Goal: Task Accomplishment & Management: Manage account settings

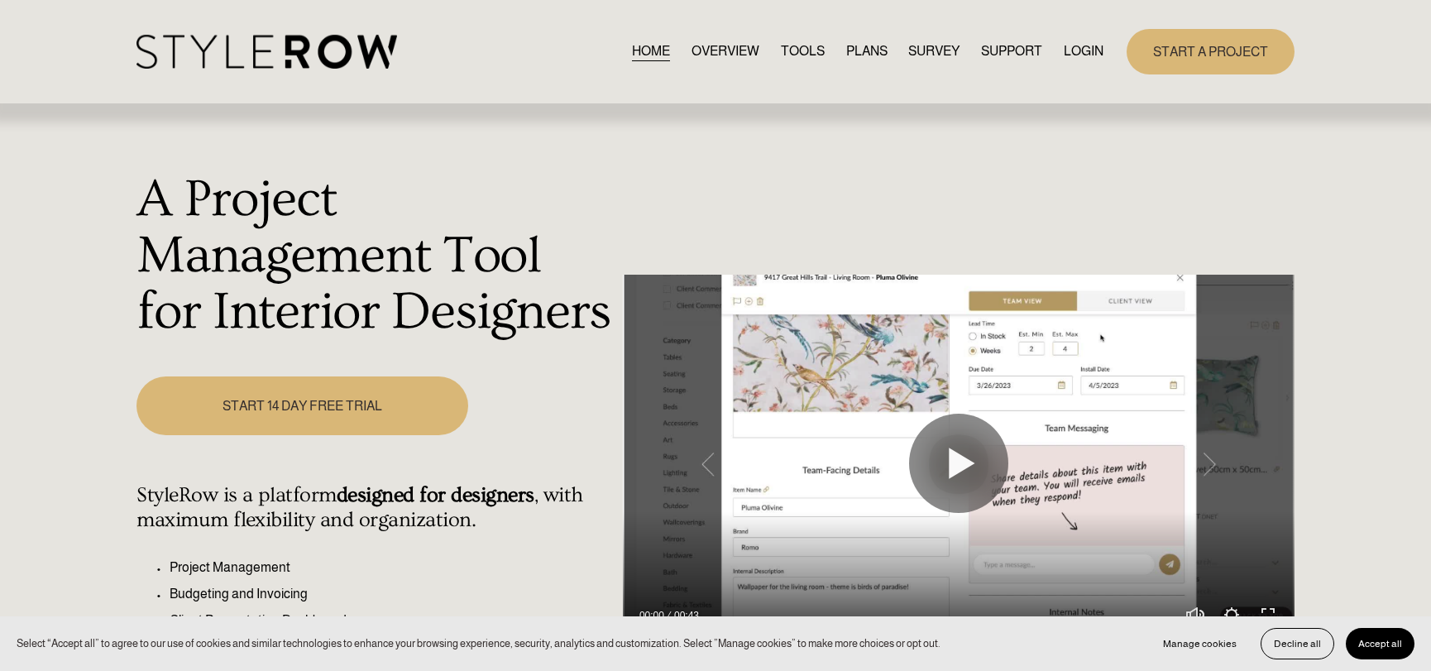
click at [1075, 47] on link "LOGIN" at bounding box center [1084, 52] width 40 height 22
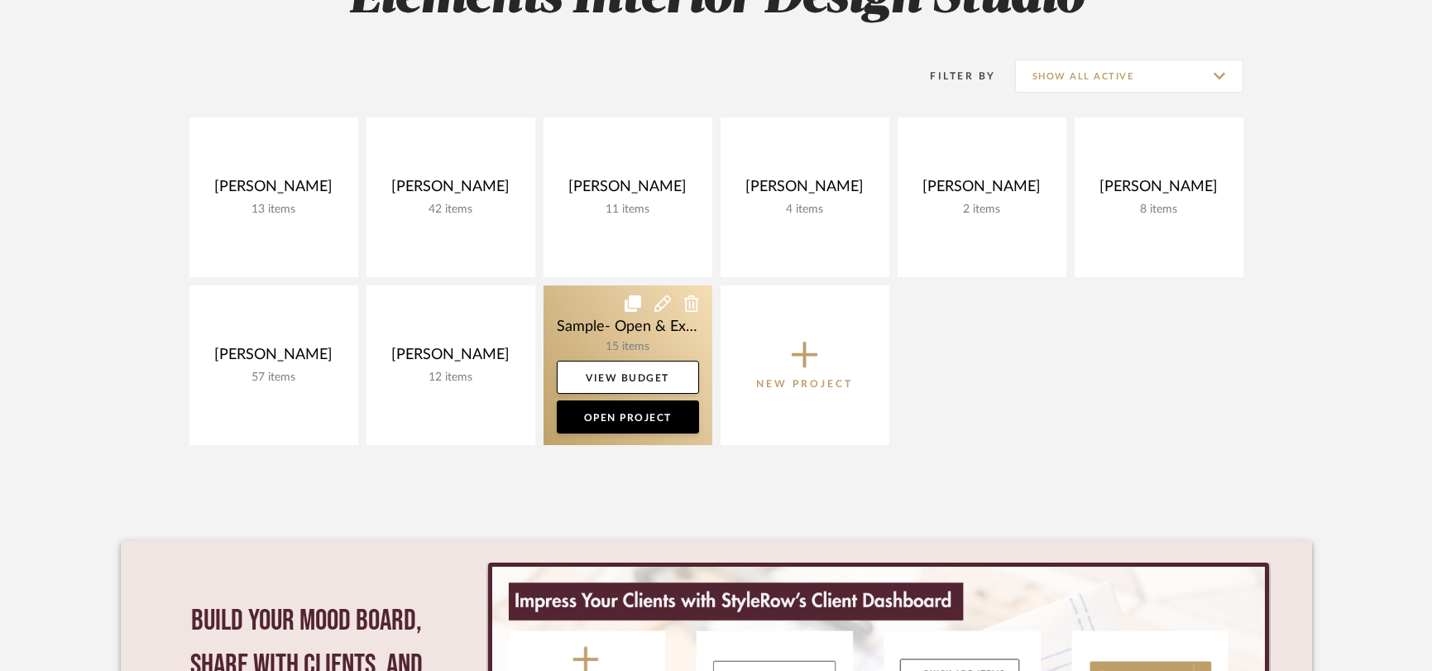
scroll to position [354, 0]
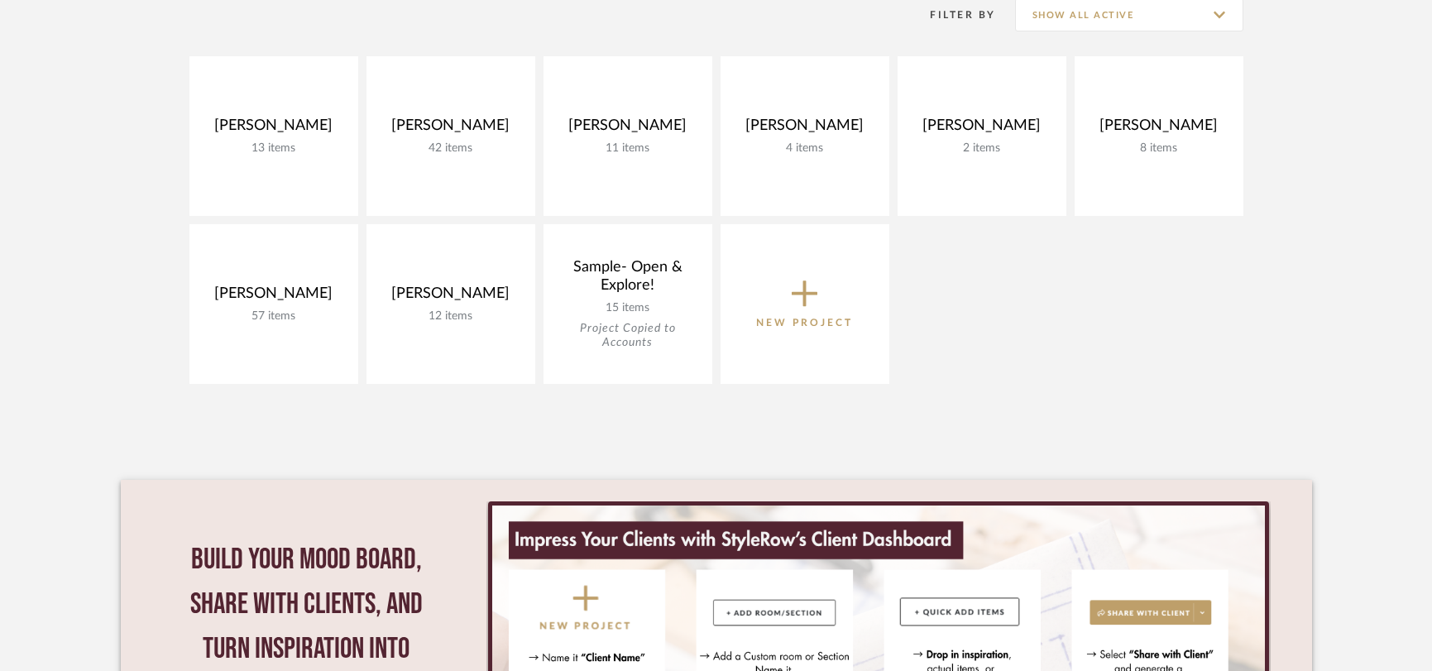
click at [801, 300] on icon at bounding box center [805, 293] width 26 height 35
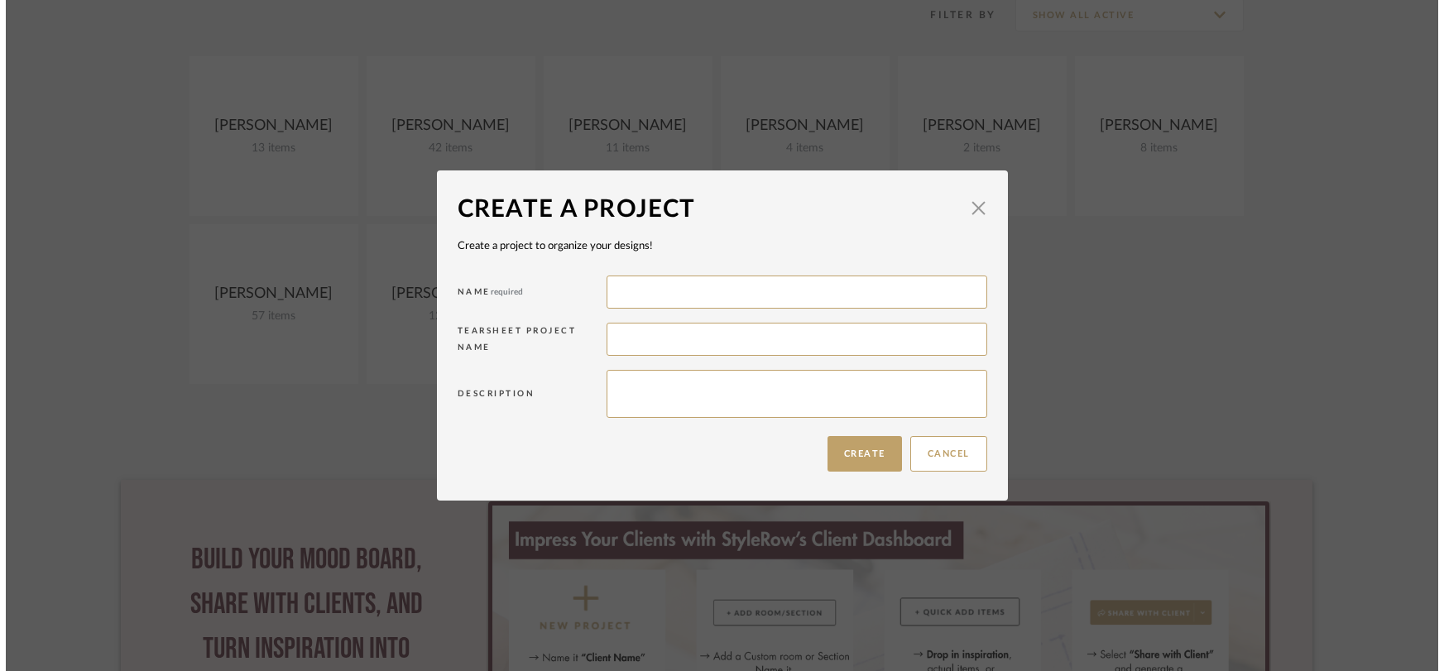
scroll to position [0, 0]
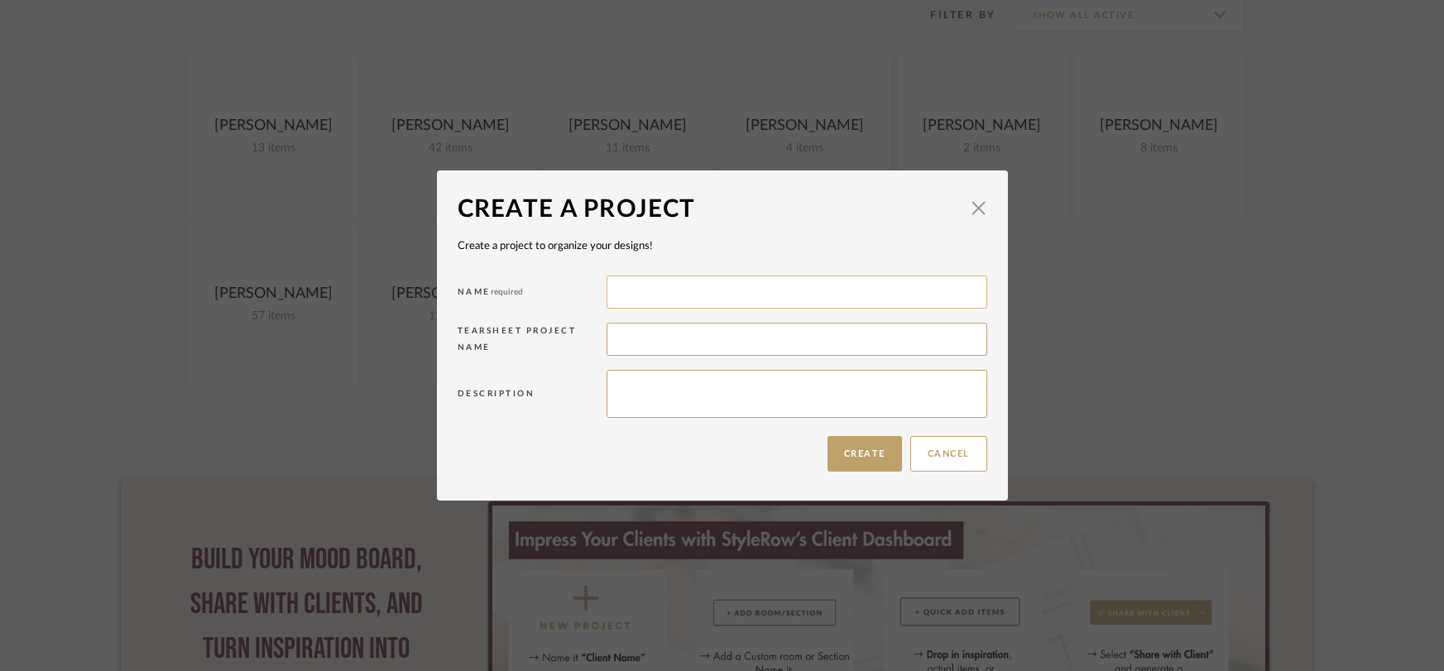
click at [793, 295] on input at bounding box center [796, 292] width 381 height 33
type input "[PERSON_NAME]"
click at [878, 471] on button "Create" at bounding box center [864, 454] width 74 height 36
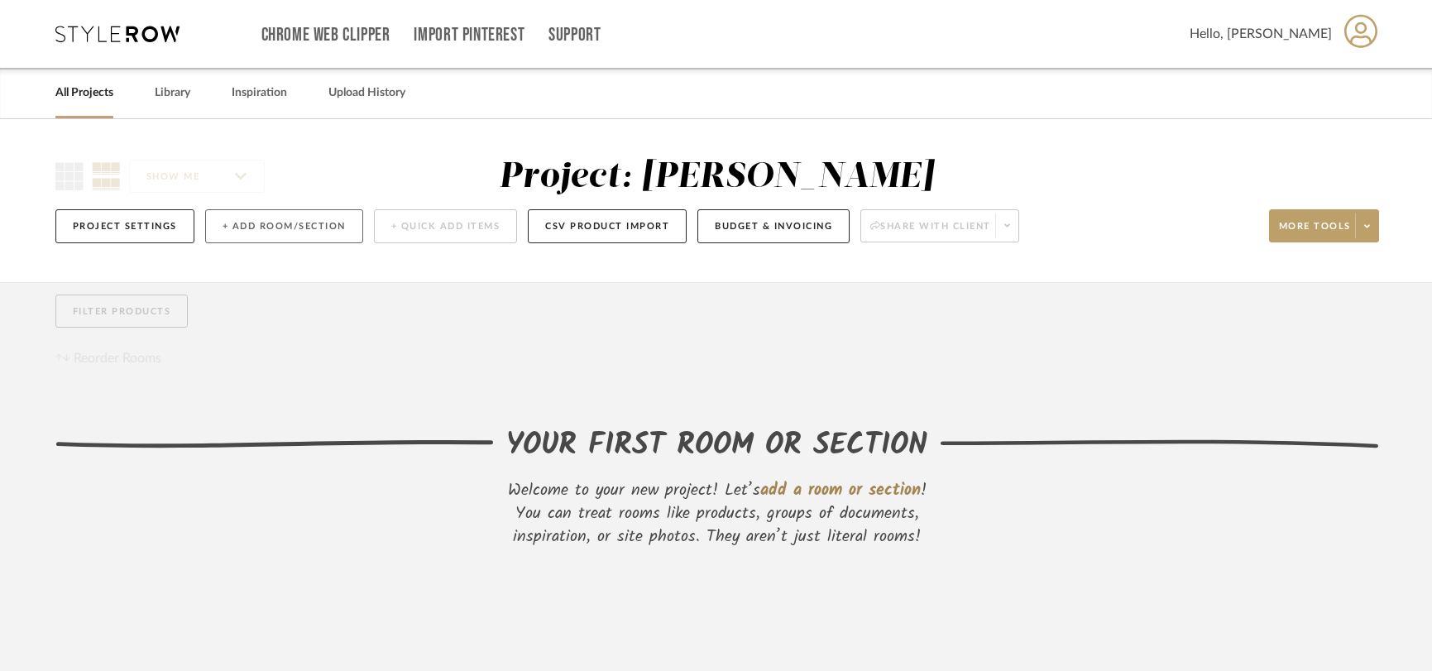
click at [330, 229] on button "+ Add Room/Section" at bounding box center [284, 226] width 158 height 34
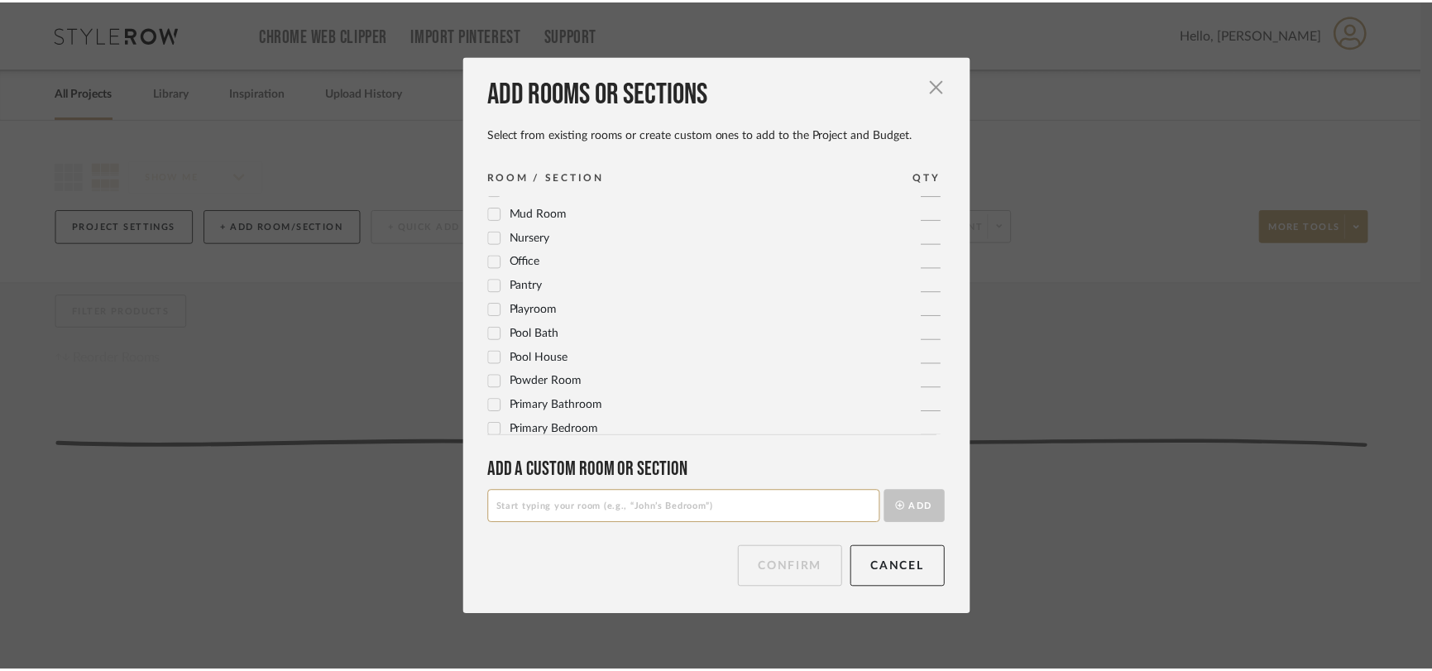
scroll to position [552, 0]
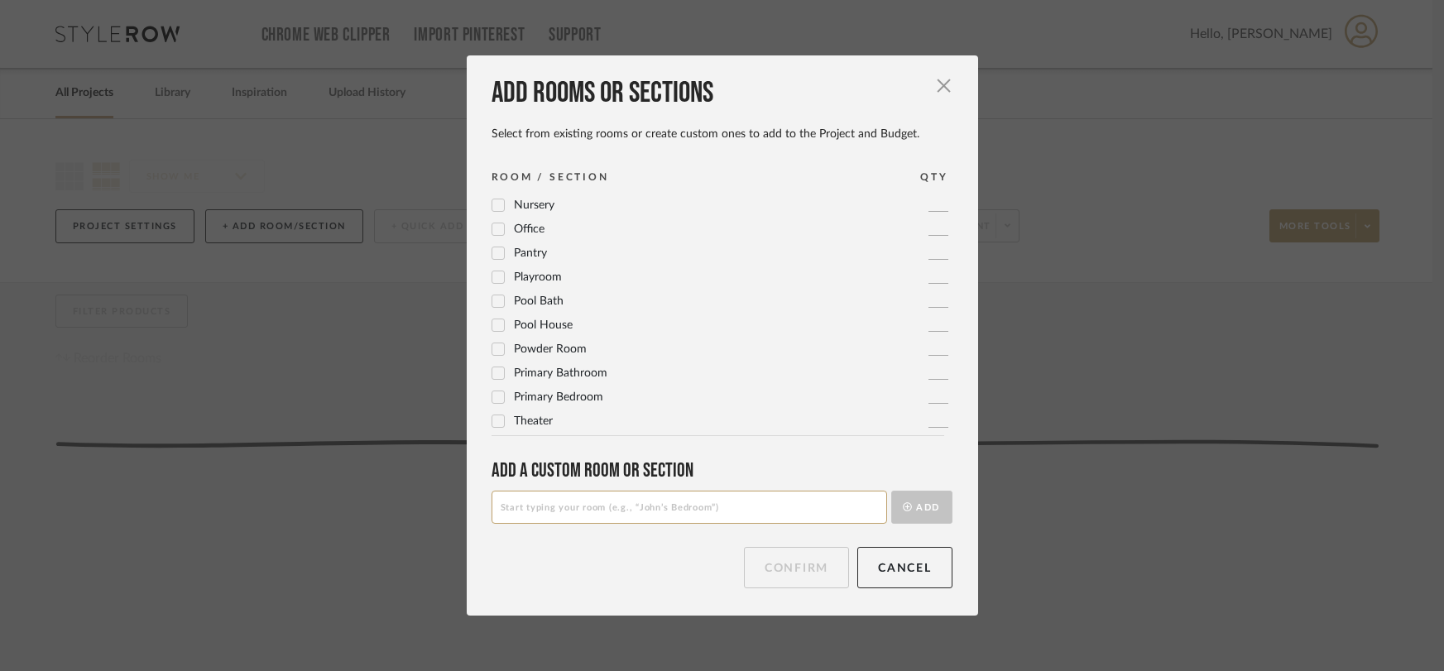
click at [547, 400] on span "Primary Bedroom" at bounding box center [558, 397] width 89 height 12
click at [784, 565] on button "Confirm" at bounding box center [796, 567] width 105 height 41
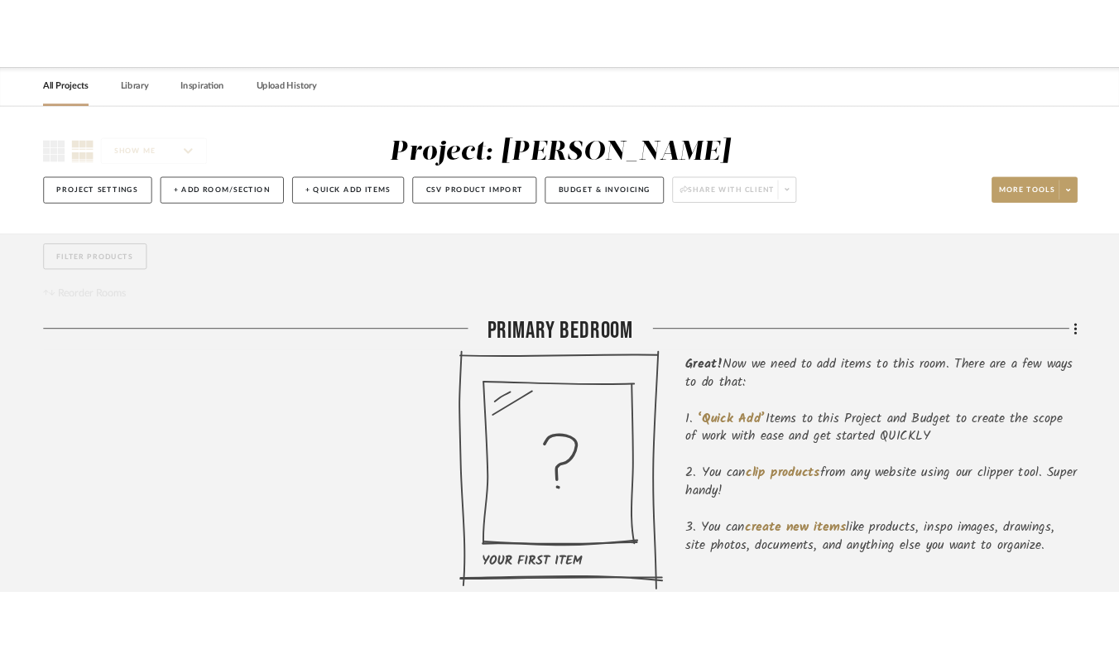
scroll to position [0, 0]
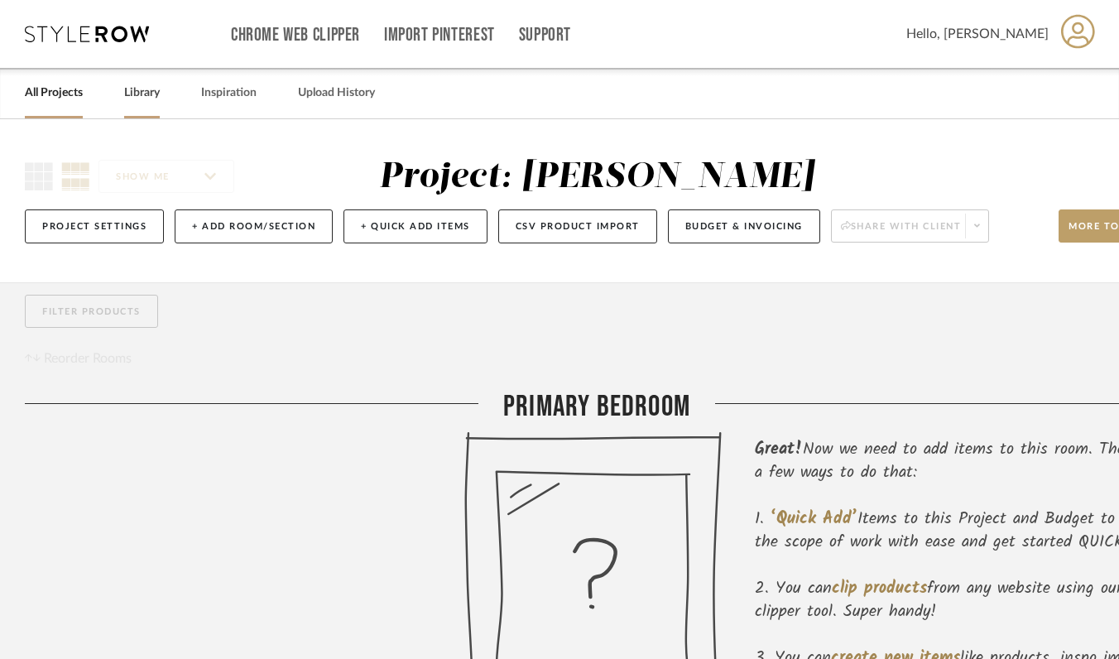
click at [132, 93] on link "Library" at bounding box center [142, 93] width 36 height 22
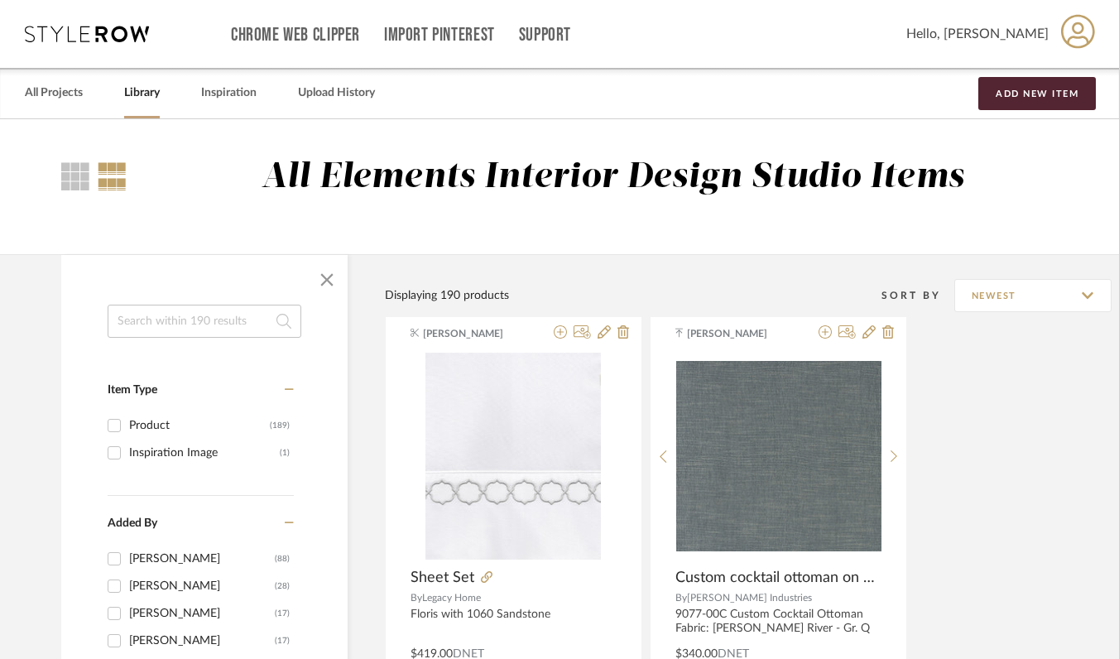
scroll to position [1, 0]
click at [68, 89] on link "All Projects" at bounding box center [54, 92] width 58 height 22
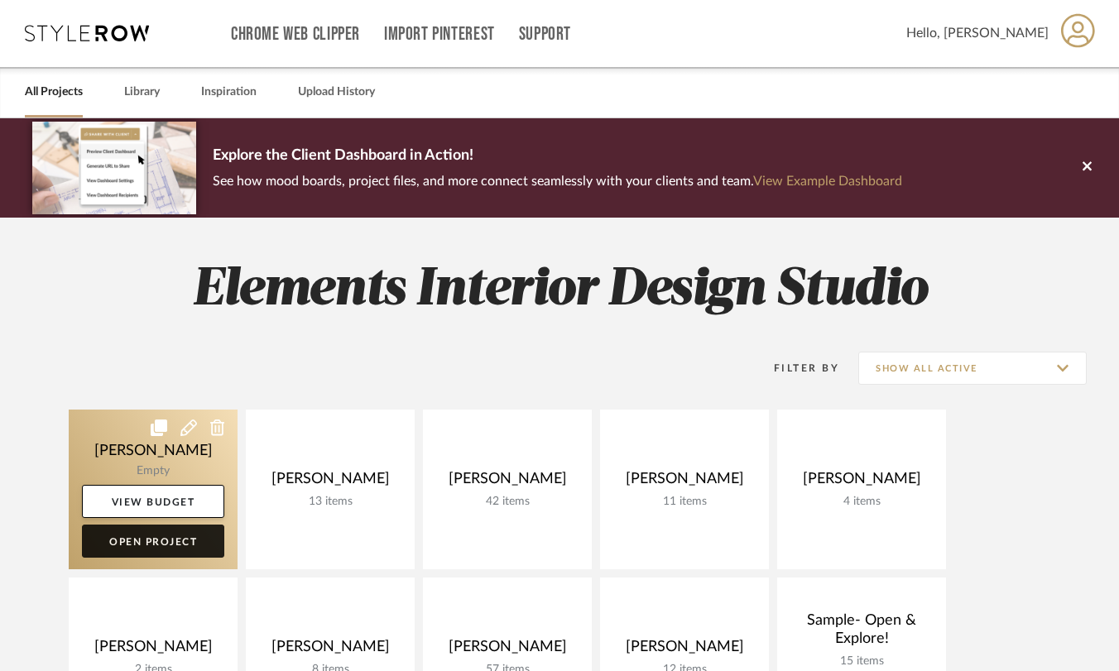
click at [153, 550] on link "Open Project" at bounding box center [153, 541] width 142 height 33
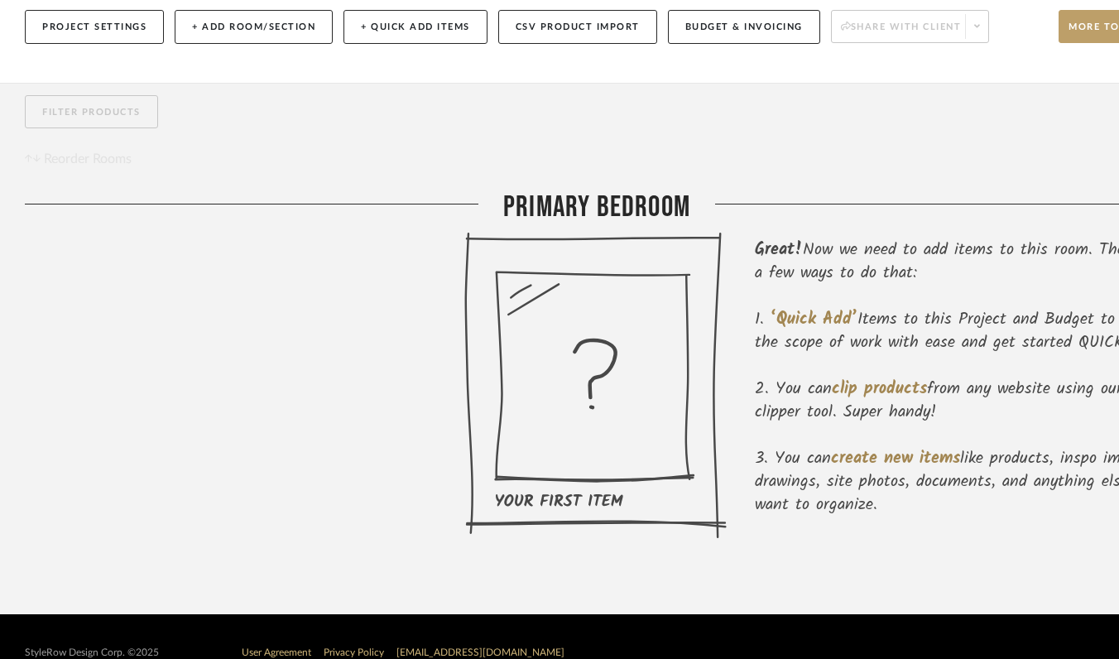
scroll to position [231, 0]
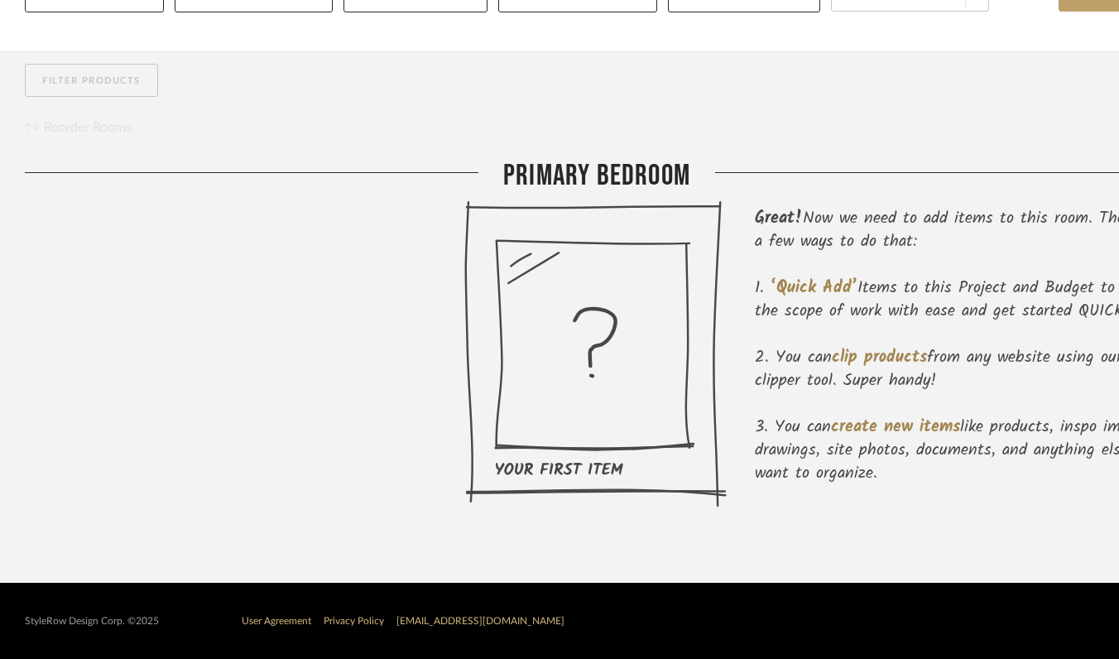
click at [659, 431] on icon at bounding box center [595, 353] width 262 height 307
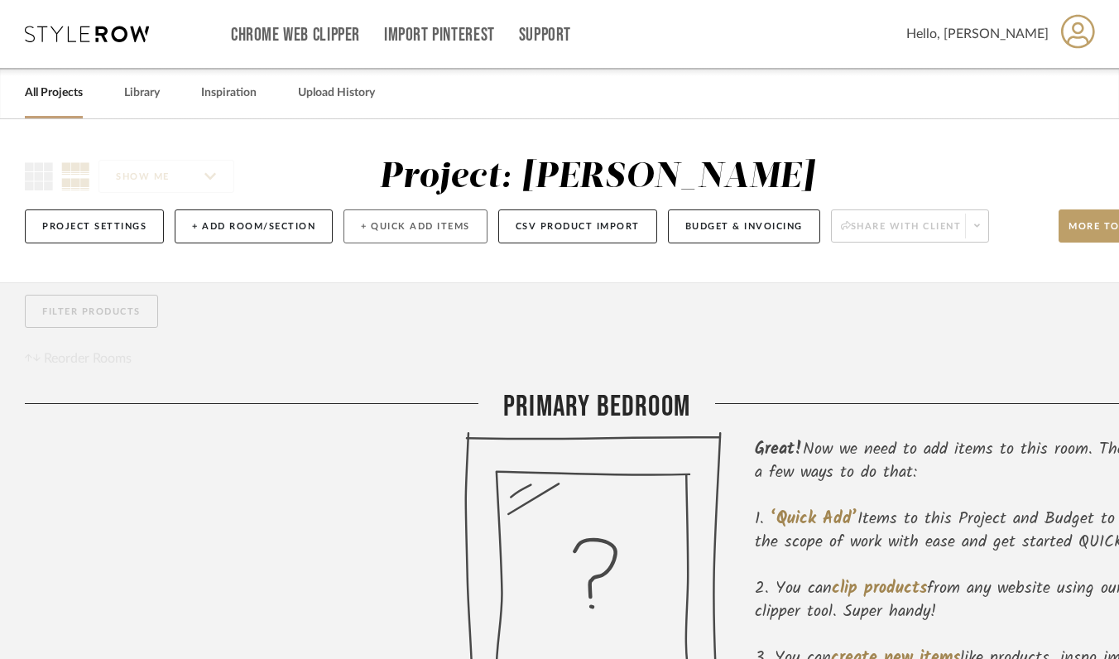
click at [444, 228] on button "+ Quick Add Items" at bounding box center [415, 226] width 144 height 34
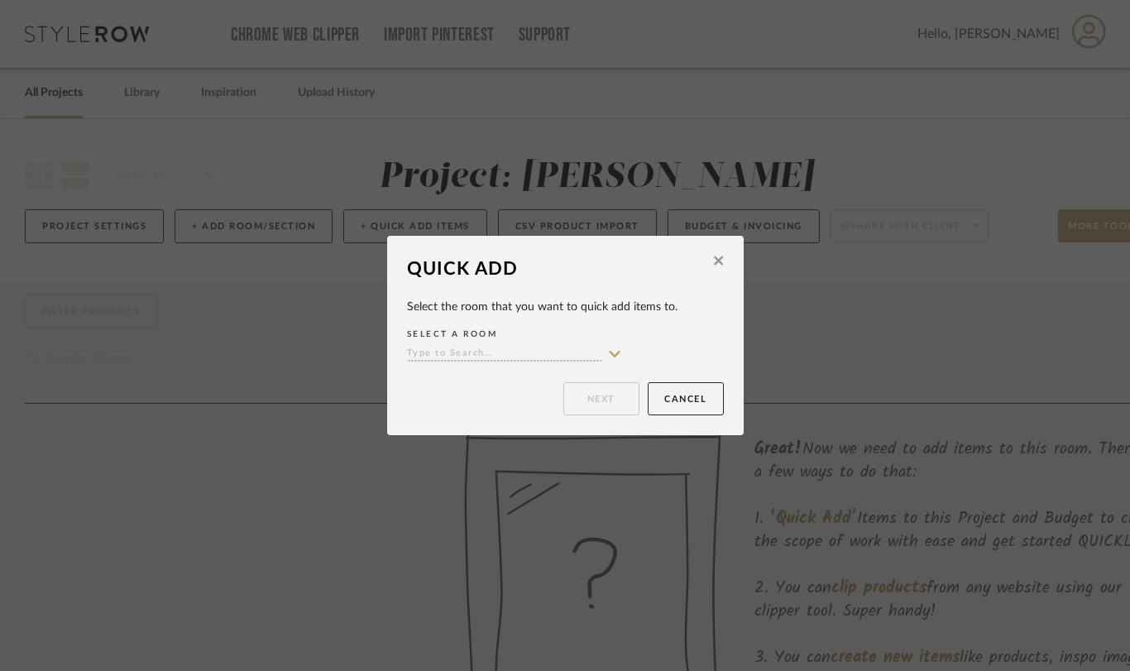
click at [716, 261] on icon at bounding box center [718, 260] width 9 height 15
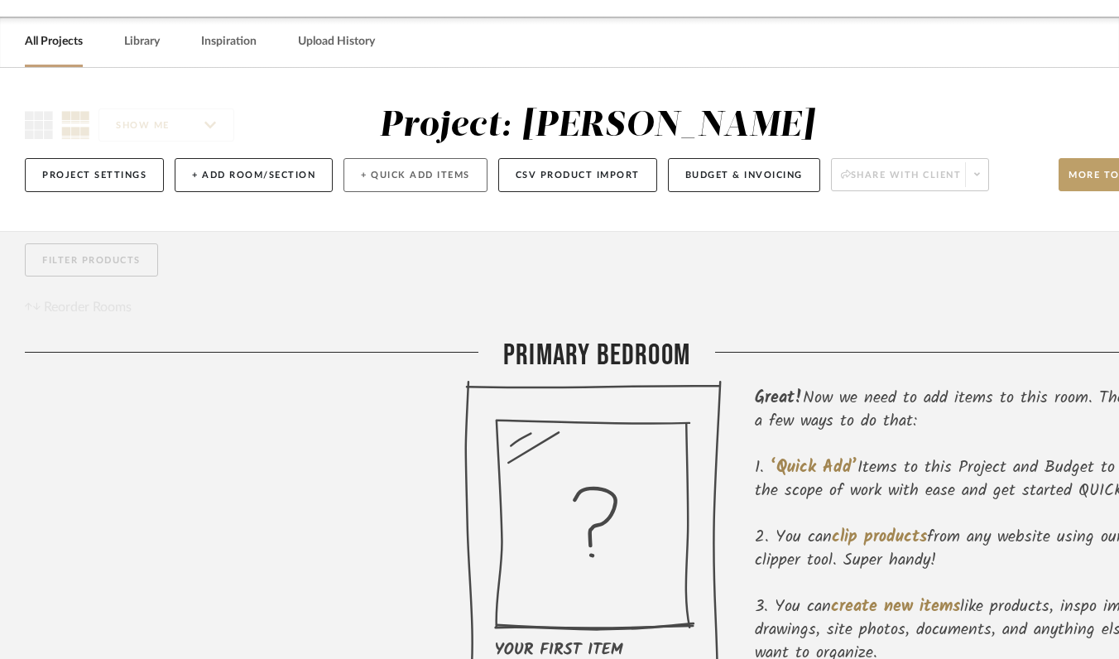
scroll to position [50, 0]
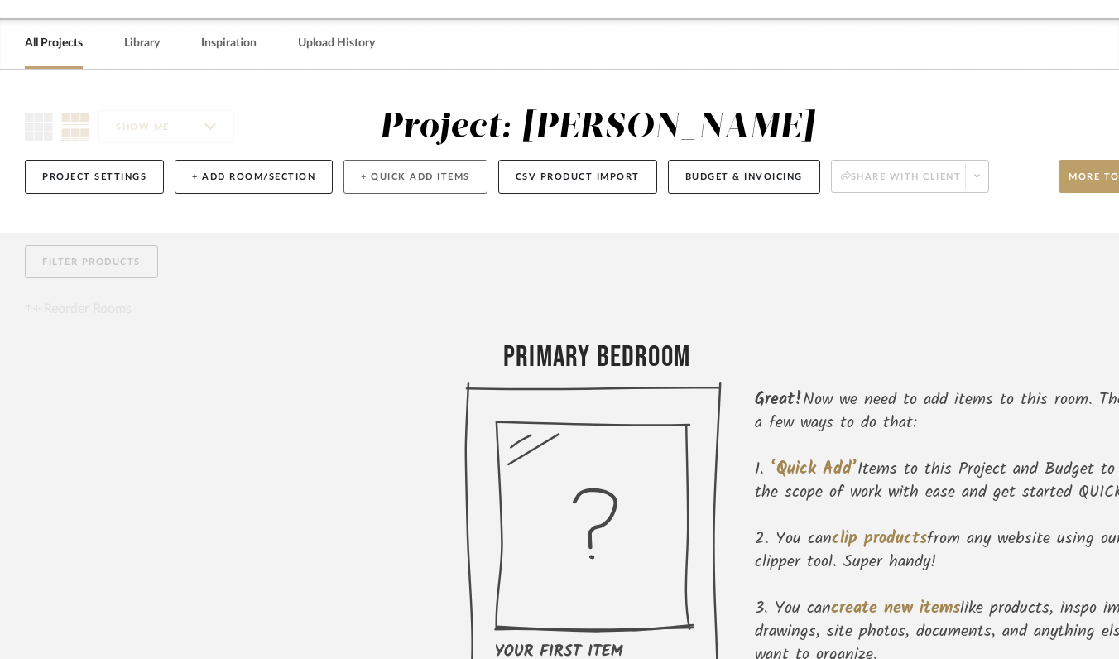
click at [377, 178] on button "+ Quick Add Items" at bounding box center [415, 177] width 144 height 34
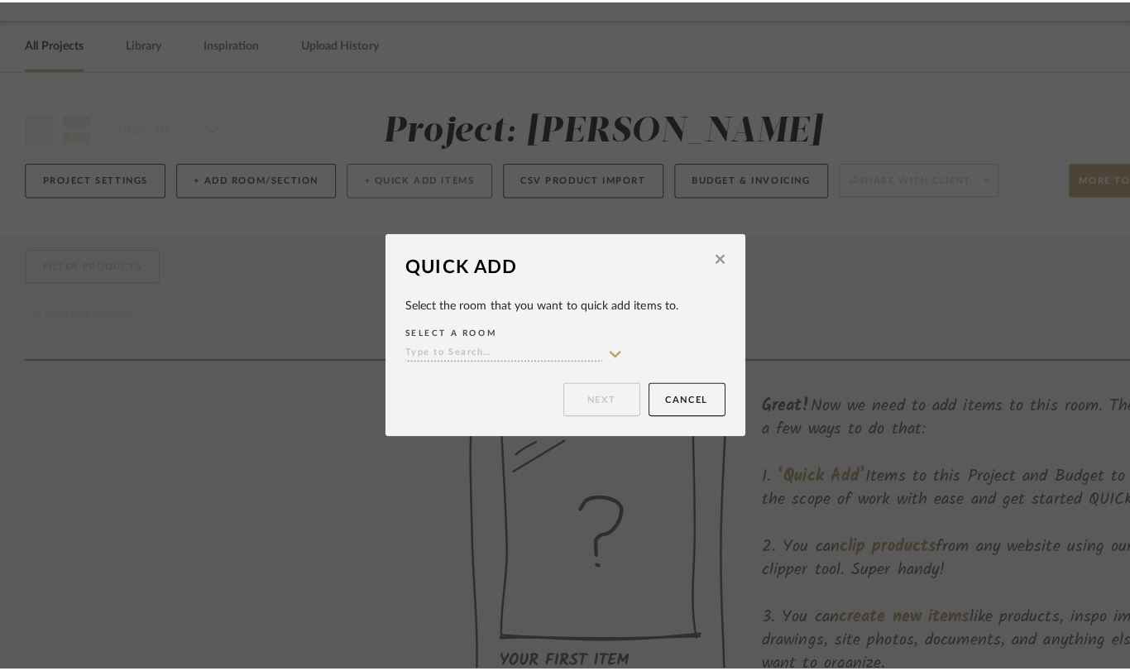
scroll to position [0, 0]
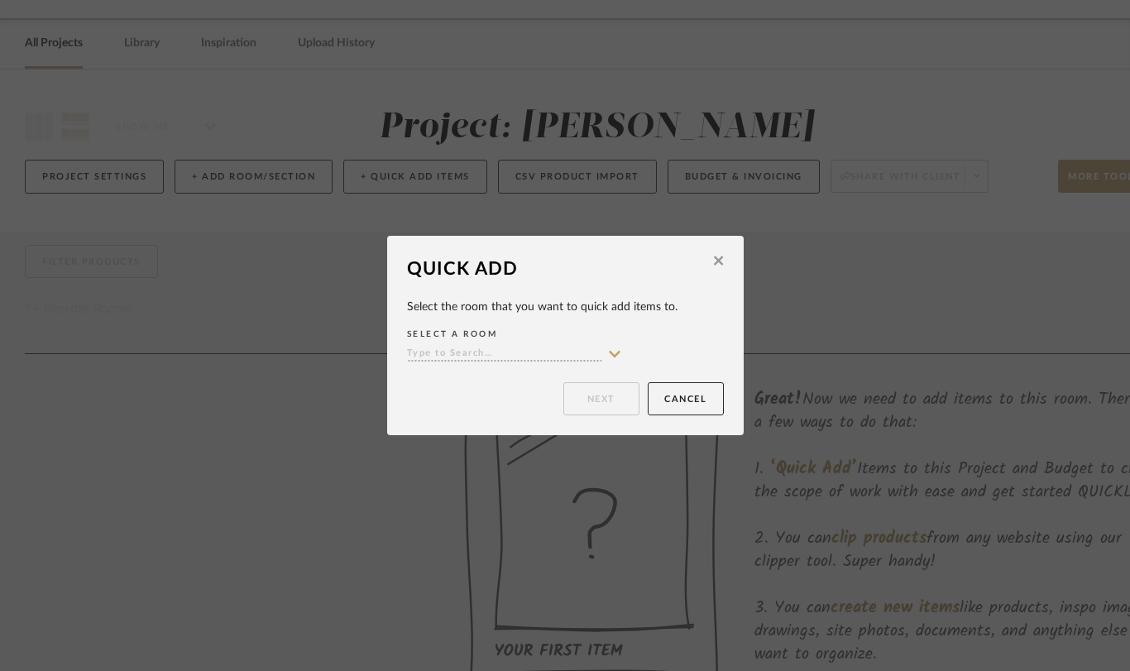
click at [438, 349] on input at bounding box center [504, 355] width 195 height 16
click at [438, 377] on div "Primary Bedroom" at bounding box center [508, 387] width 213 height 42
type input "Primary Bedroom"
click at [588, 391] on button "Next" at bounding box center [601, 398] width 76 height 33
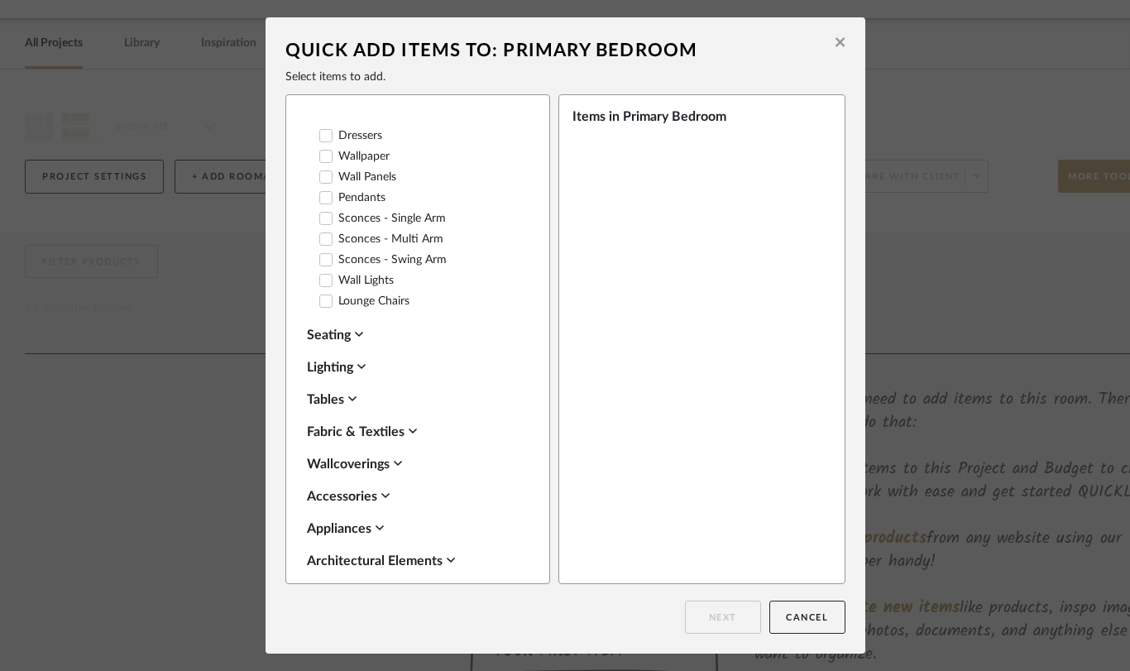
scroll to position [280, 0]
click at [365, 420] on div "Fabric & Textiles" at bounding box center [413, 430] width 213 height 20
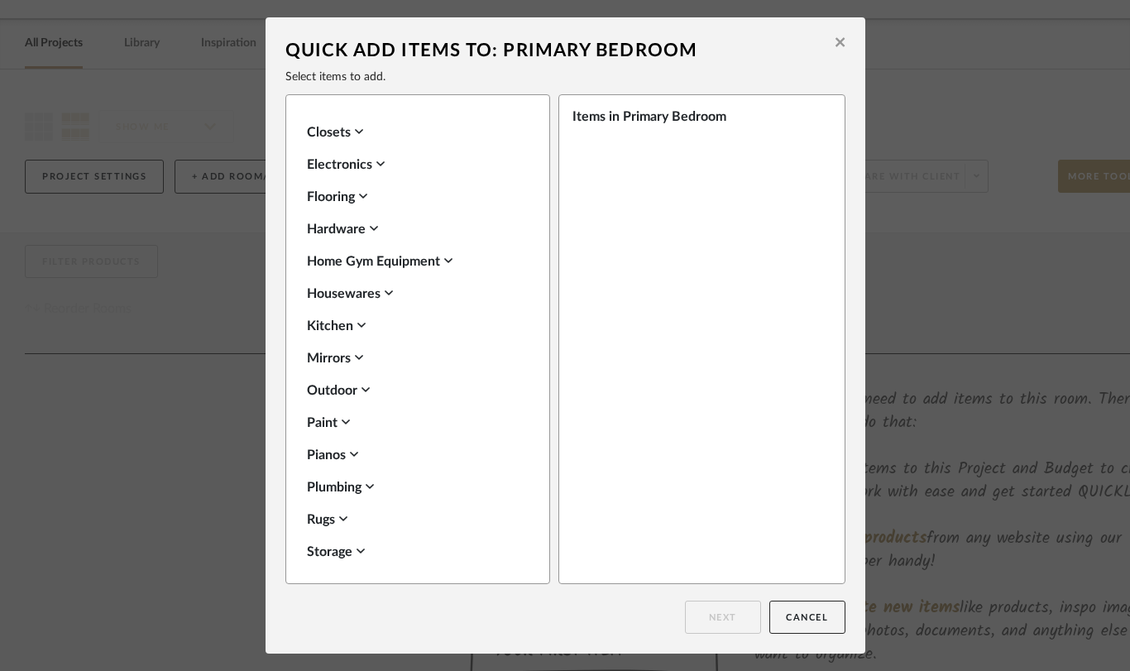
scroll to position [1211, 0]
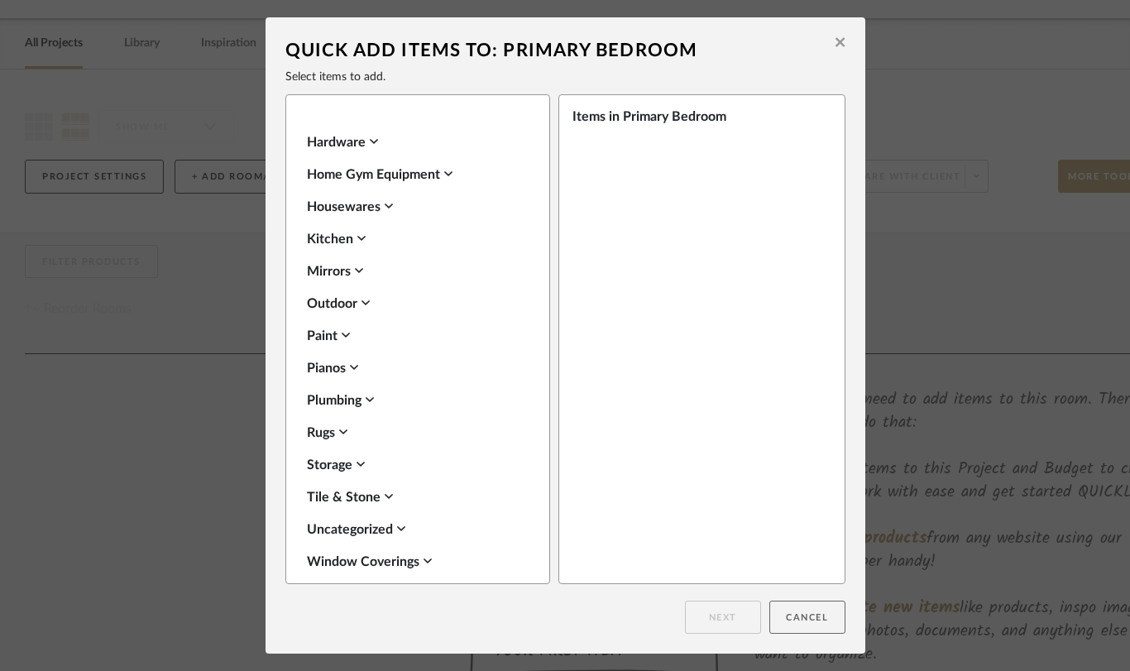
click at [804, 615] on button "Cancel" at bounding box center [807, 617] width 76 height 33
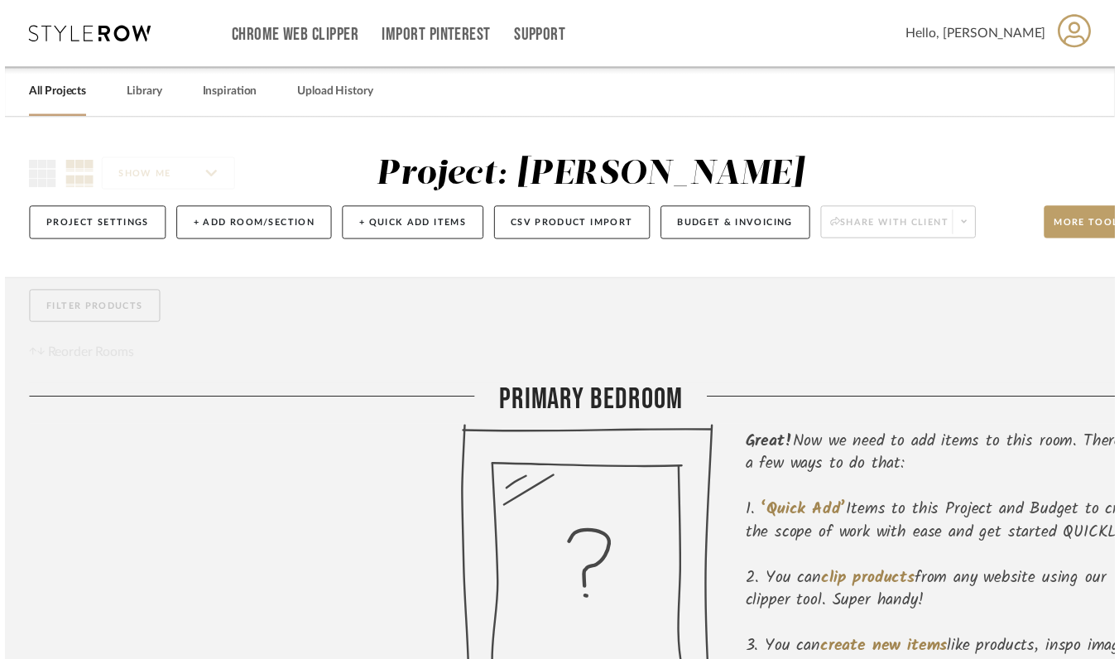
scroll to position [50, 0]
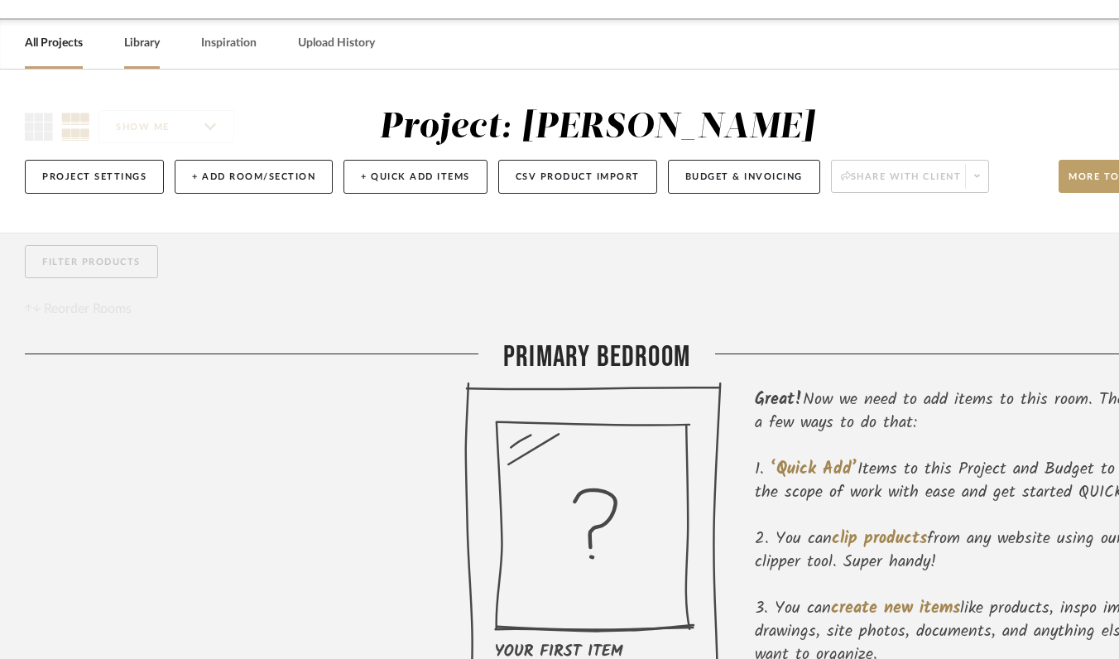
click at [144, 46] on link "Library" at bounding box center [142, 43] width 36 height 22
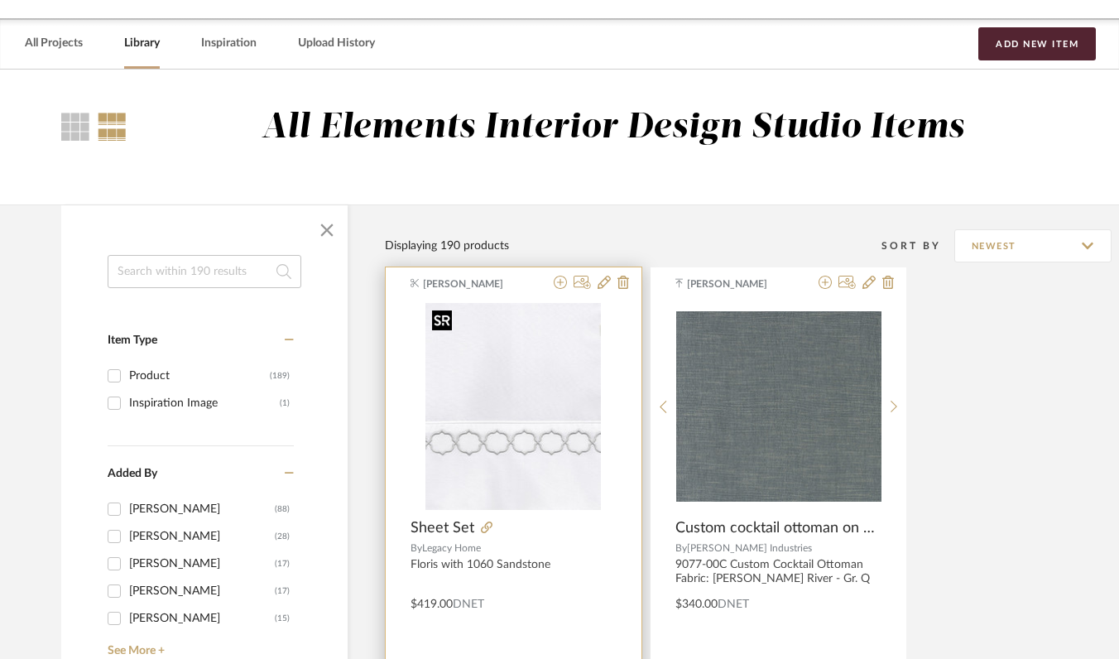
click at [562, 447] on div at bounding box center [513, 516] width 206 height 427
click at [549, 610] on div "$419.00 DNET" at bounding box center [514, 600] width 256 height 23
click at [582, 282] on icon at bounding box center [581, 282] width 17 height 13
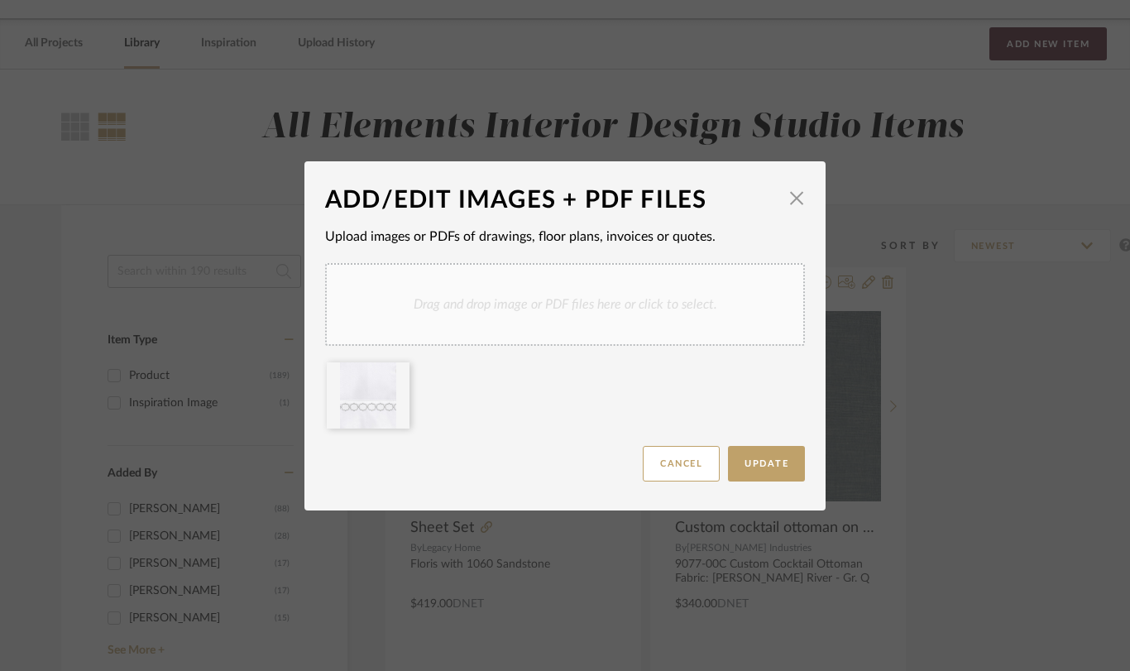
click at [790, 196] on span "button" at bounding box center [796, 198] width 33 height 33
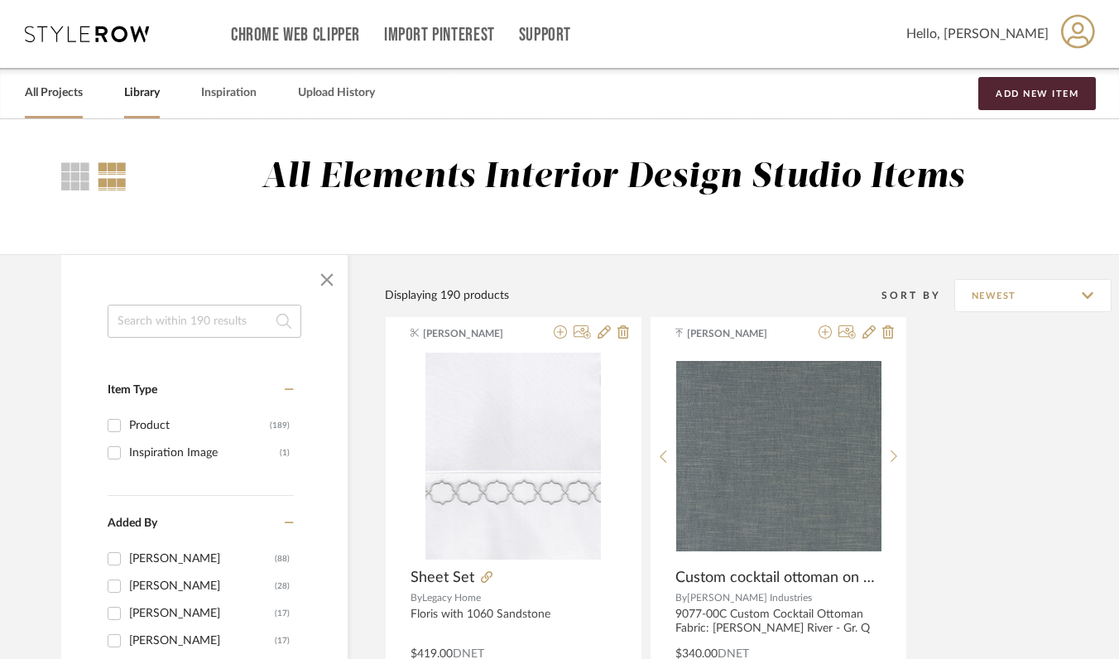
click at [61, 97] on link "All Projects" at bounding box center [54, 93] width 58 height 22
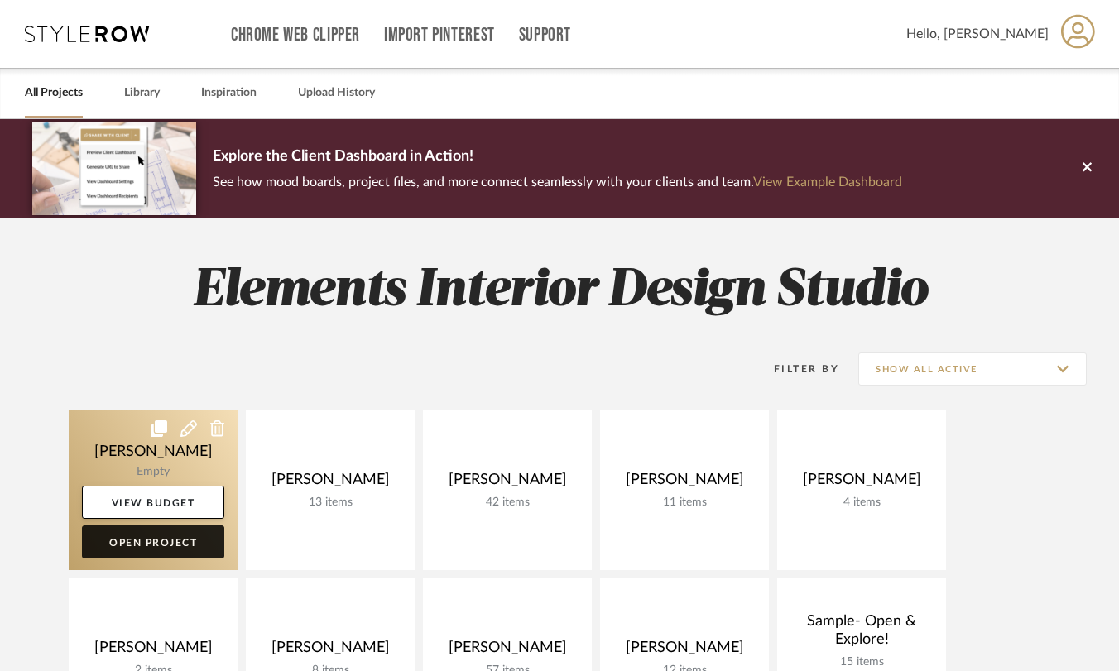
click at [182, 541] on link "Open Project" at bounding box center [153, 541] width 142 height 33
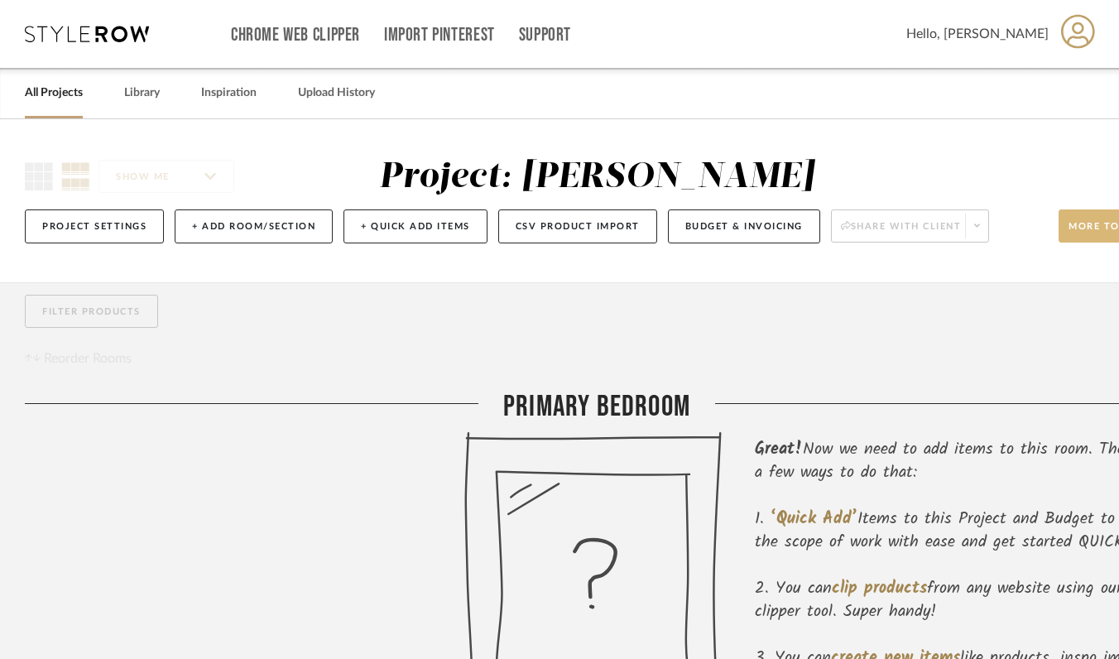
click at [1085, 236] on span "More tools" at bounding box center [1104, 232] width 72 height 25
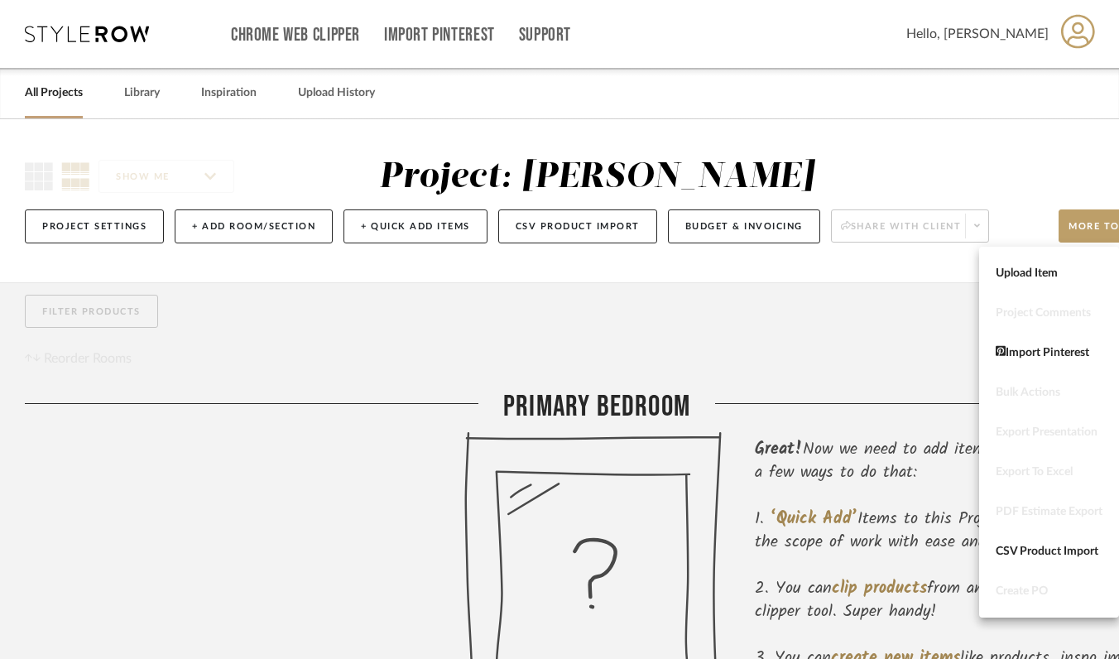
click at [781, 275] on div at bounding box center [559, 329] width 1119 height 659
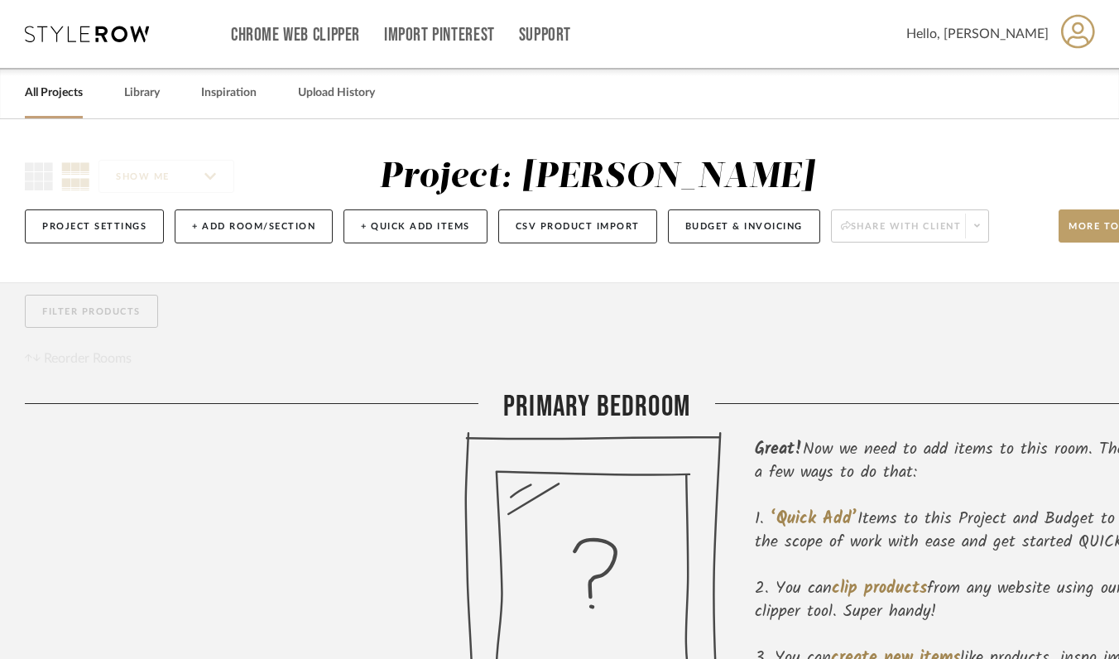
scroll to position [0, 73]
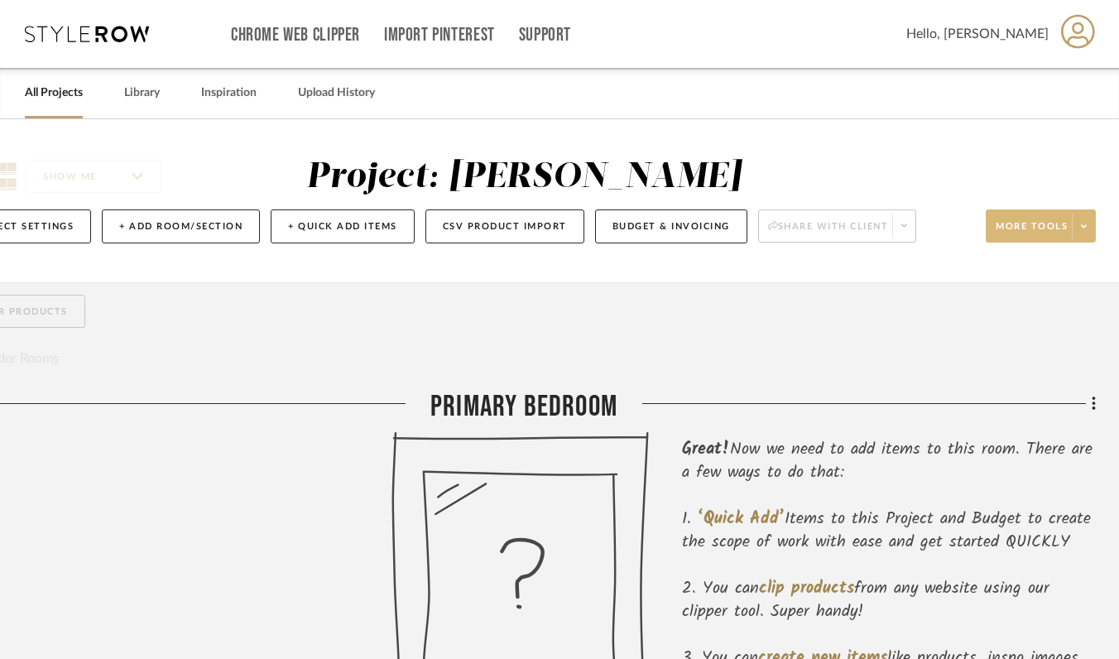
click at [1081, 231] on icon at bounding box center [1084, 226] width 6 height 9
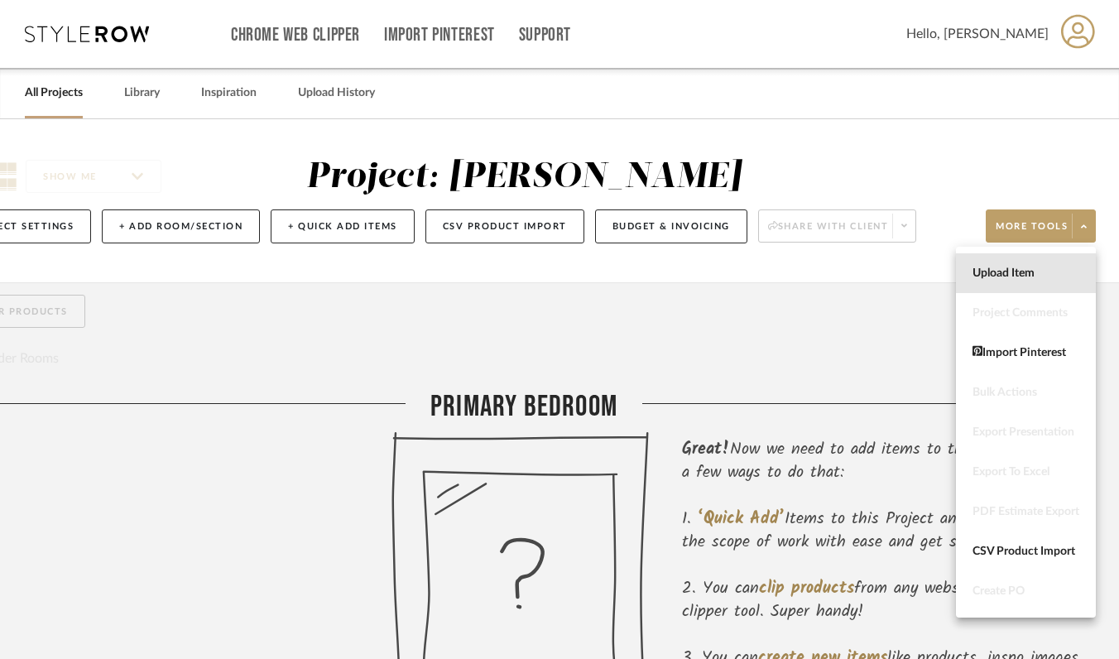
click at [981, 276] on span "Upload Item" at bounding box center [1025, 273] width 107 height 14
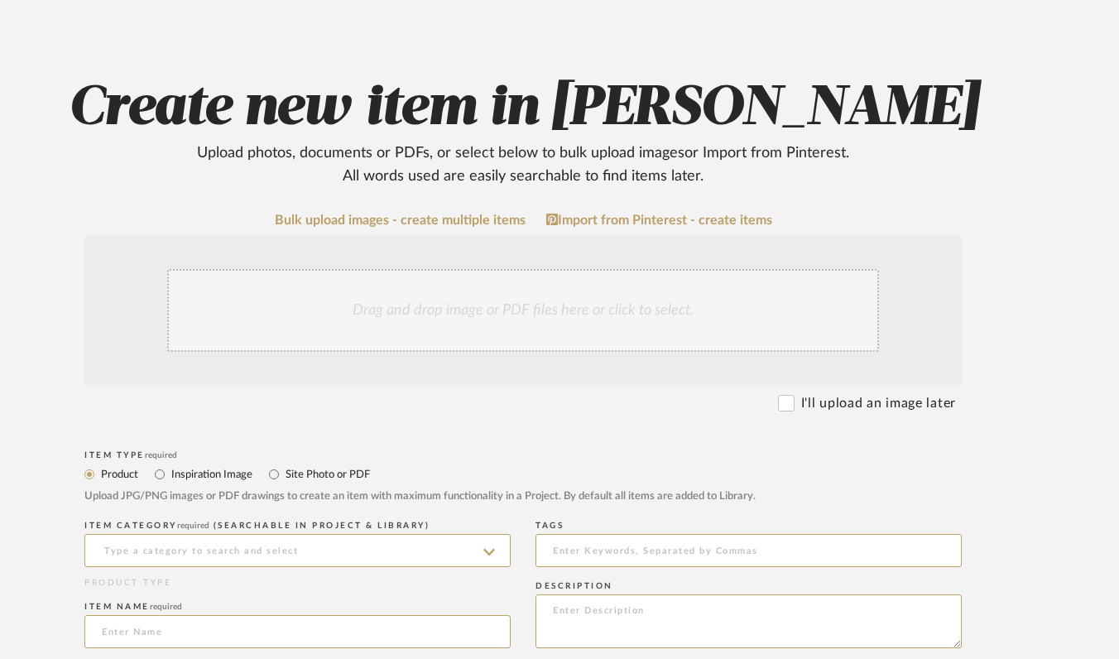
scroll to position [0, 73]
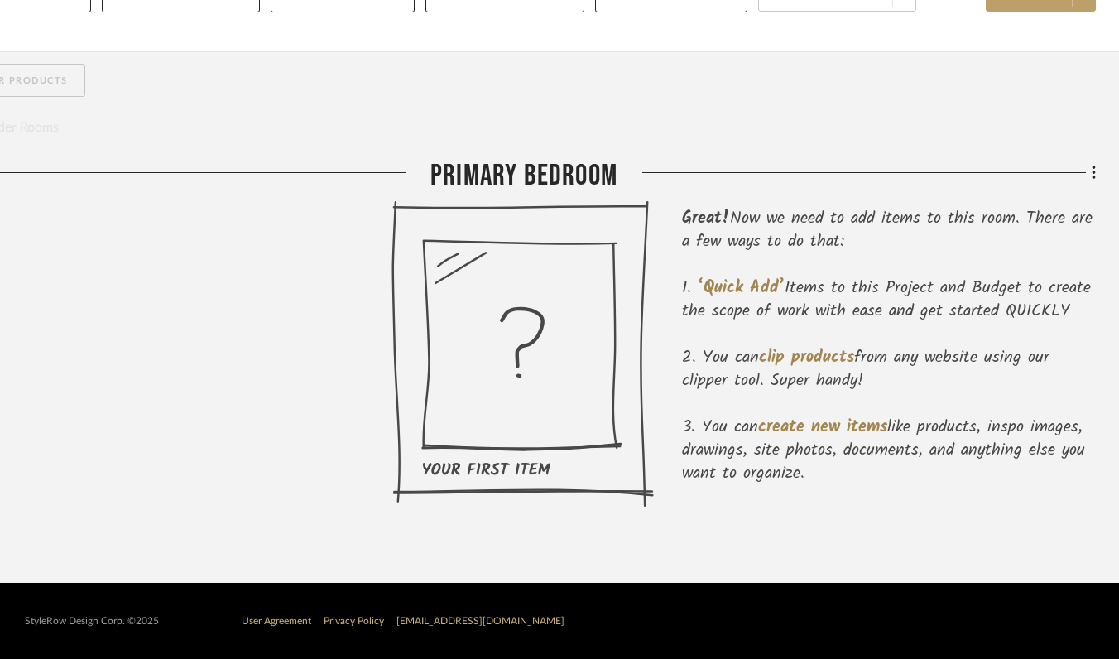
scroll to position [0, 73]
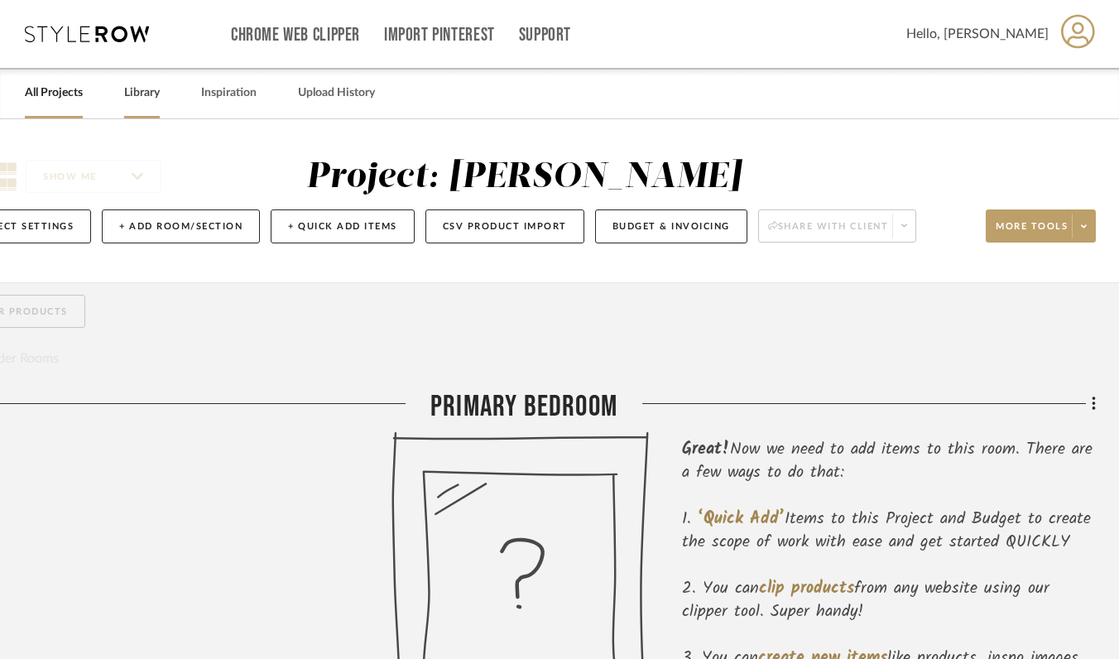
click at [126, 96] on link "Library" at bounding box center [142, 93] width 36 height 22
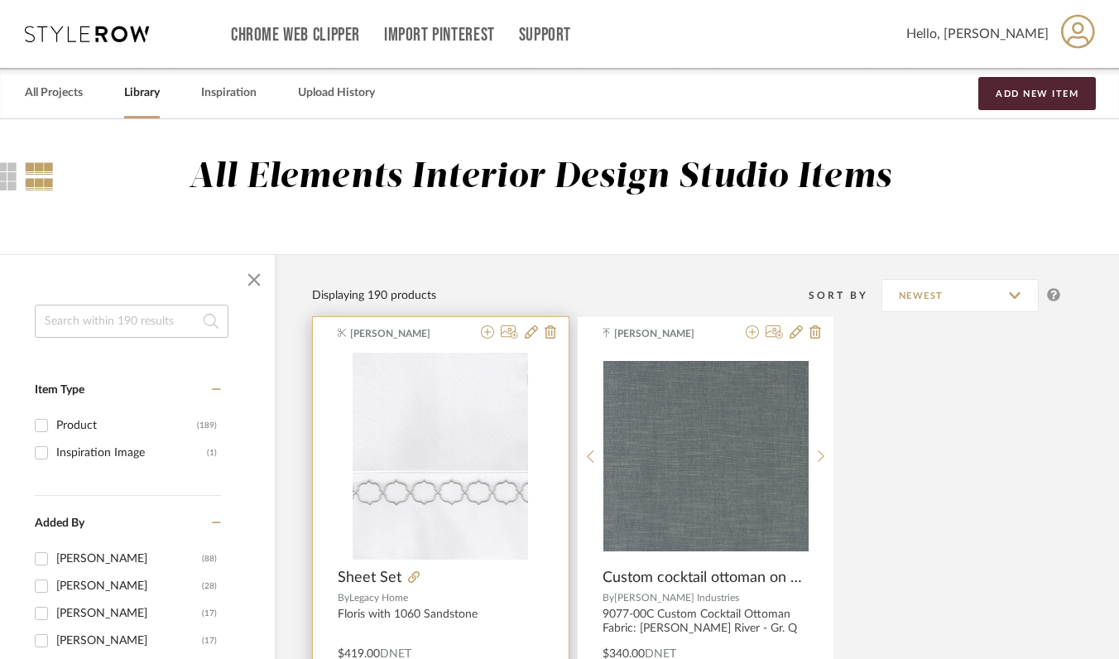
click at [340, 333] on icon at bounding box center [342, 333] width 9 height 10
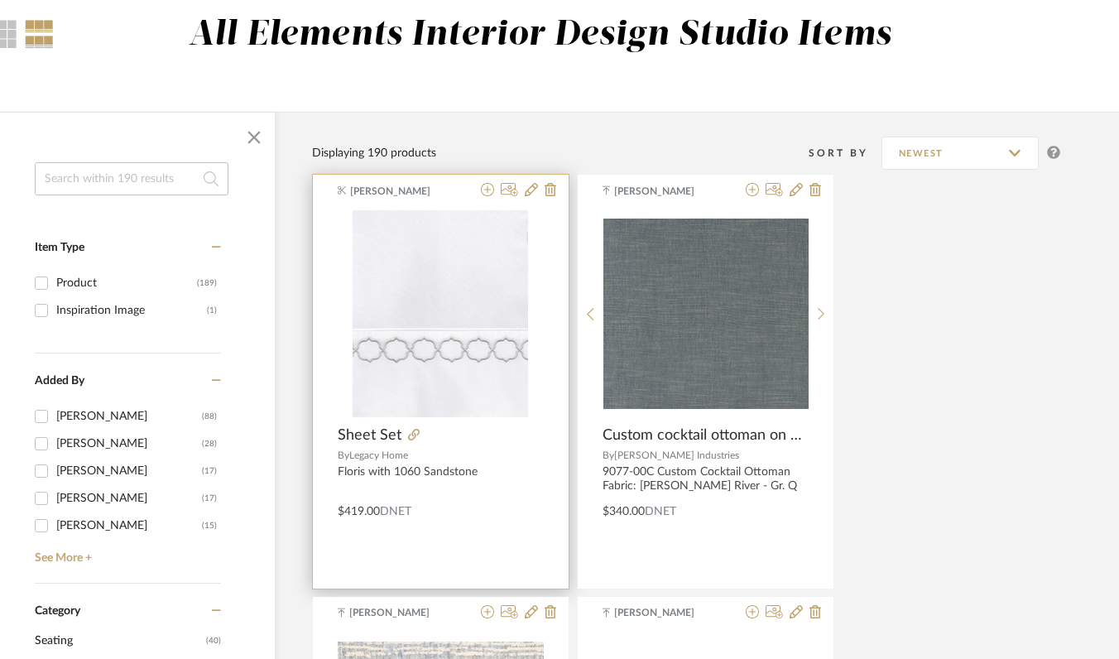
scroll to position [143, 73]
click at [489, 189] on icon at bounding box center [487, 188] width 13 height 13
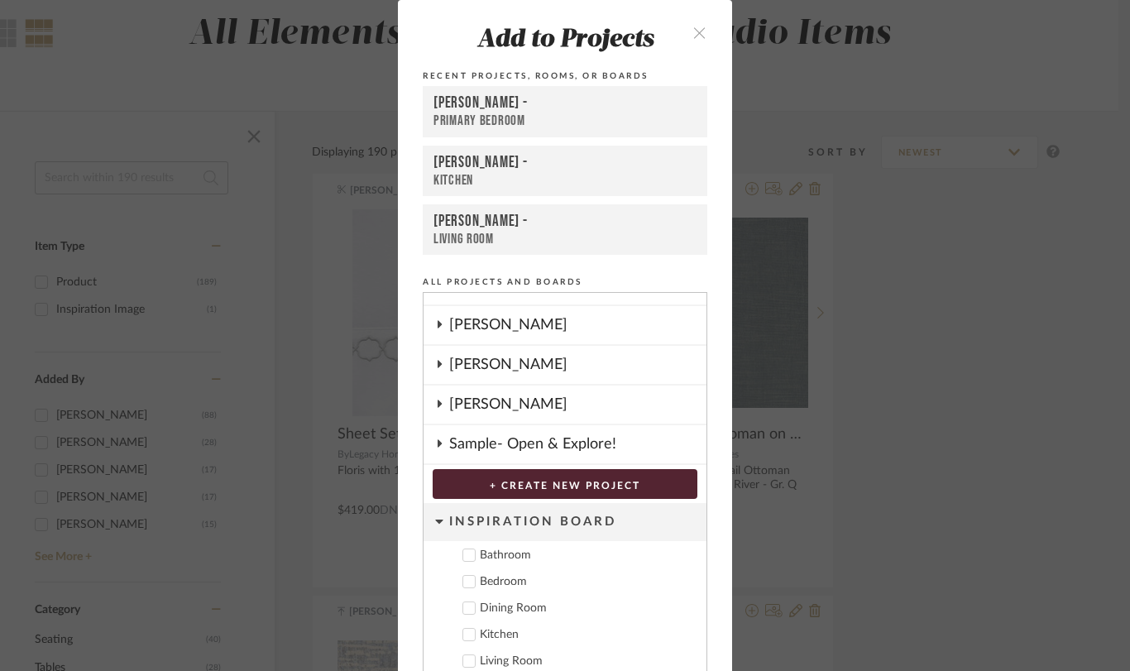
scroll to position [0, 0]
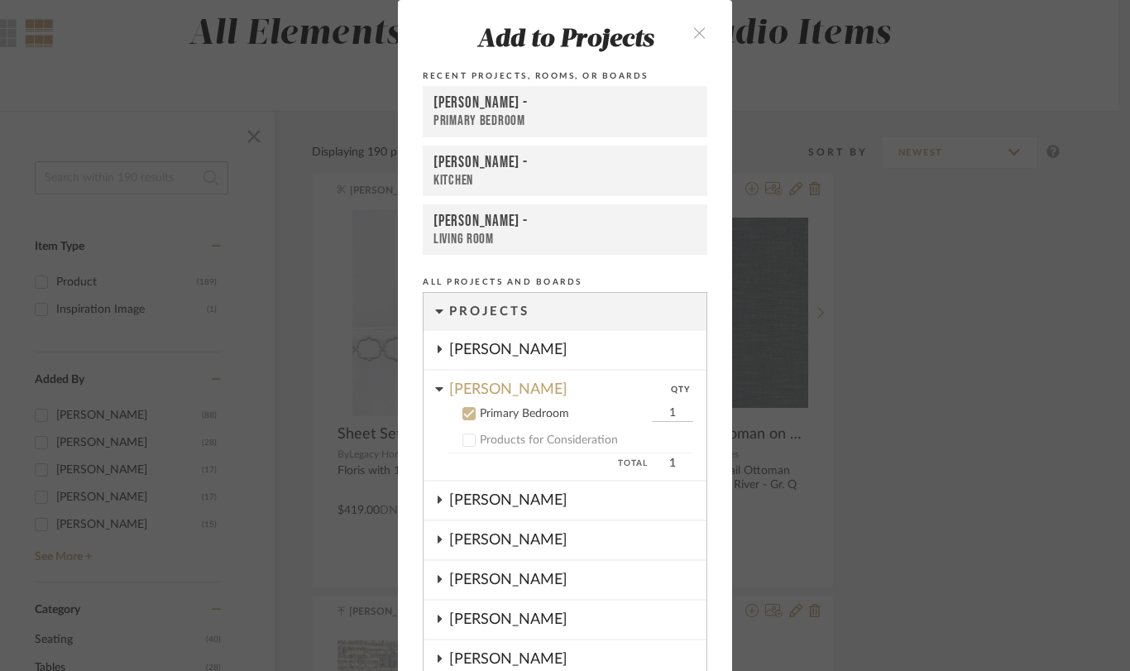
click at [488, 352] on div "[PERSON_NAME]" at bounding box center [577, 350] width 257 height 38
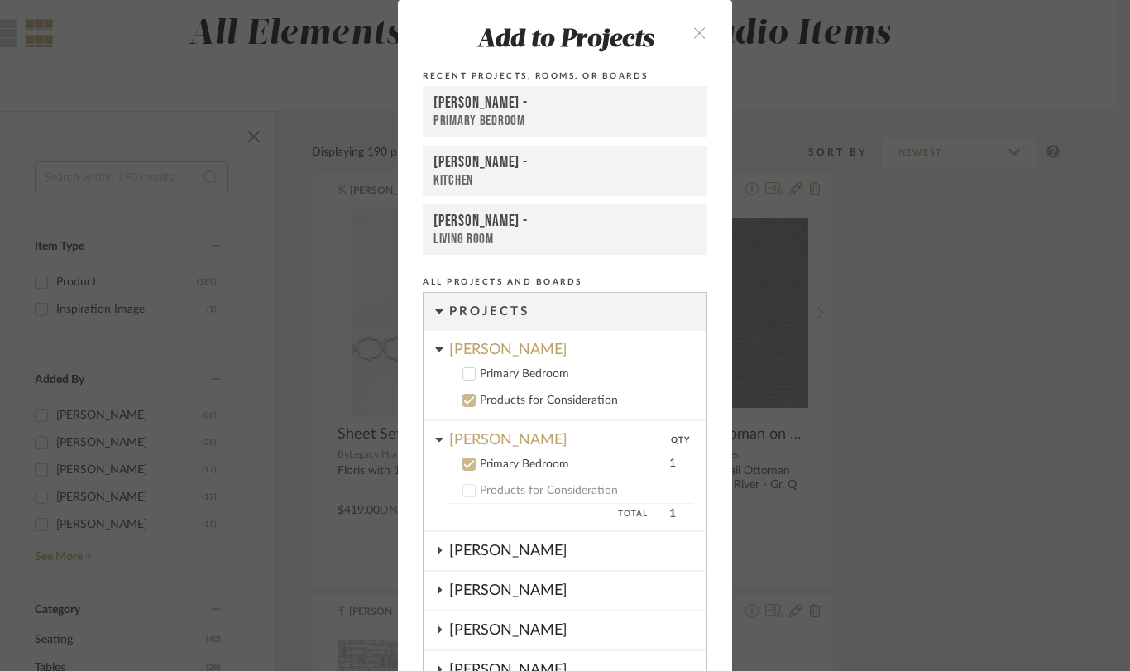
click at [467, 463] on icon at bounding box center [469, 464] width 12 height 12
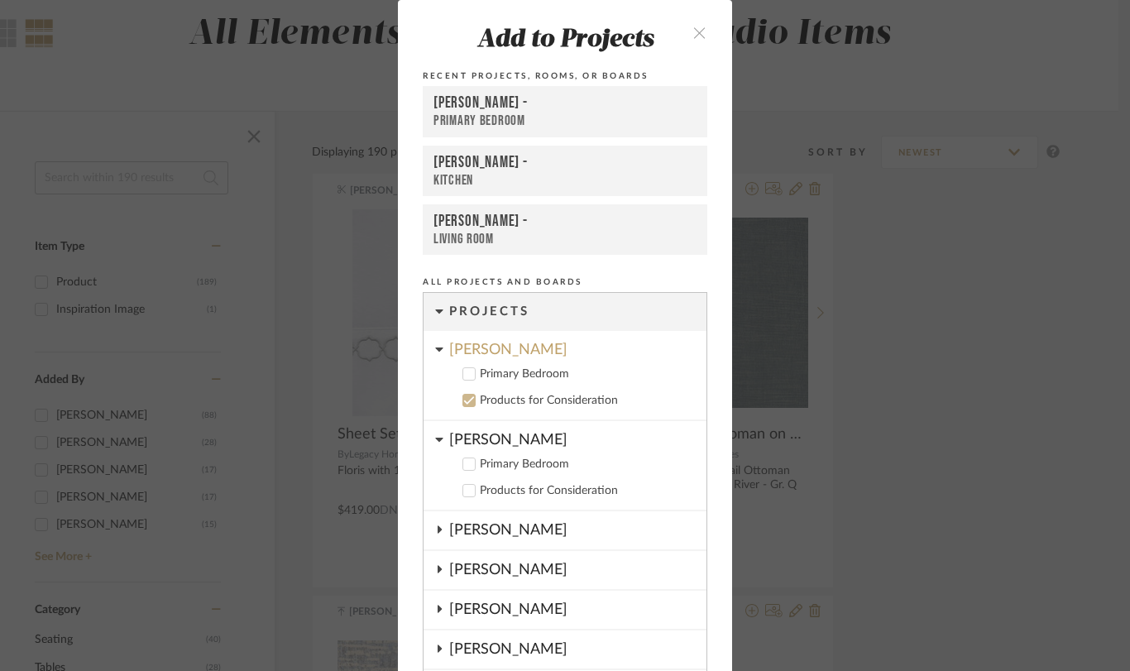
click at [467, 376] on icon at bounding box center [469, 374] width 12 height 12
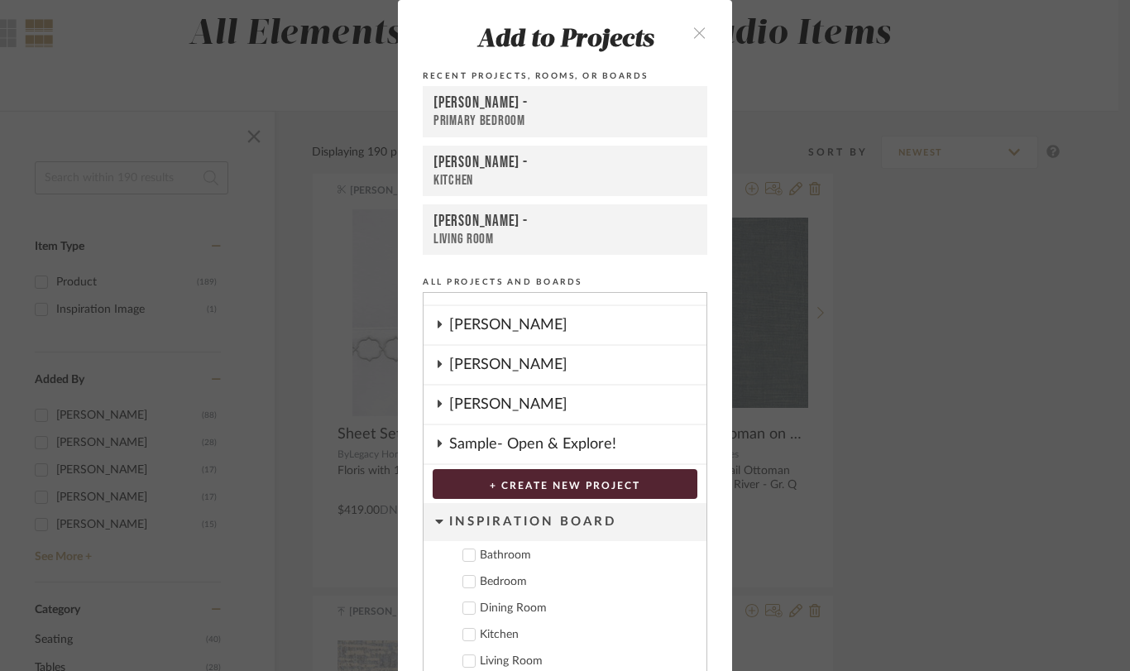
scroll to position [76, 0]
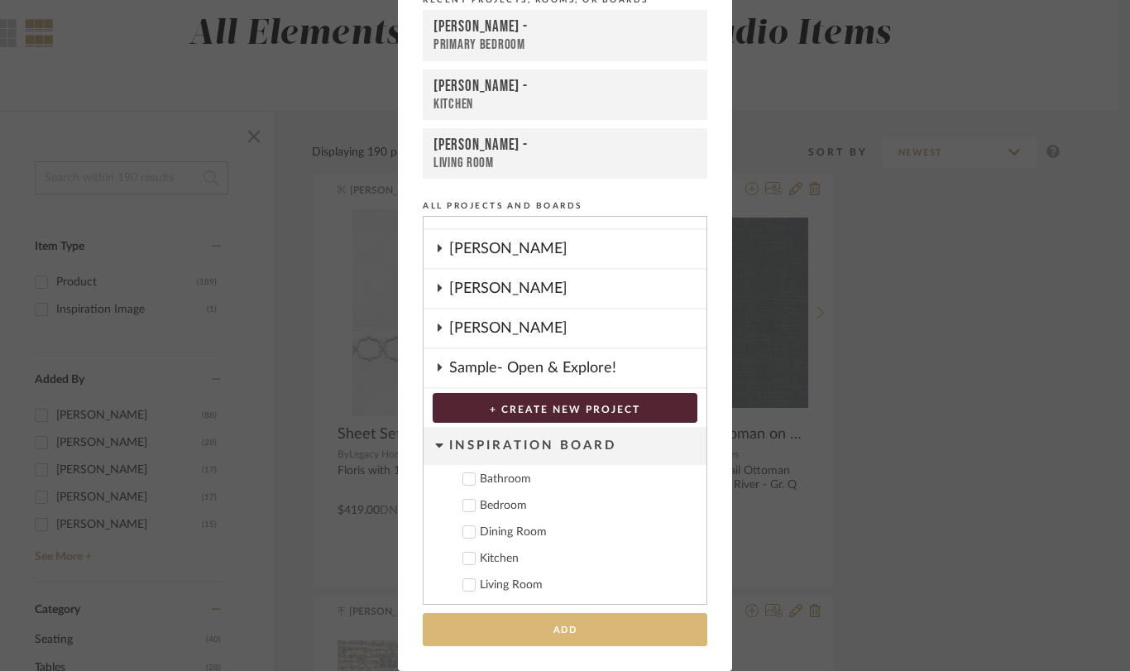
click at [601, 635] on button "Add" at bounding box center [565, 630] width 285 height 34
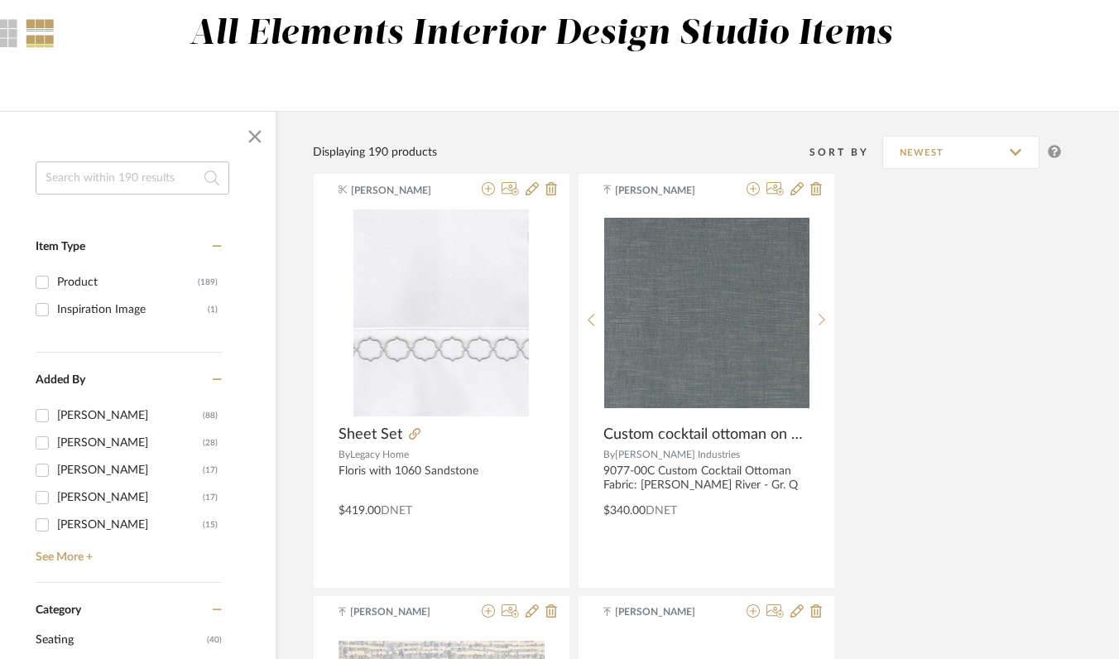
scroll to position [0, 72]
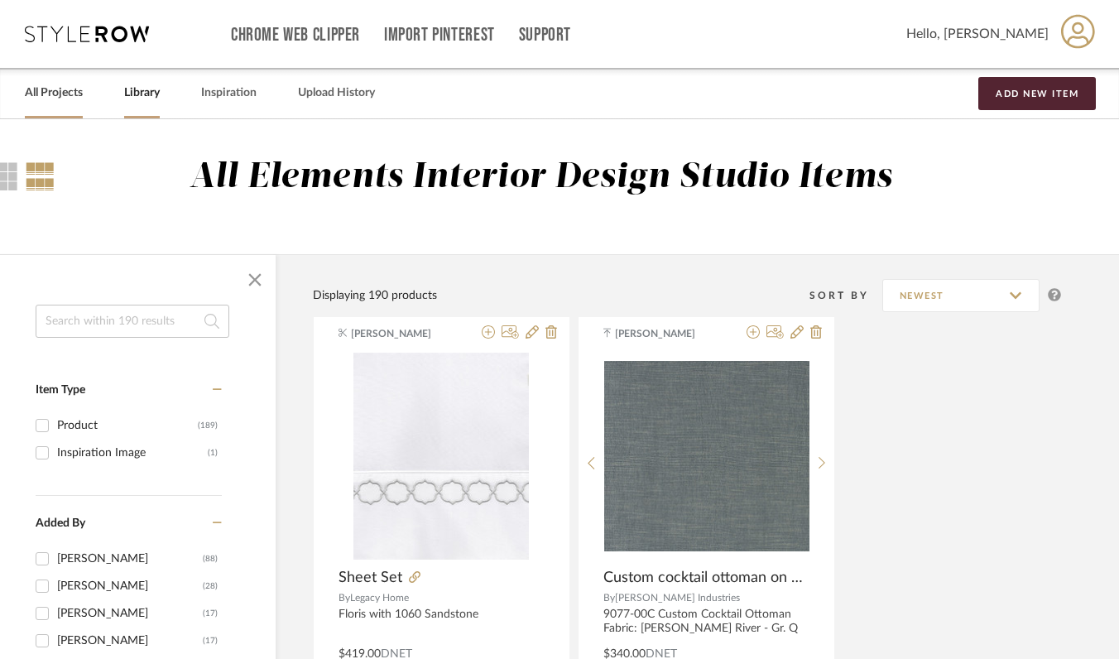
click at [50, 98] on link "All Projects" at bounding box center [54, 93] width 58 height 22
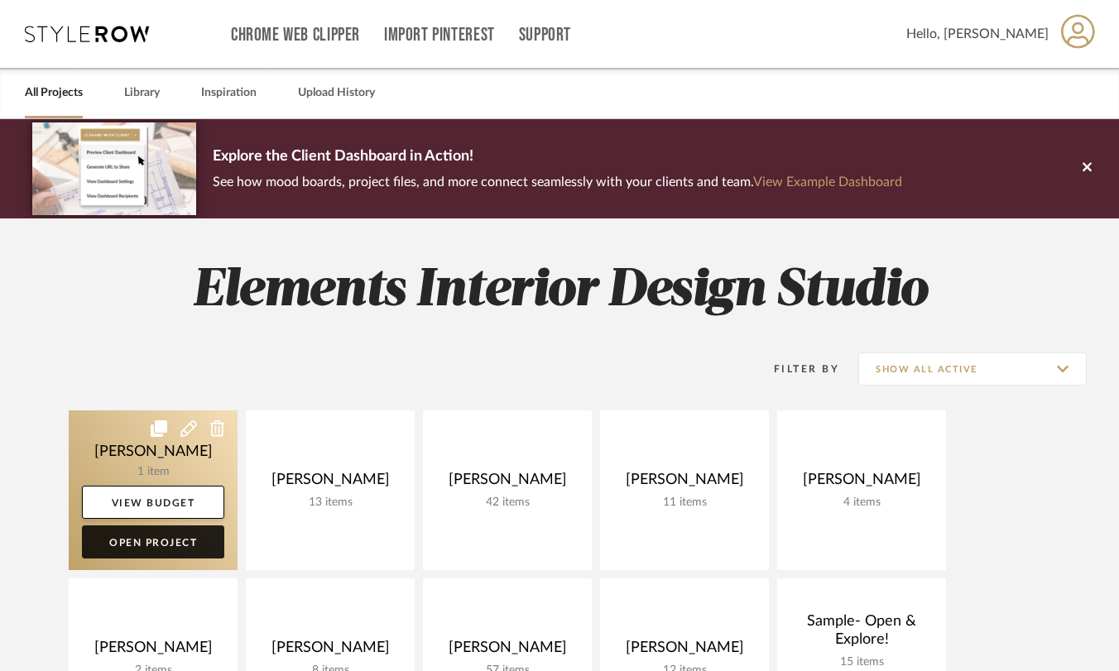
click at [137, 541] on link "Open Project" at bounding box center [153, 541] width 142 height 33
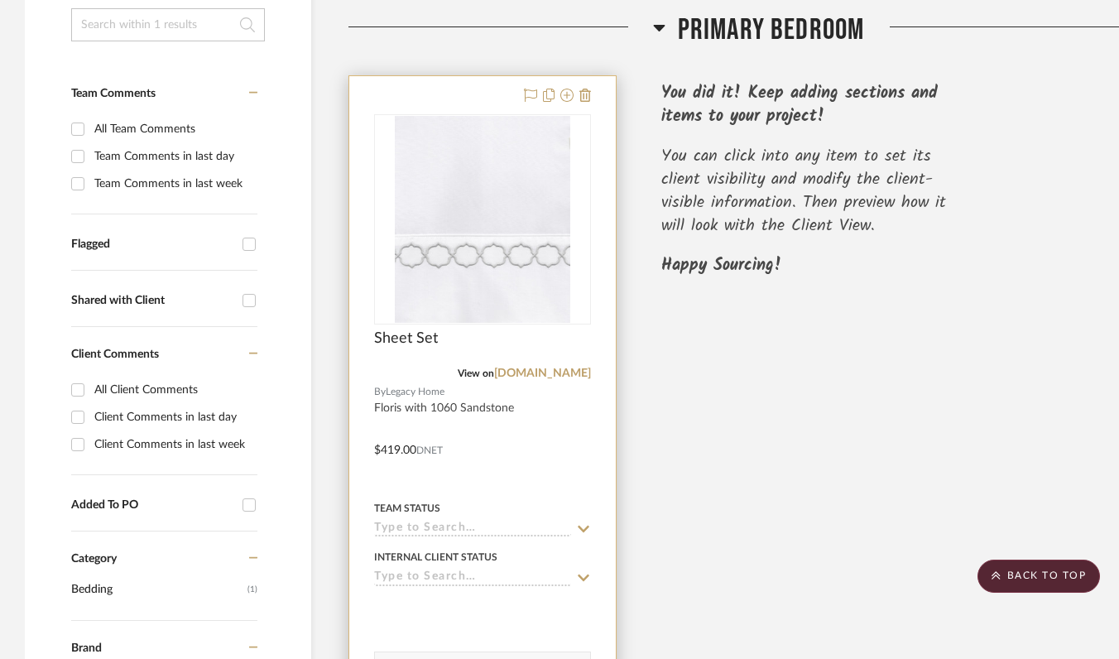
scroll to position [370, 0]
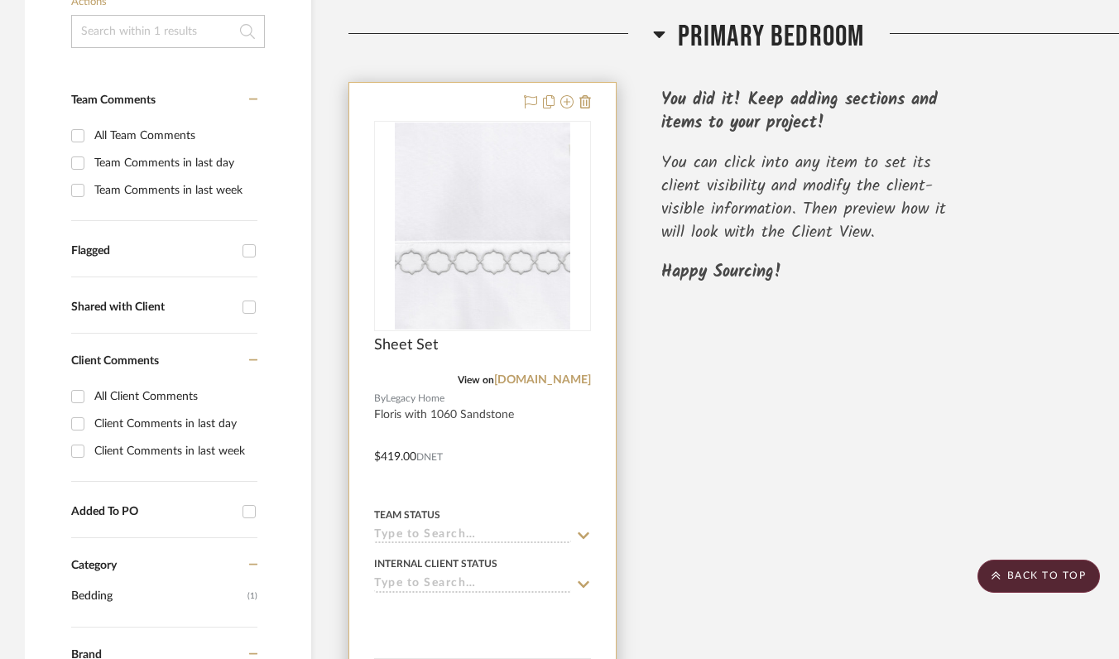
click at [448, 392] on div at bounding box center [482, 445] width 266 height 724
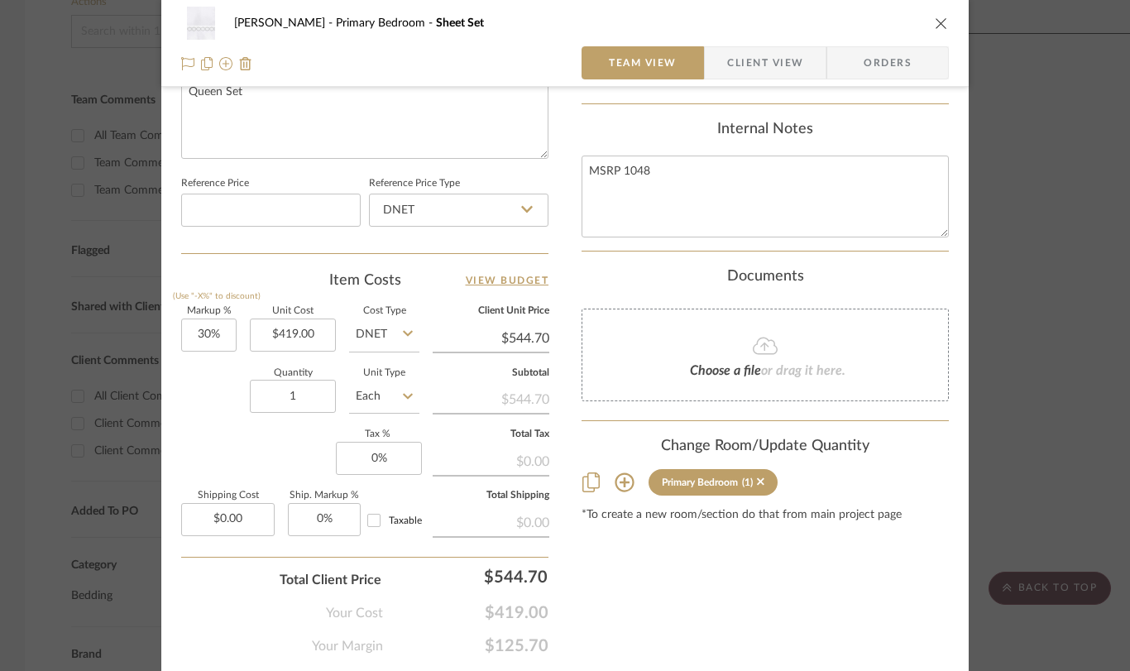
scroll to position [824, 0]
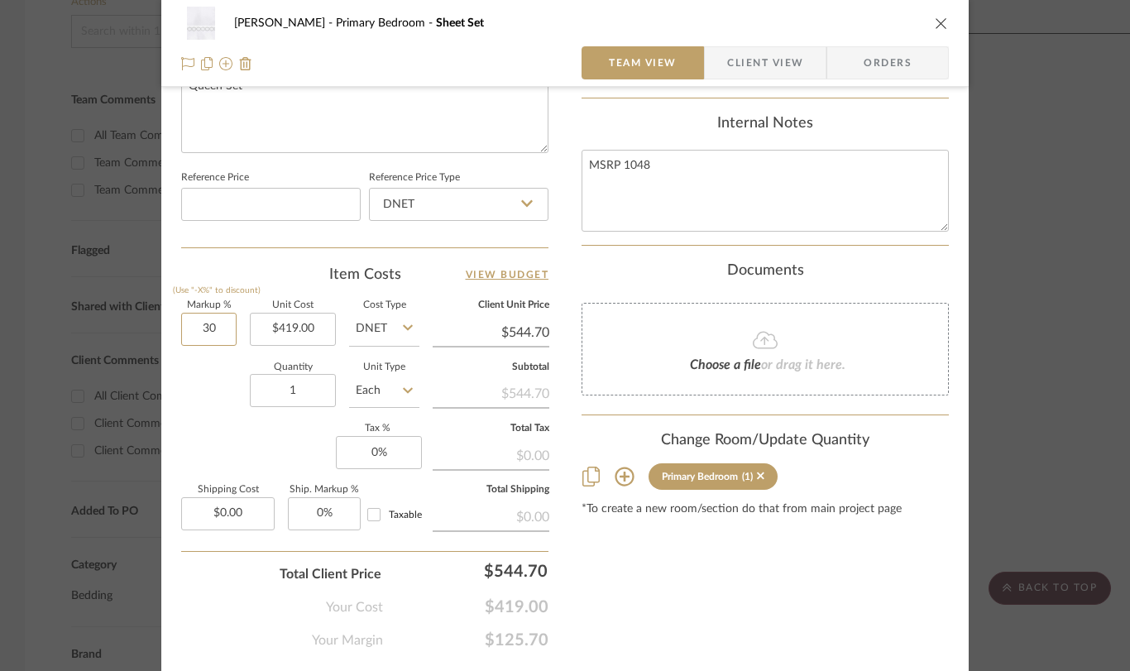
drag, startPoint x: 218, startPoint y: 331, endPoint x: 164, endPoint y: 327, distance: 53.9
type input "30%"
click at [249, 511] on input "0.00" at bounding box center [227, 513] width 93 height 33
type input "$158.00"
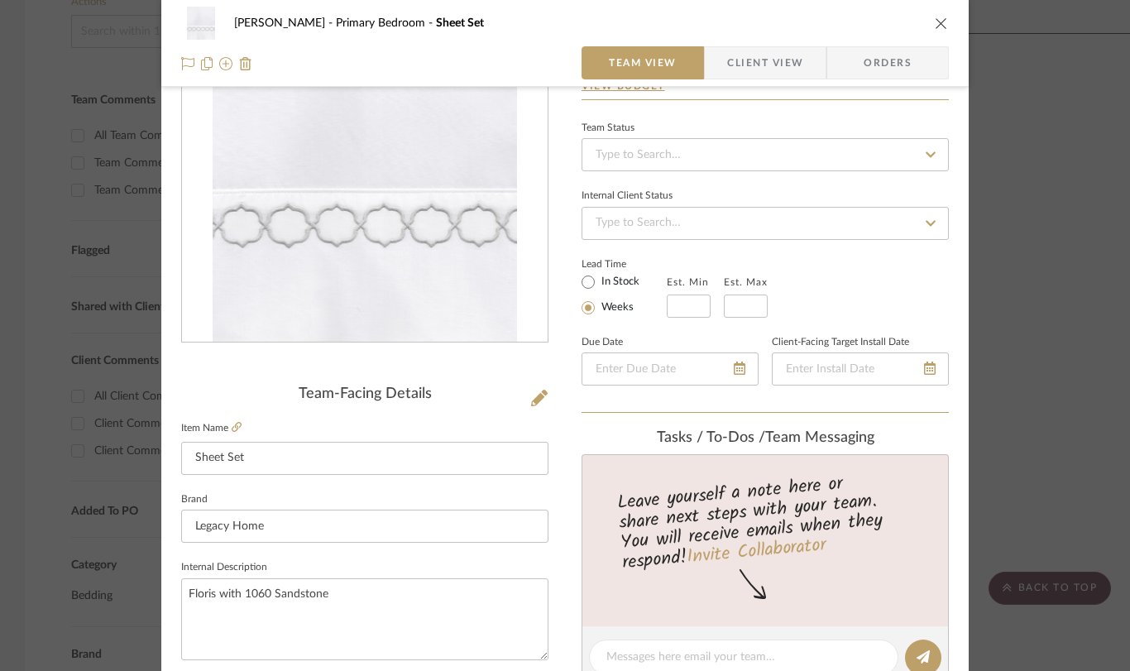
scroll to position [0, 0]
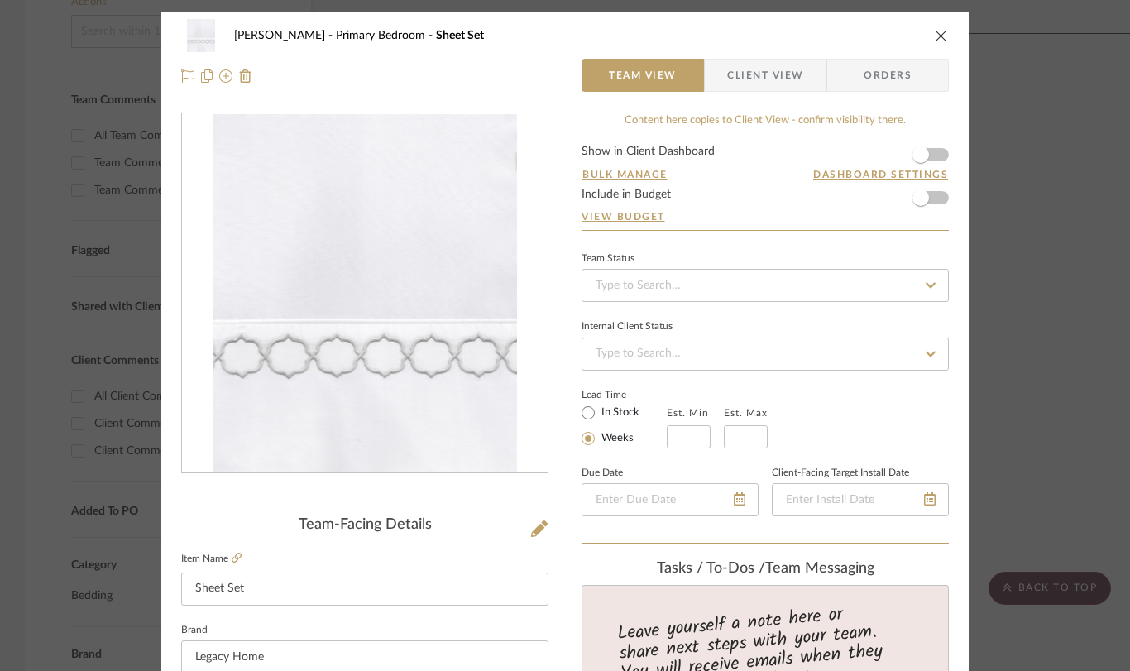
click at [1016, 330] on div "[PERSON_NAME] Primary Bedroom Sheet Set Team View Client View Orders Team-Facin…" at bounding box center [565, 335] width 1130 height 671
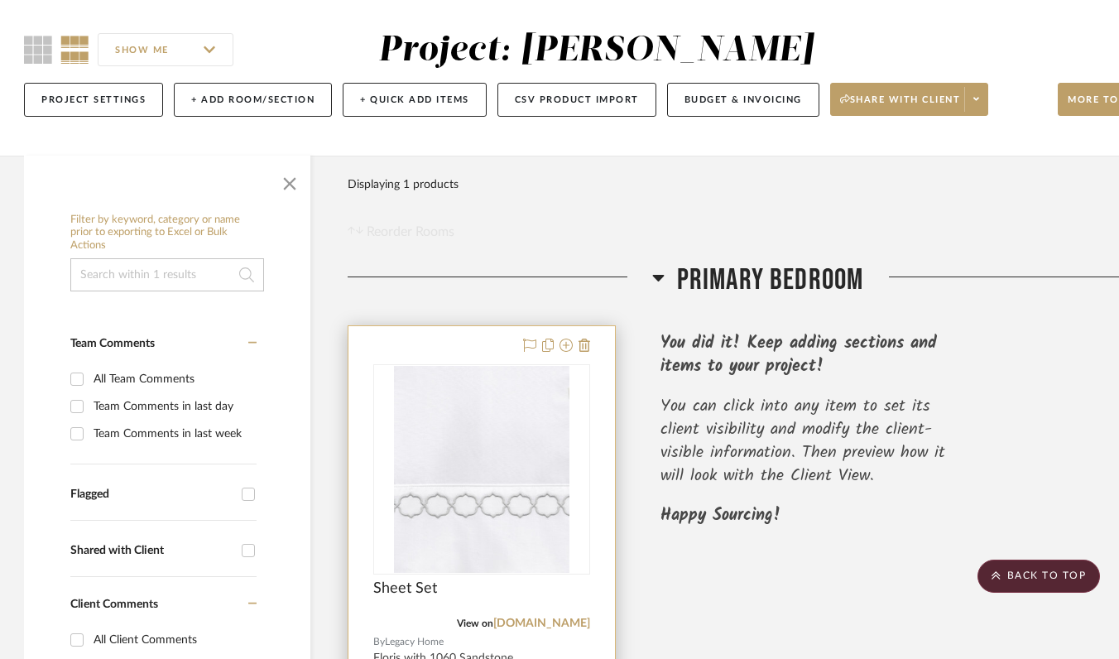
scroll to position [0, 1]
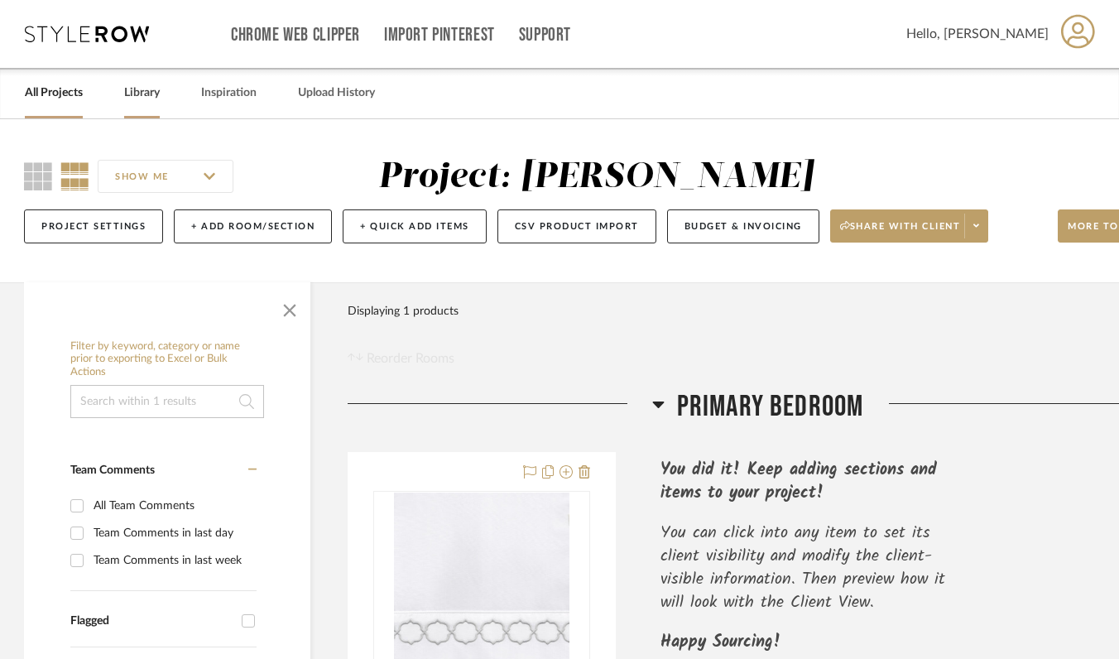
drag, startPoint x: 140, startPoint y: 85, endPoint x: 128, endPoint y: 90, distance: 12.6
click at [140, 84] on link "Library" at bounding box center [142, 93] width 36 height 22
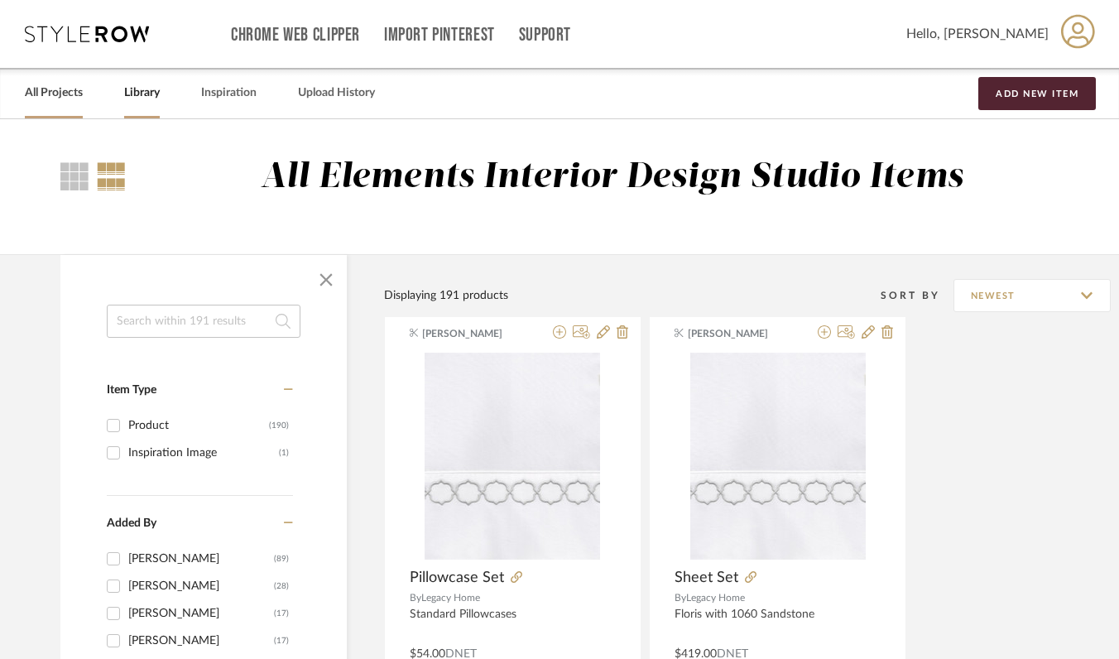
click at [65, 97] on link "All Projects" at bounding box center [54, 93] width 58 height 22
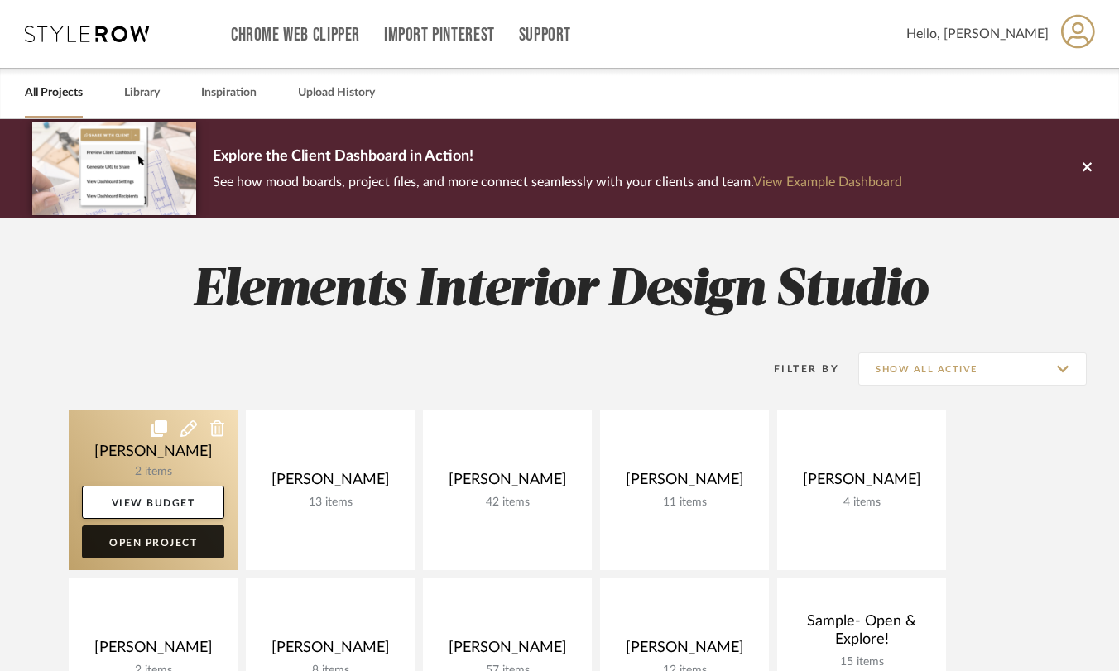
click at [132, 544] on link "Open Project" at bounding box center [153, 541] width 142 height 33
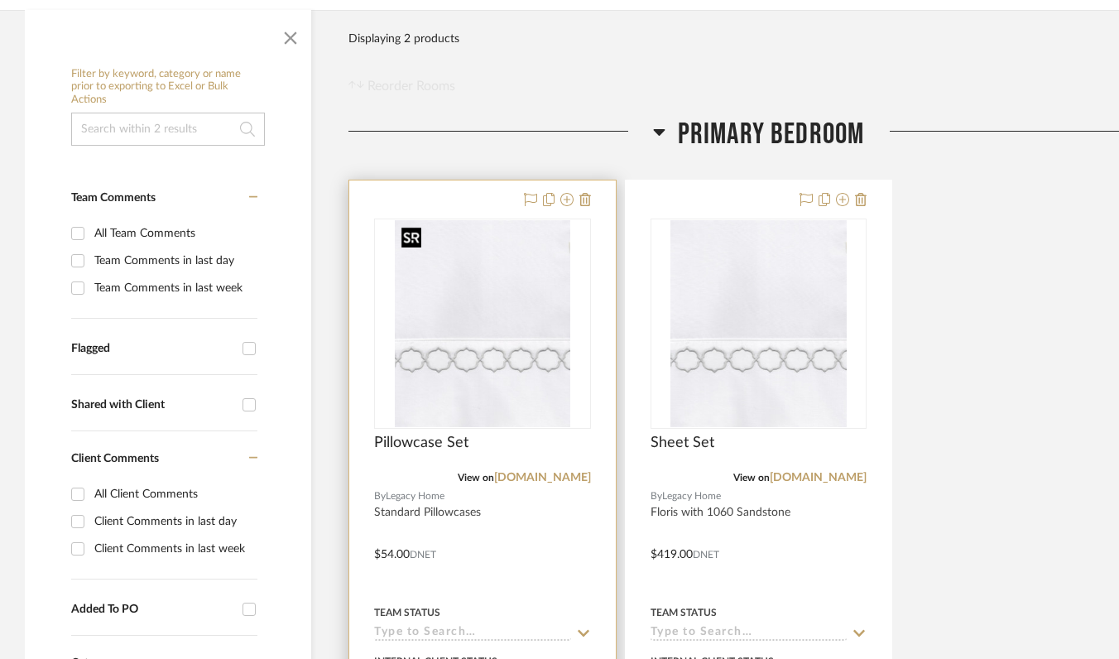
scroll to position [413, 0]
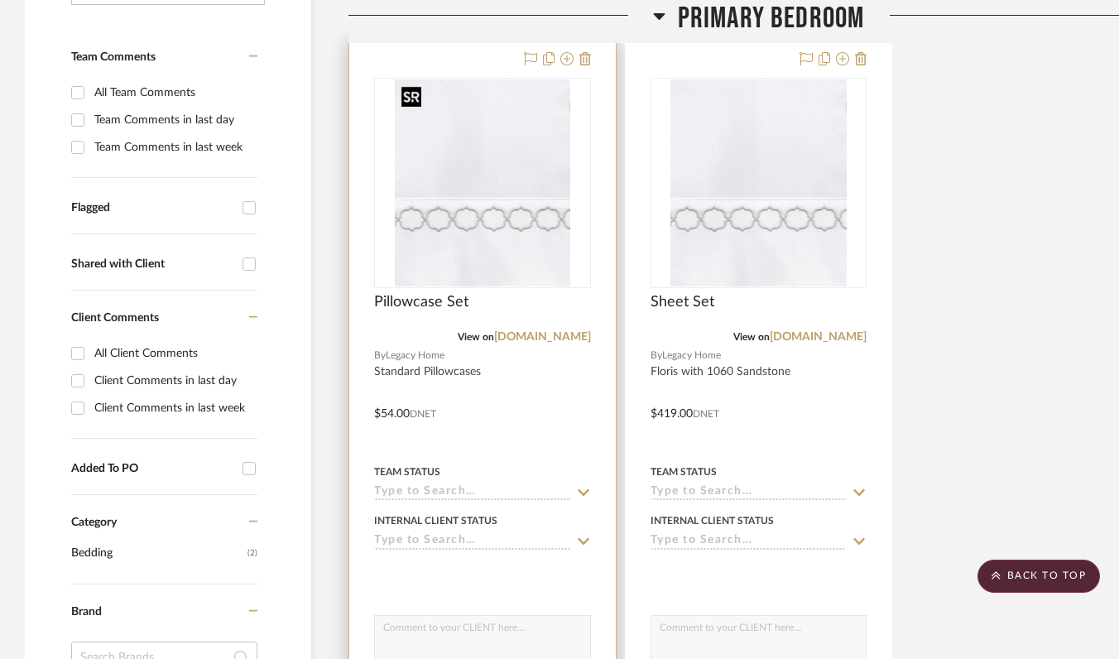
click at [496, 252] on img "0" at bounding box center [482, 182] width 175 height 207
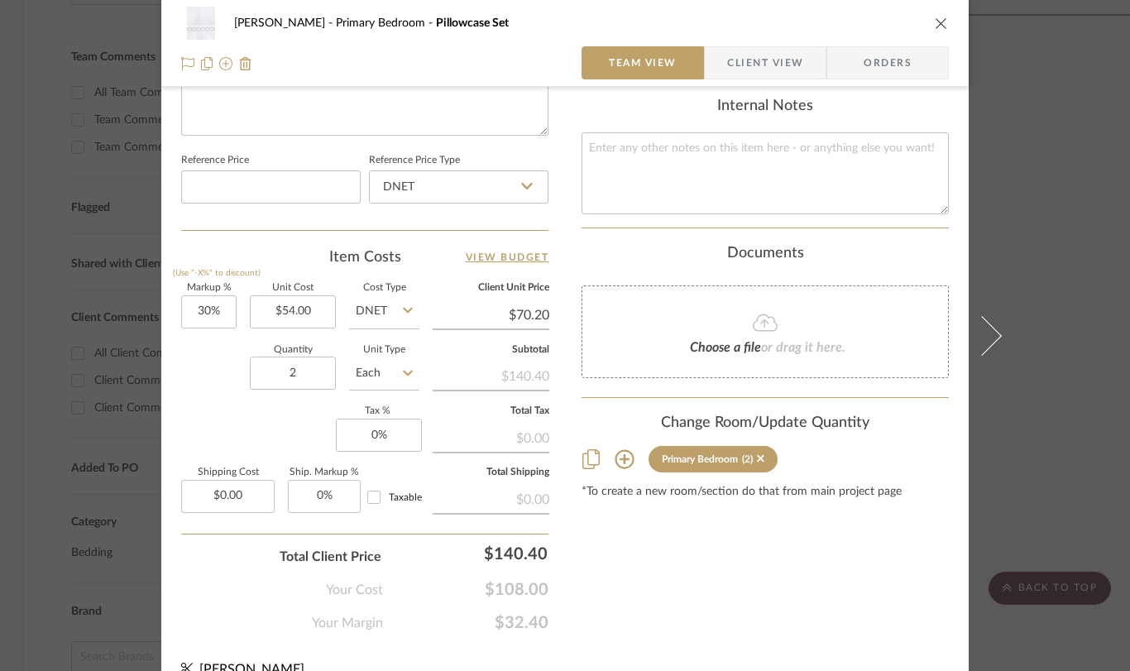
scroll to position [848, 0]
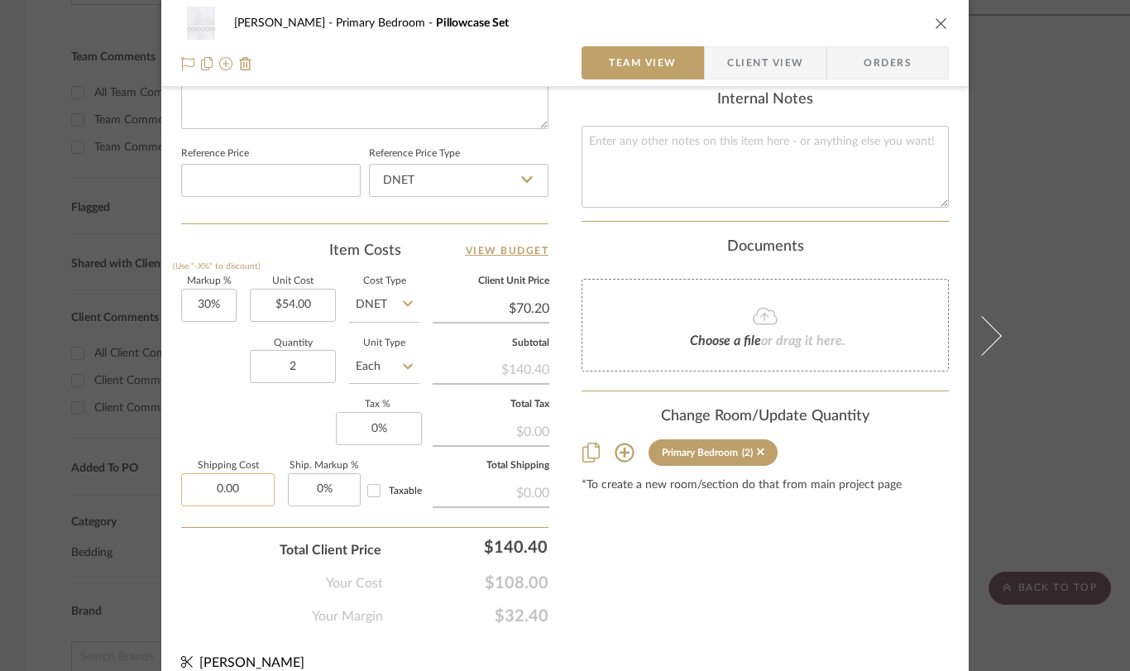
click at [215, 486] on input "0.00" at bounding box center [227, 489] width 93 height 33
type input "16.20"
type input "30"
type input "$16.20"
drag, startPoint x: 221, startPoint y: 300, endPoint x: 145, endPoint y: 301, distance: 76.1
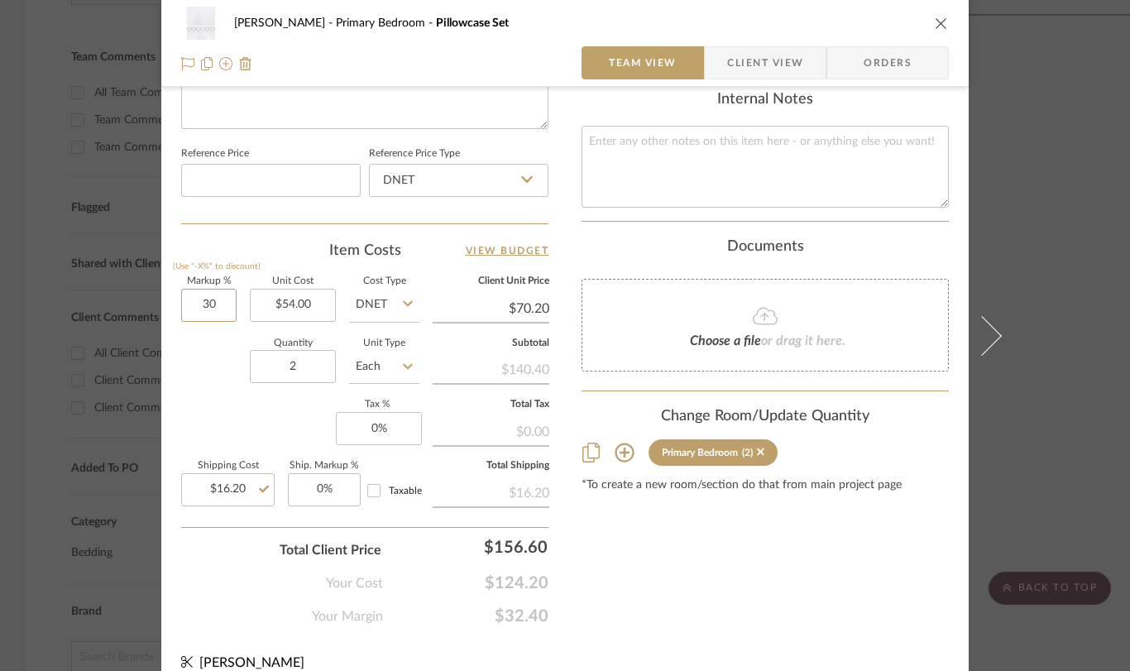
drag, startPoint x: 213, startPoint y: 304, endPoint x: 177, endPoint y: 303, distance: 35.6
click at [181, 303] on input "30" at bounding box center [208, 305] width 55 height 33
type input "0%"
click at [202, 410] on div "Markup % (Use "-X%" to discount) 0% Unit Cost $54.00 Cost Type DNET Client Unit…" at bounding box center [364, 398] width 367 height 242
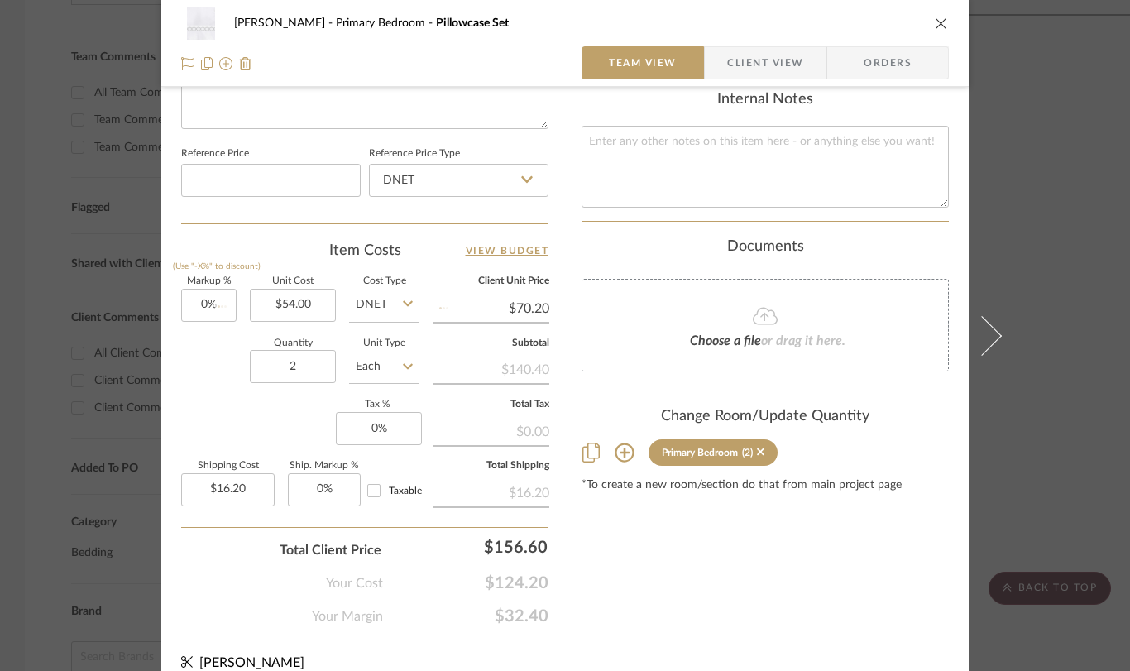
type input "$54.00"
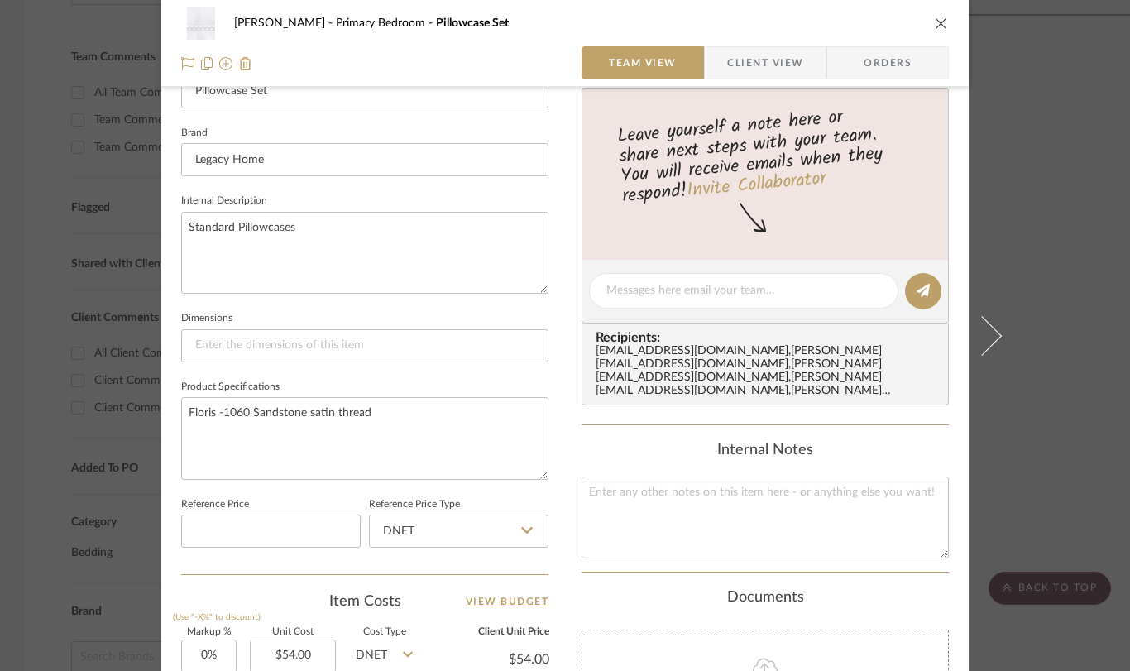
scroll to position [496, 0]
click at [597, 483] on textarea at bounding box center [765, 518] width 367 height 82
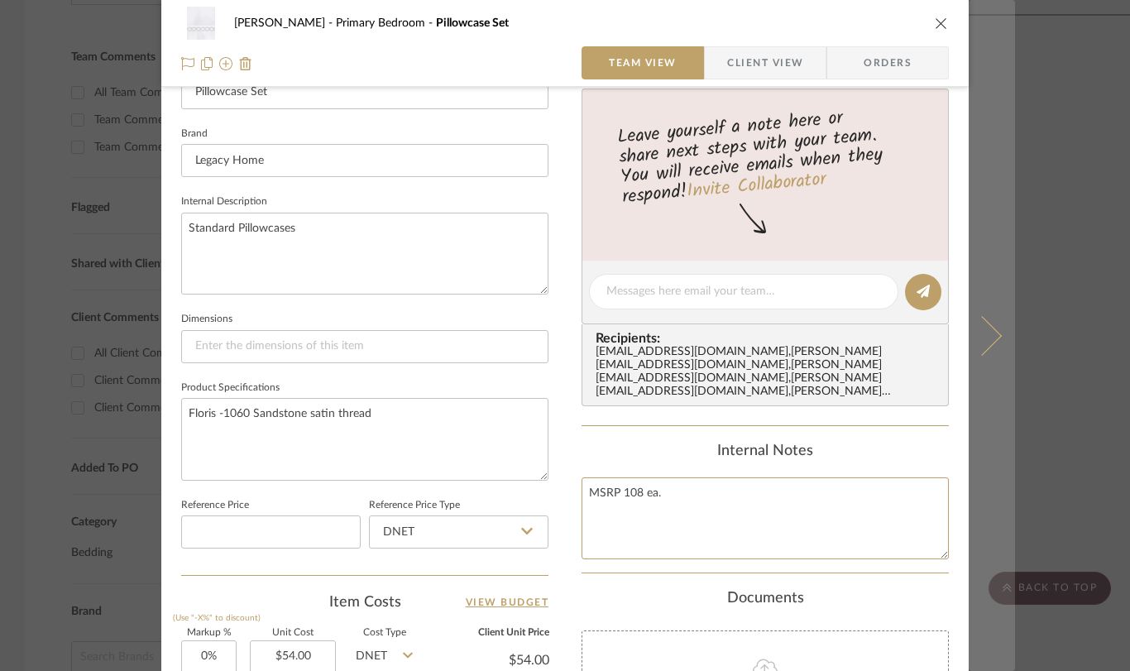
type textarea "MSRP 108 ea."
click at [1004, 429] on button at bounding box center [992, 335] width 46 height 671
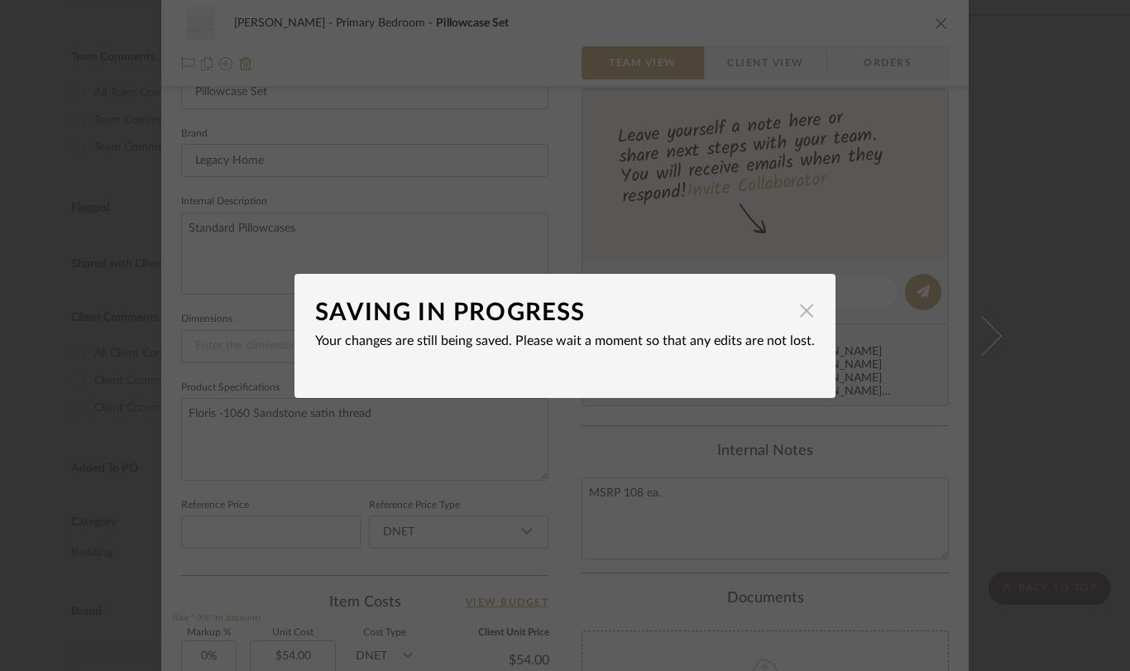
click at [803, 314] on span "button" at bounding box center [806, 311] width 33 height 33
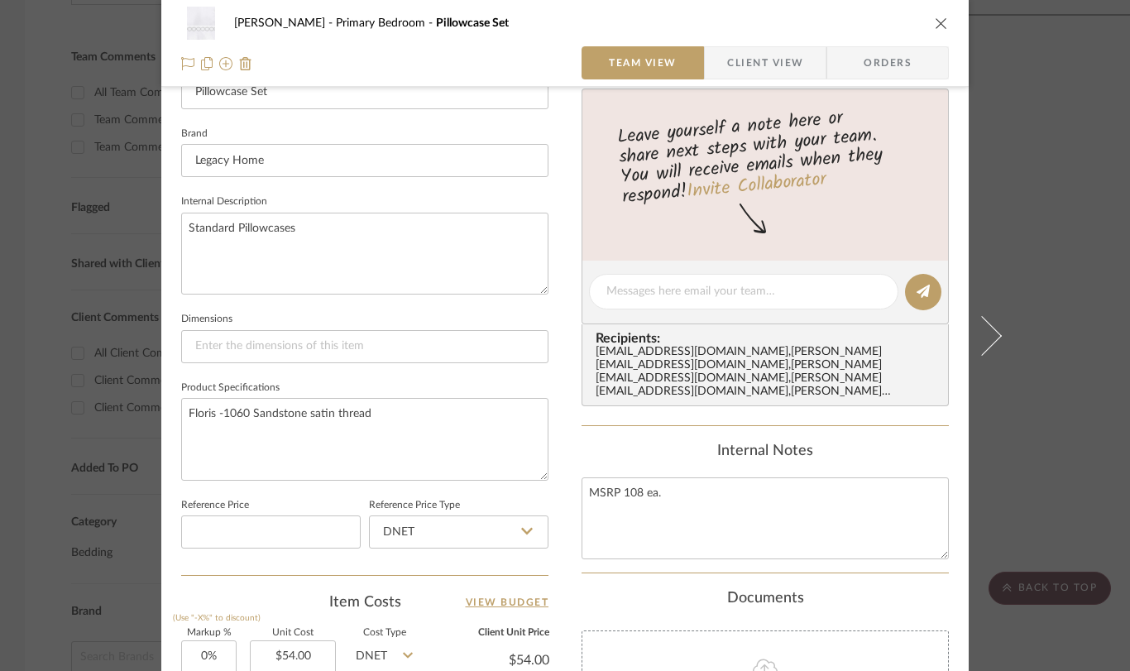
click at [935, 24] on icon "close" at bounding box center [941, 23] width 13 height 13
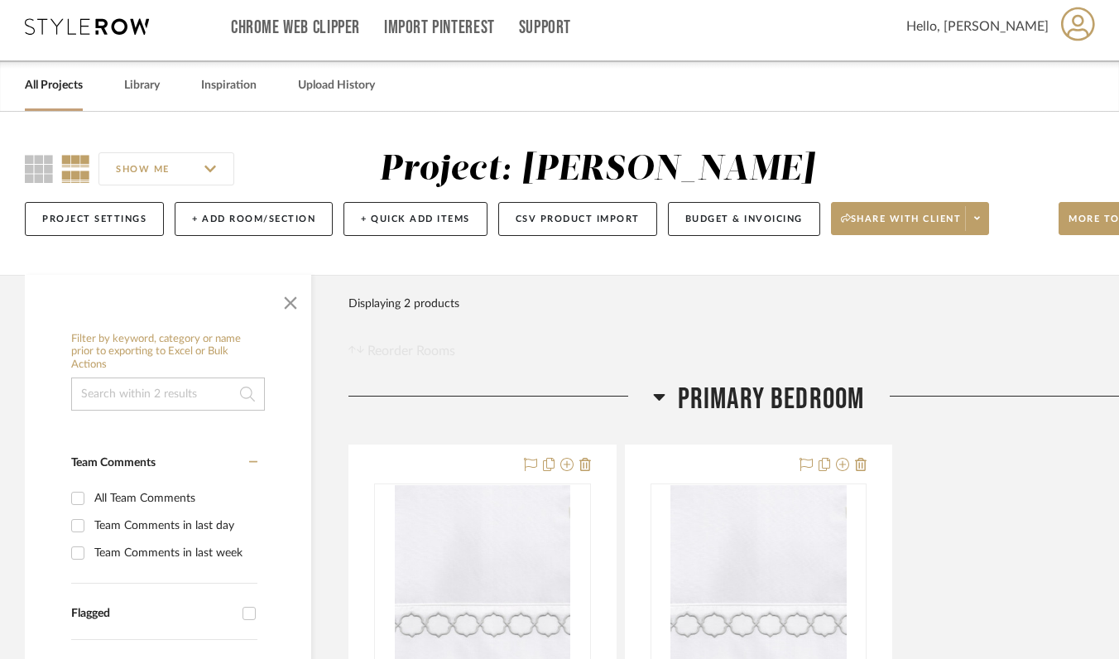
scroll to position [0, 0]
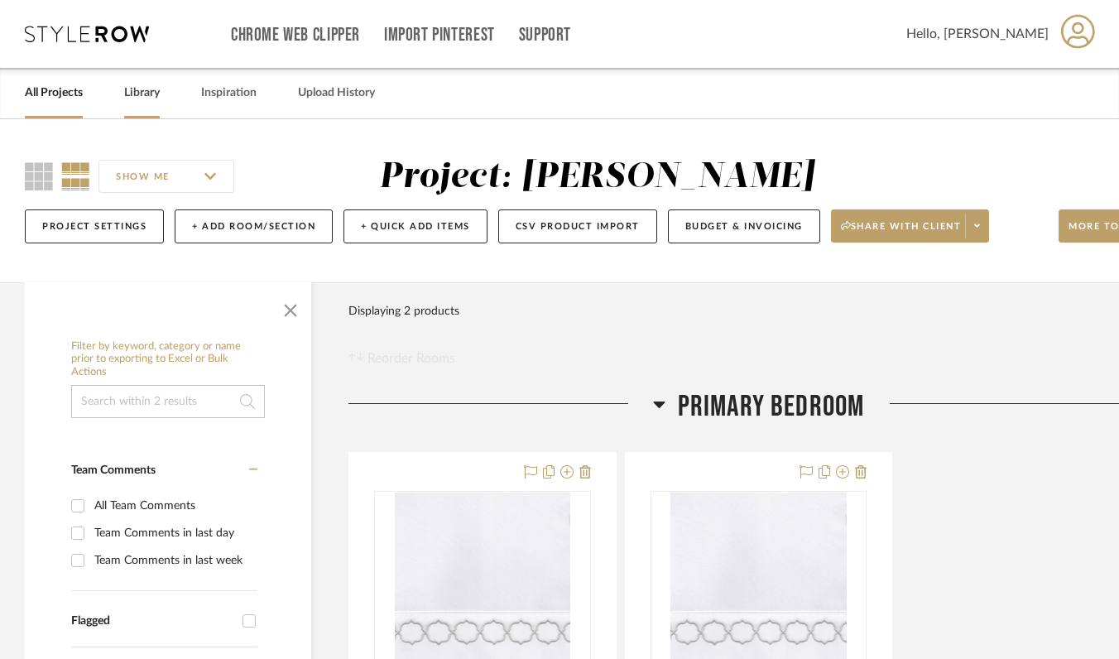
click at [137, 91] on link "Library" at bounding box center [142, 93] width 36 height 22
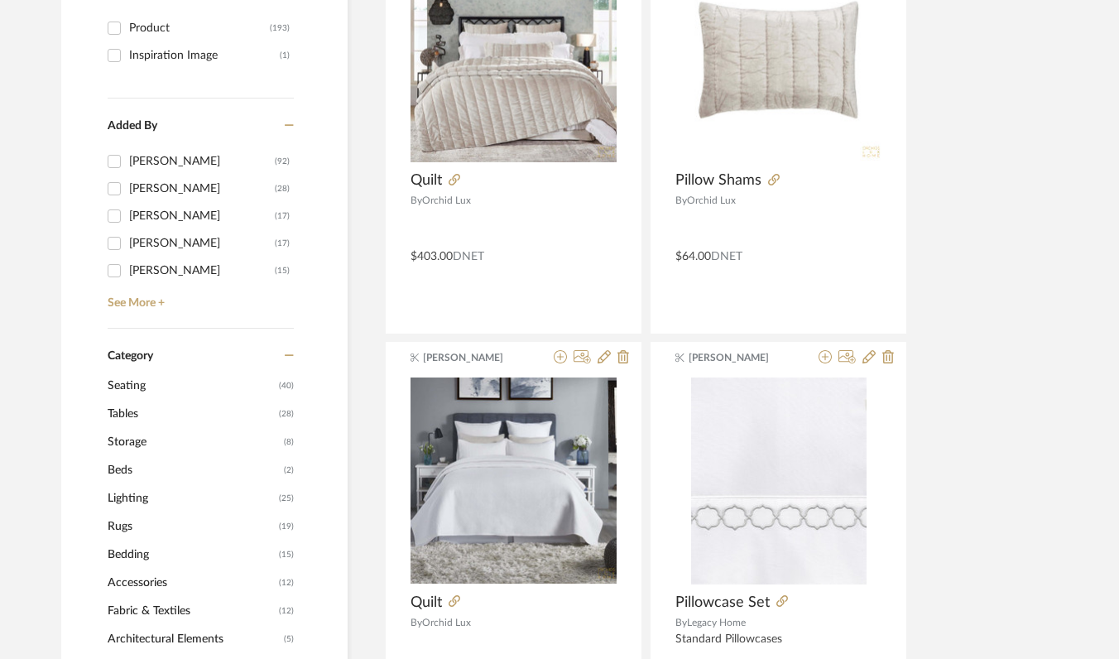
scroll to position [394, 0]
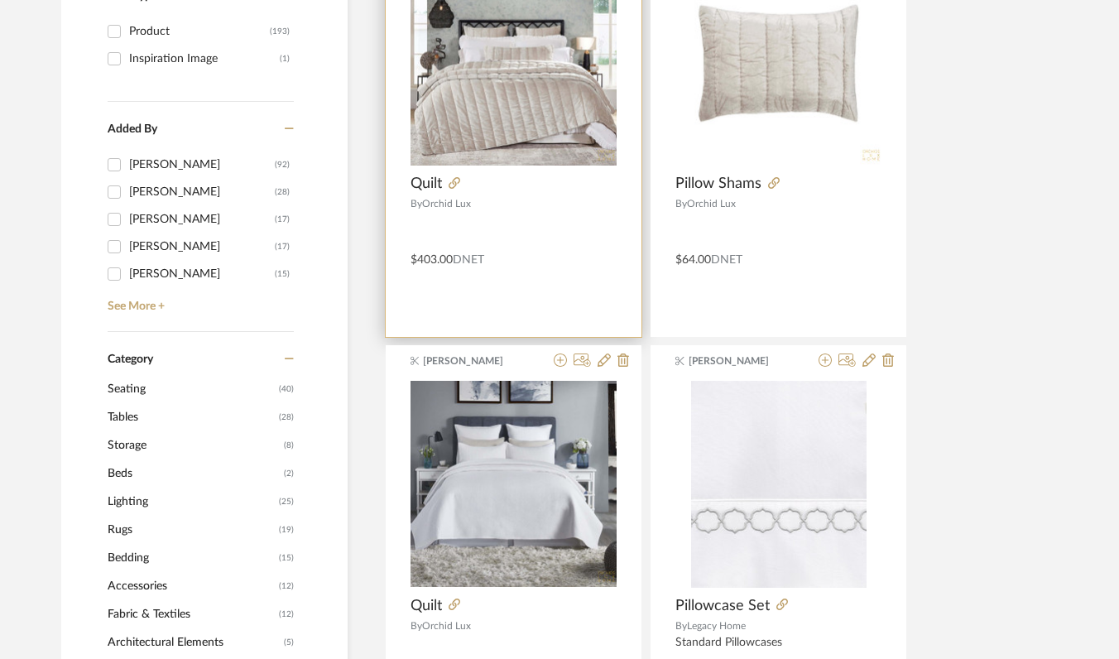
click at [0, 0] on img at bounding box center [0, 0] width 0 height 0
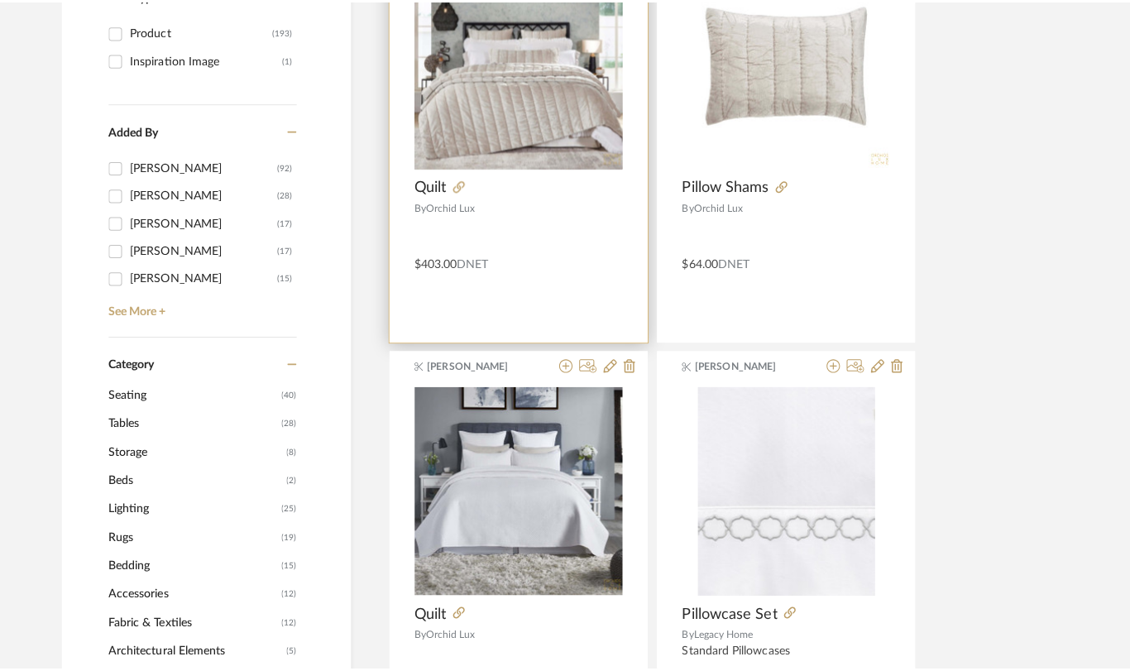
scroll to position [0, 0]
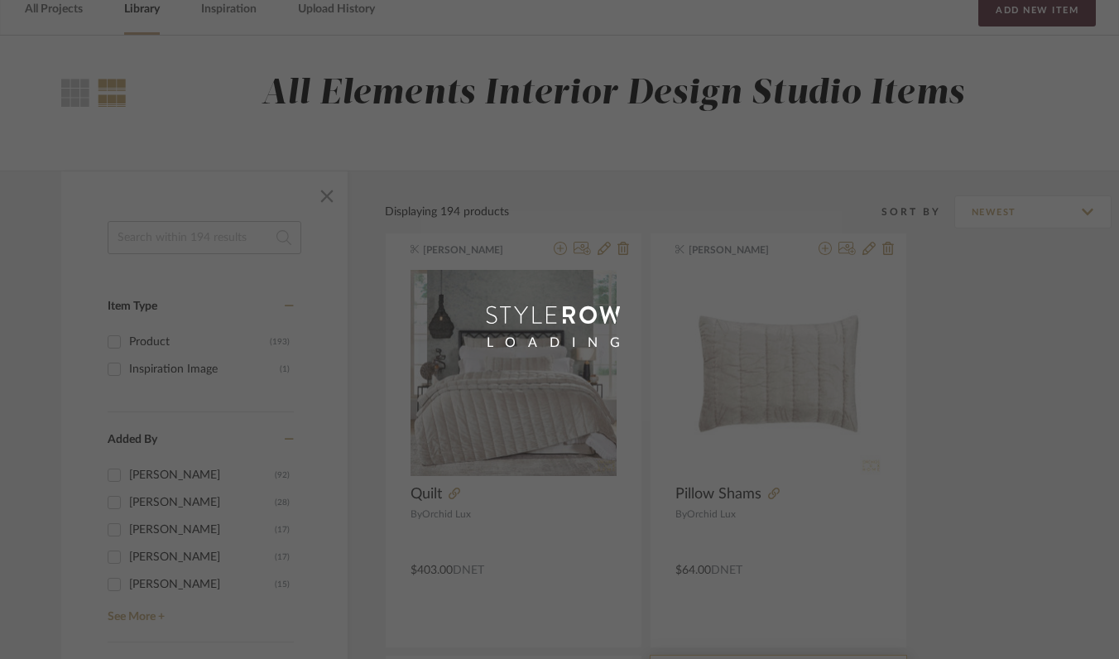
drag, startPoint x: 600, startPoint y: 479, endPoint x: 891, endPoint y: 402, distance: 301.2
click at [891, 402] on div "LOADING" at bounding box center [559, 329] width 1119 height 659
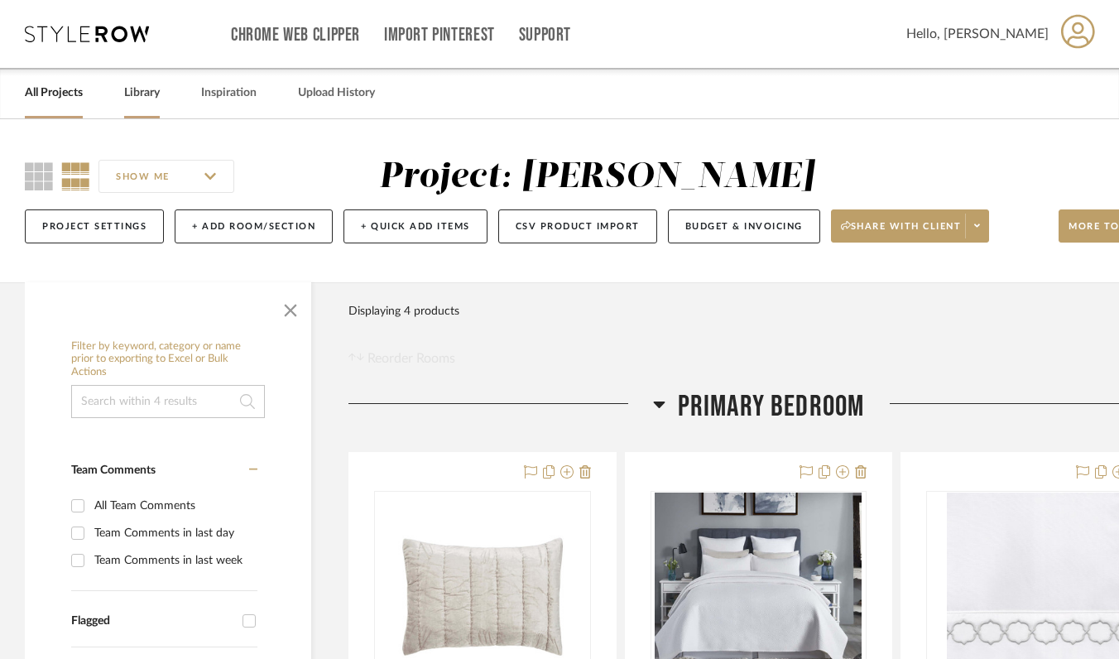
click at [138, 91] on link "Library" at bounding box center [142, 93] width 36 height 22
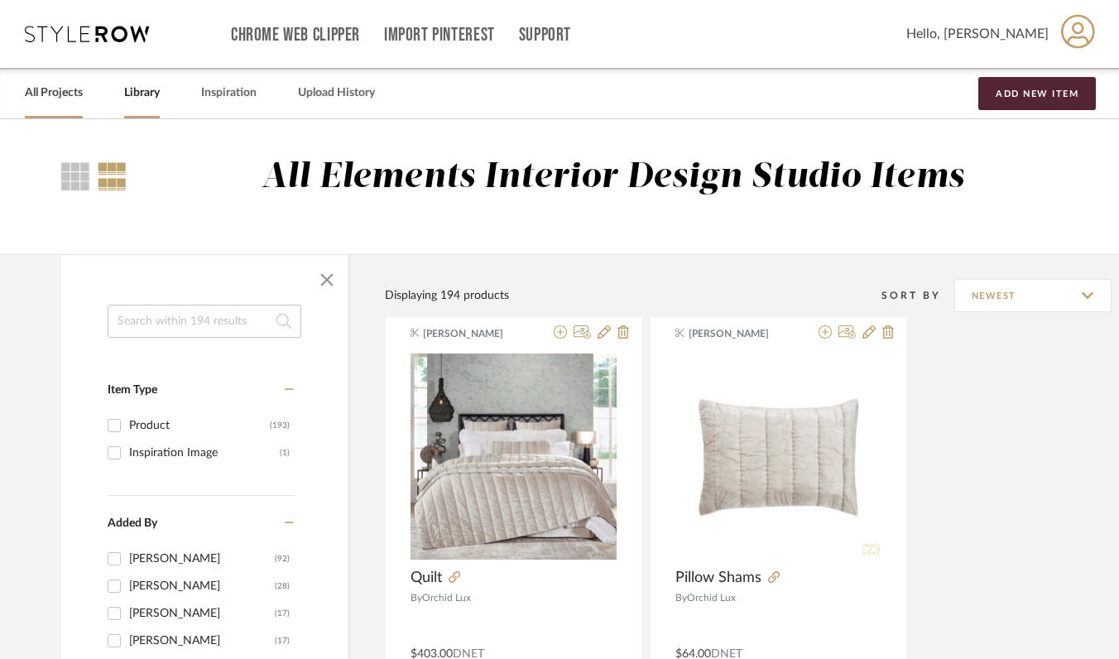
click at [60, 94] on link "All Projects" at bounding box center [54, 93] width 58 height 22
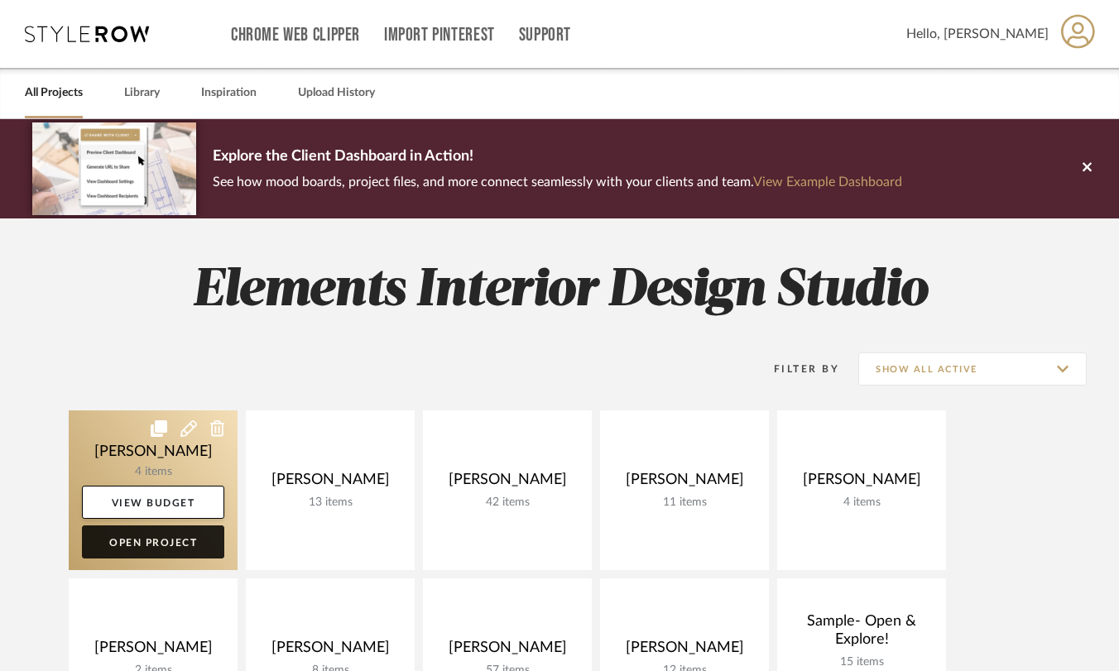
click at [157, 535] on link "Open Project" at bounding box center [153, 541] width 142 height 33
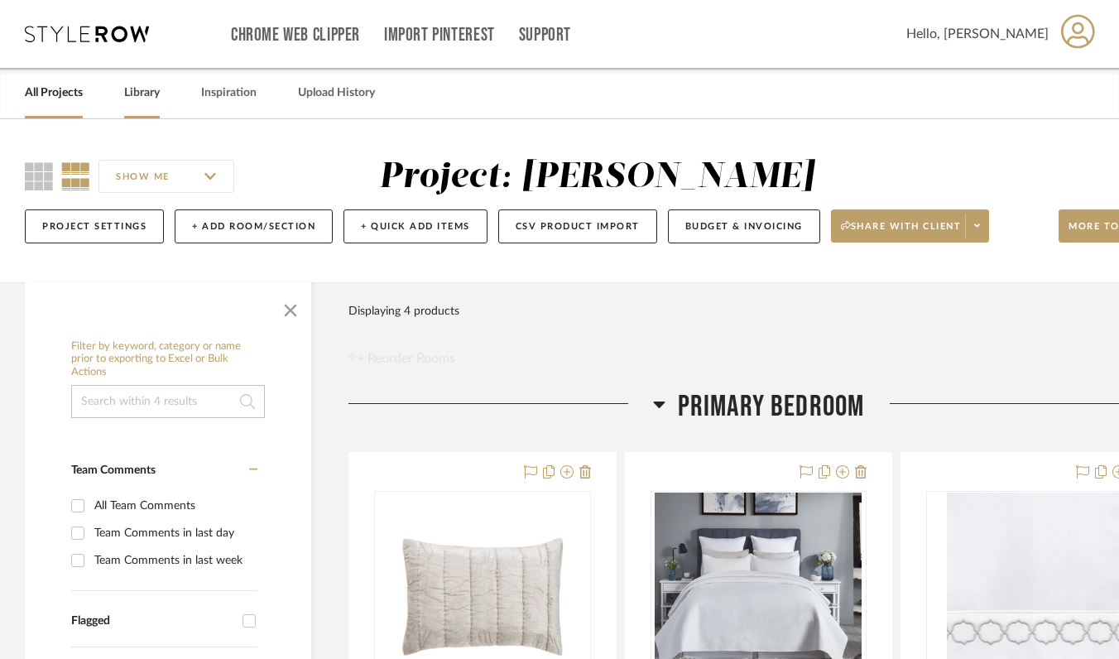
click at [143, 86] on link "Library" at bounding box center [142, 93] width 36 height 22
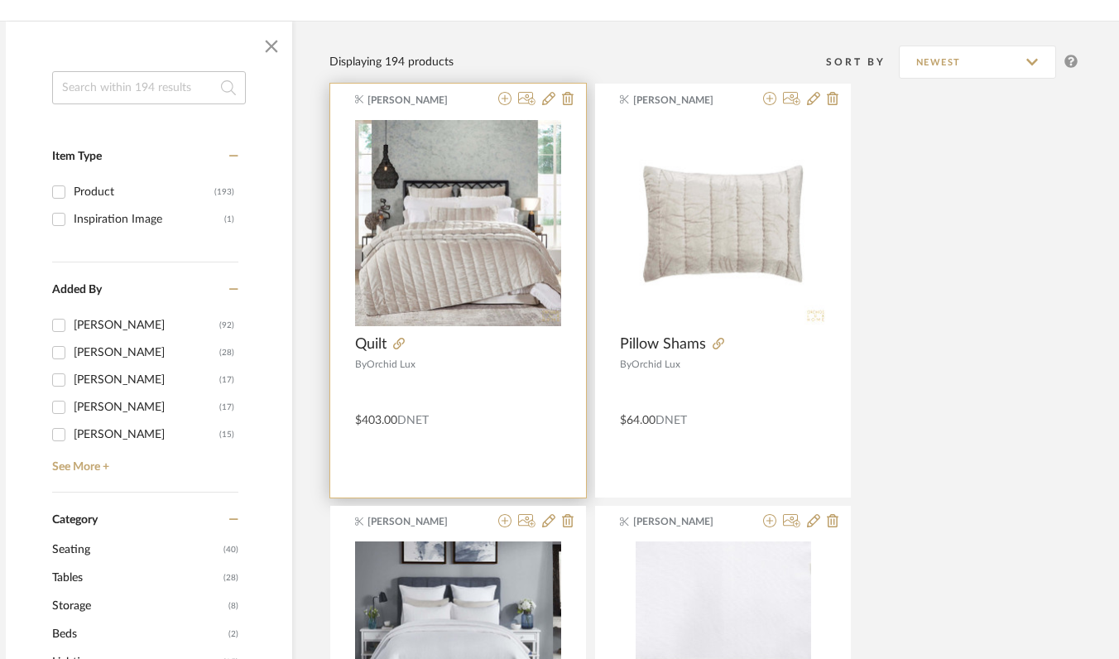
click at [495, 427] on div "$403.00 DNET" at bounding box center [458, 416] width 256 height 23
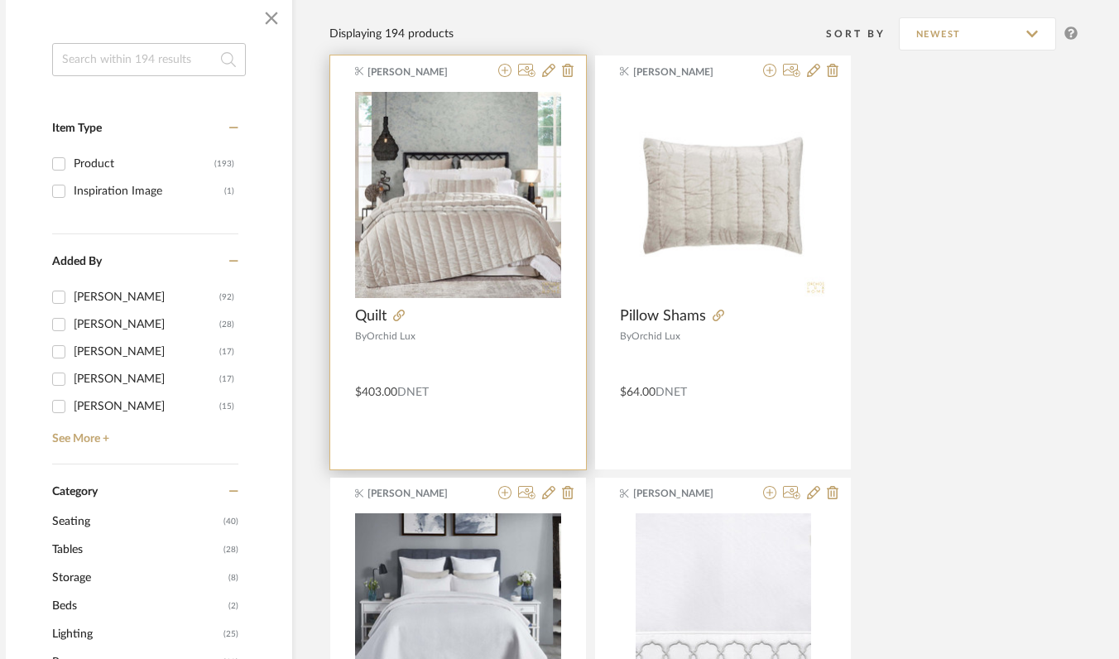
click at [495, 427] on div "[PERSON_NAME] Quilt By Orchid Lux $403.00 DNET" at bounding box center [458, 262] width 256 height 414
click at [505, 75] on icon at bounding box center [506, 70] width 13 height 13
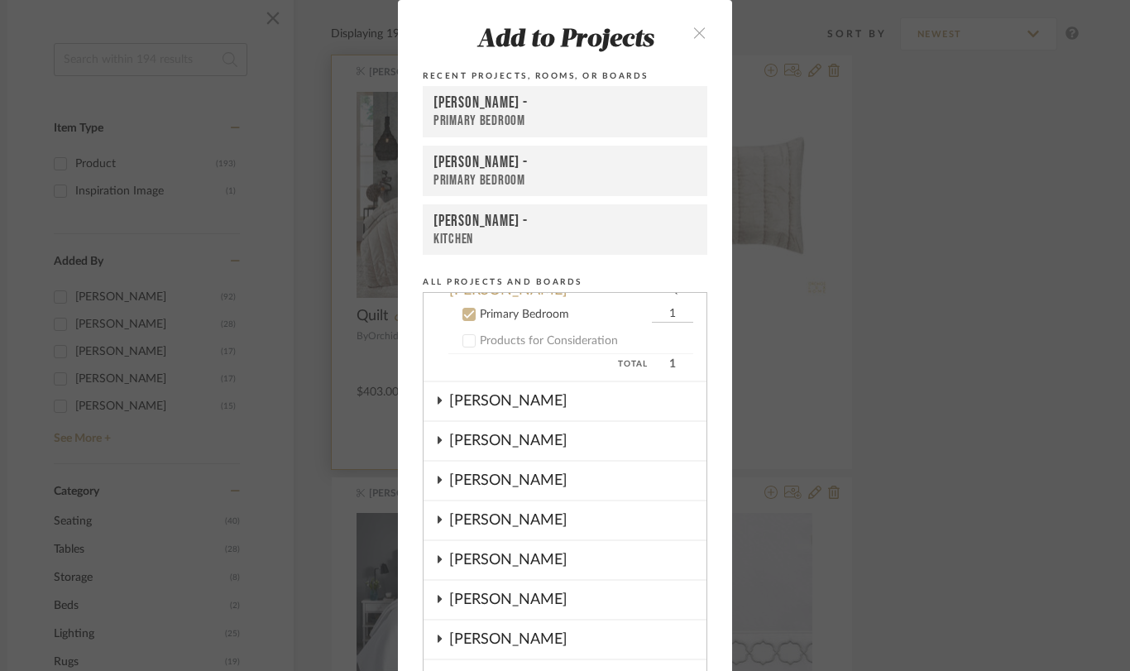
scroll to position [67, 0]
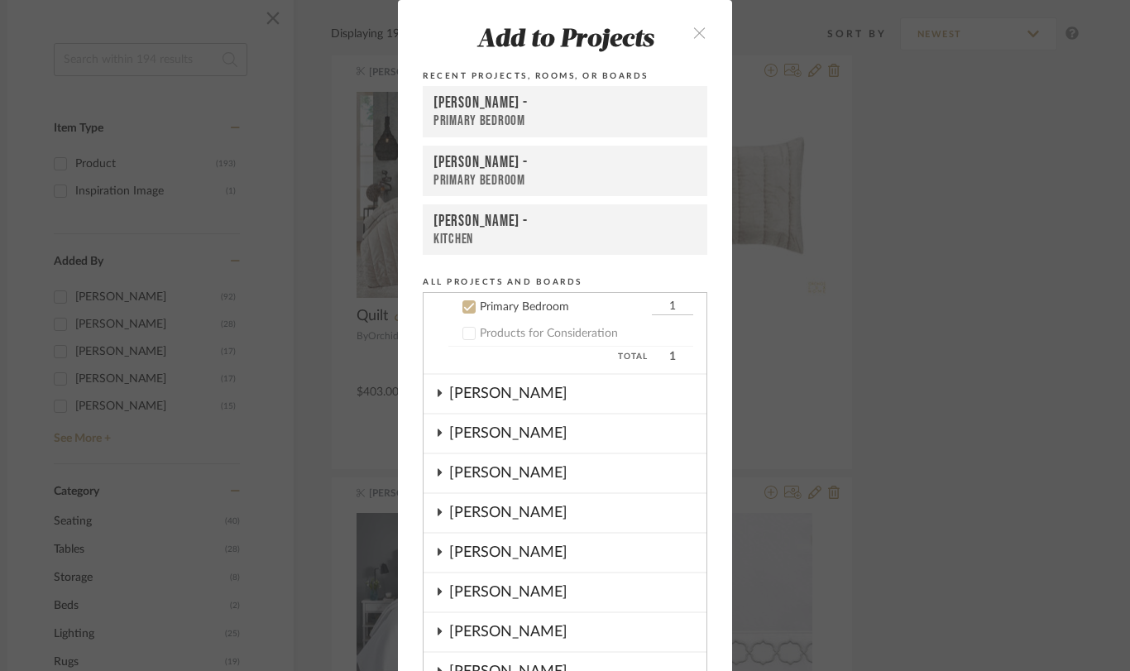
click at [498, 105] on div "[PERSON_NAME] -" at bounding box center [565, 103] width 263 height 20
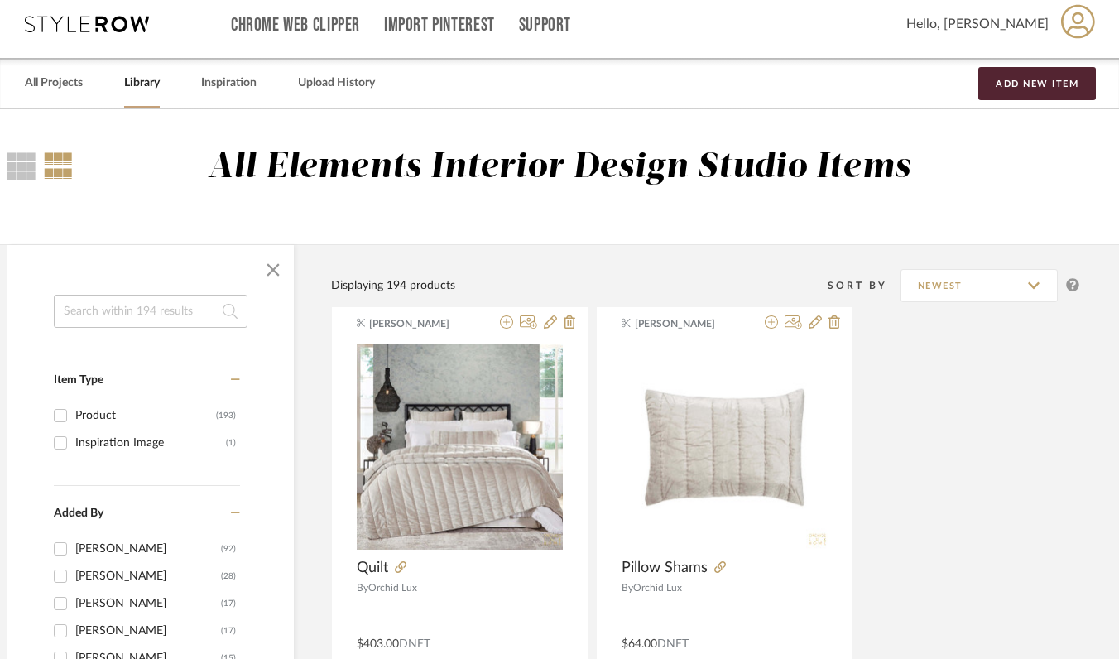
scroll to position [0, 54]
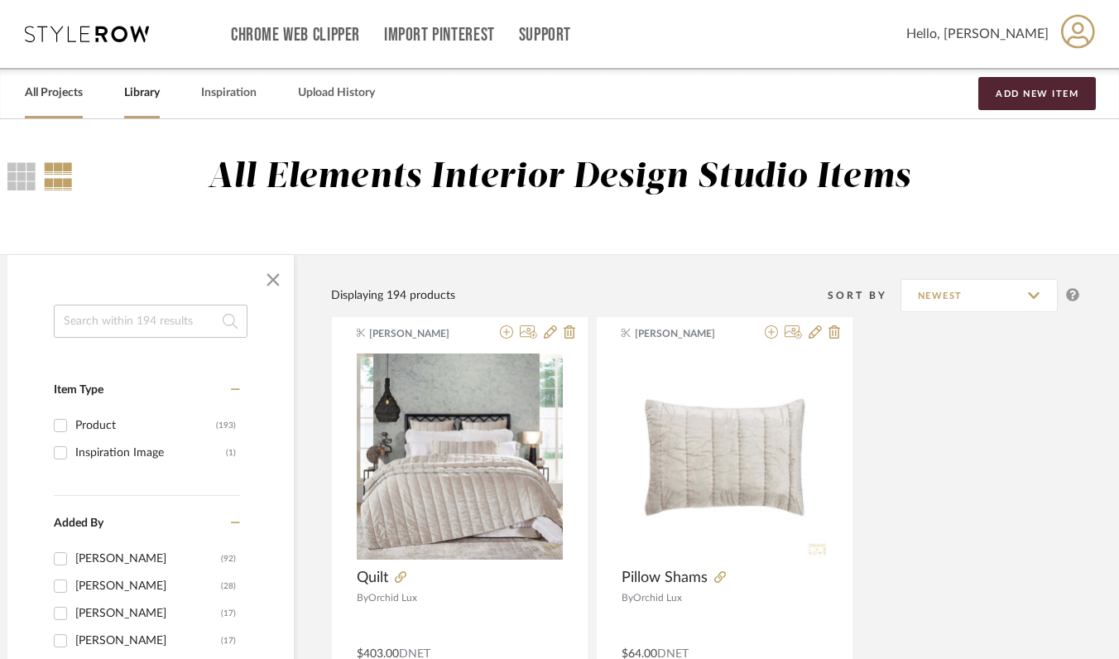
click at [69, 93] on link "All Projects" at bounding box center [54, 93] width 58 height 22
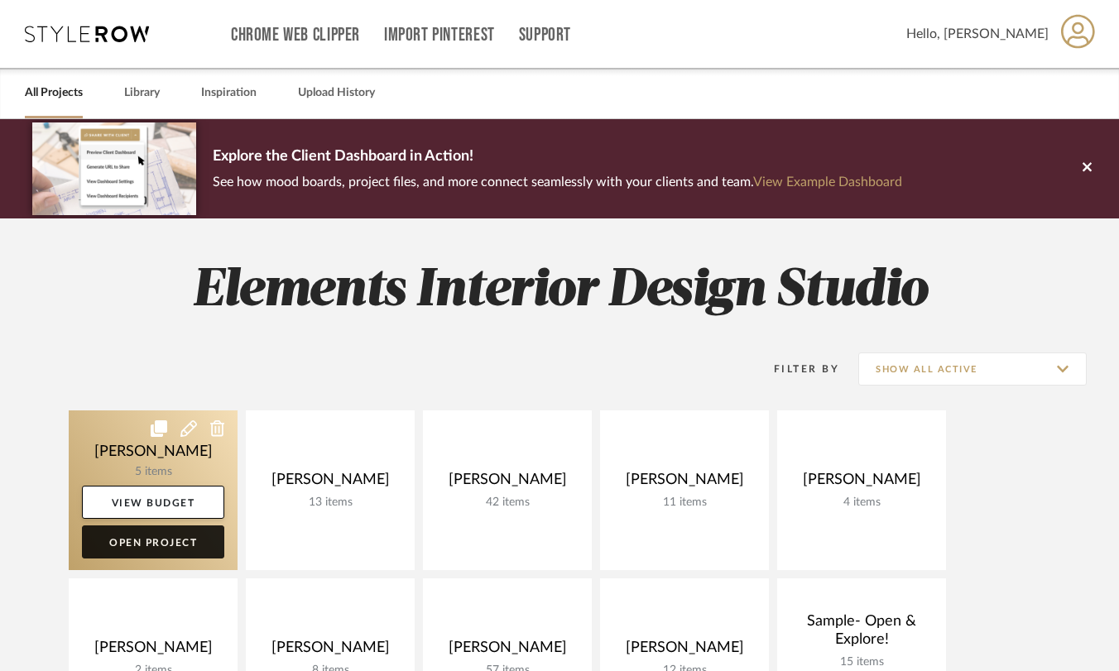
click at [113, 547] on link "Open Project" at bounding box center [153, 541] width 142 height 33
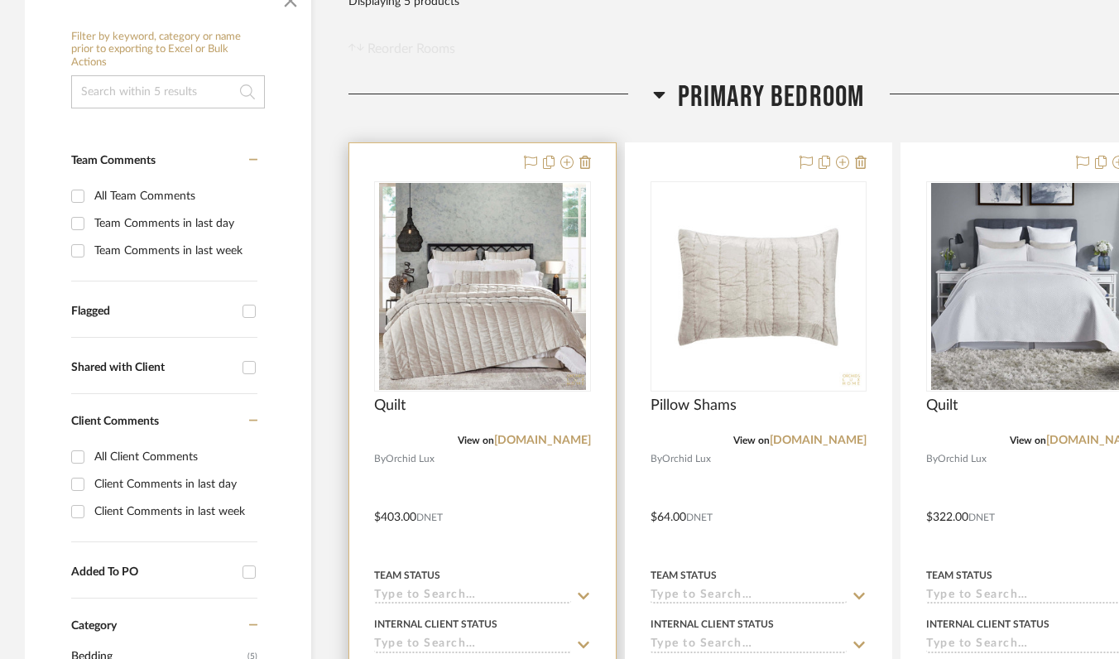
scroll to position [330, 0]
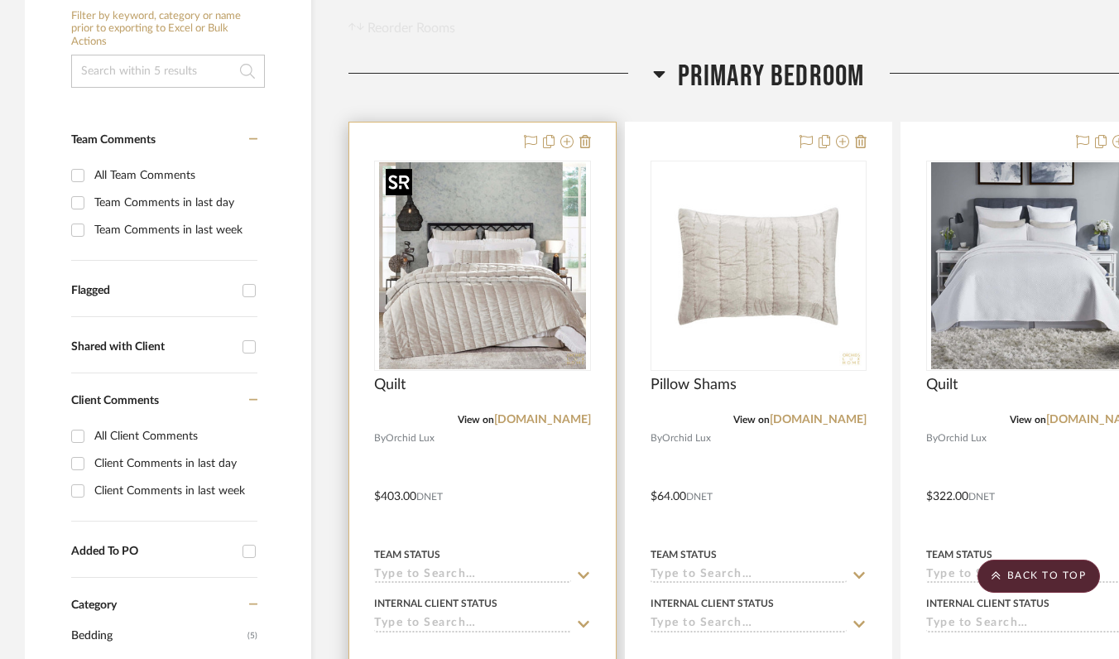
click at [470, 300] on img "0" at bounding box center [482, 265] width 207 height 207
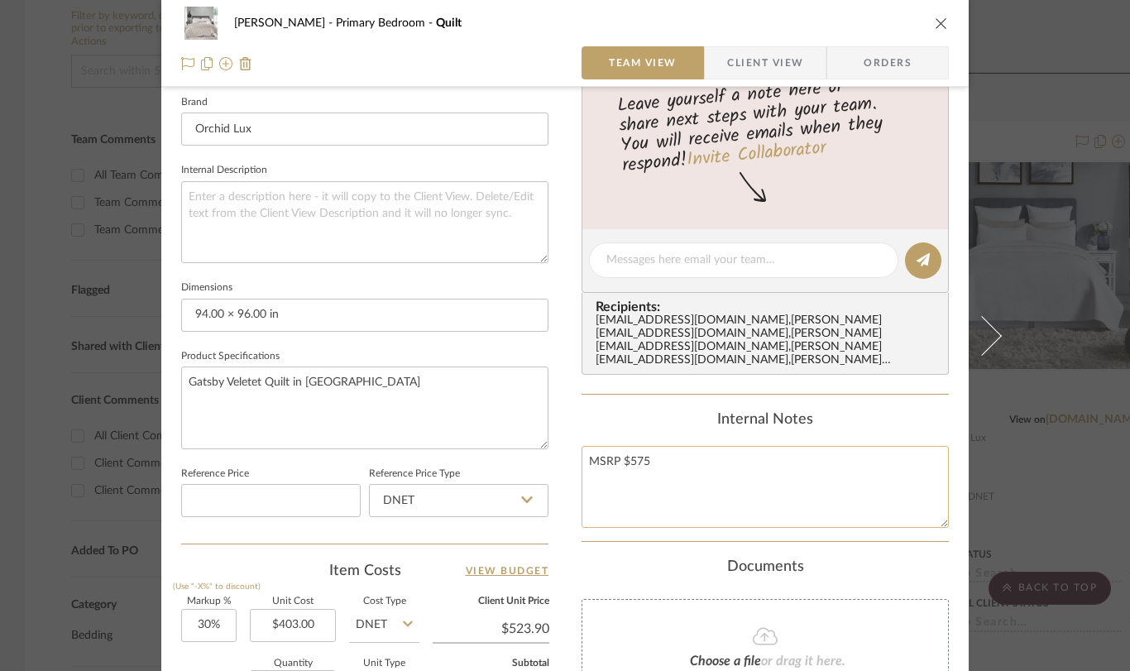
scroll to position [531, 0]
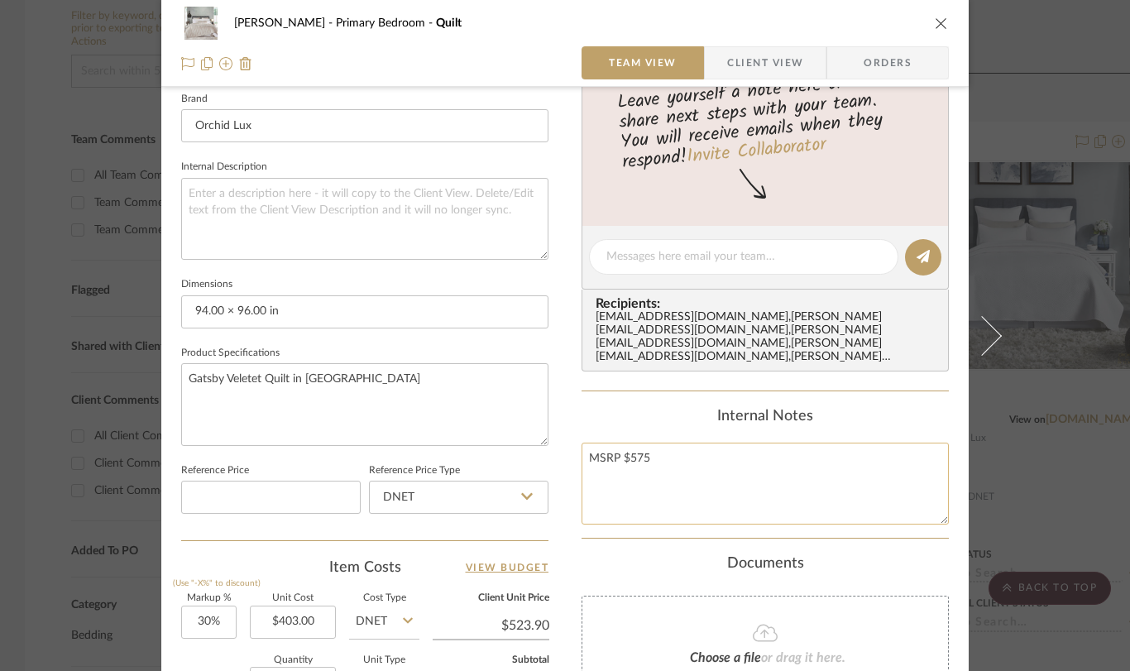
click at [772, 450] on textarea "MSRP $575" at bounding box center [765, 484] width 367 height 82
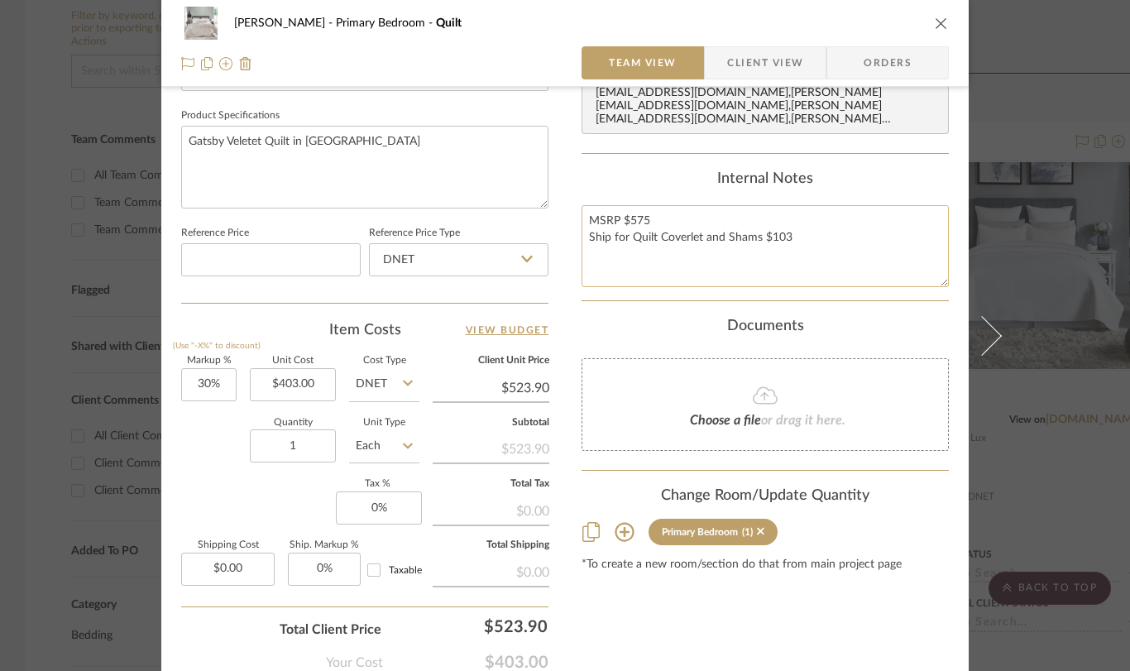
scroll to position [866, 0]
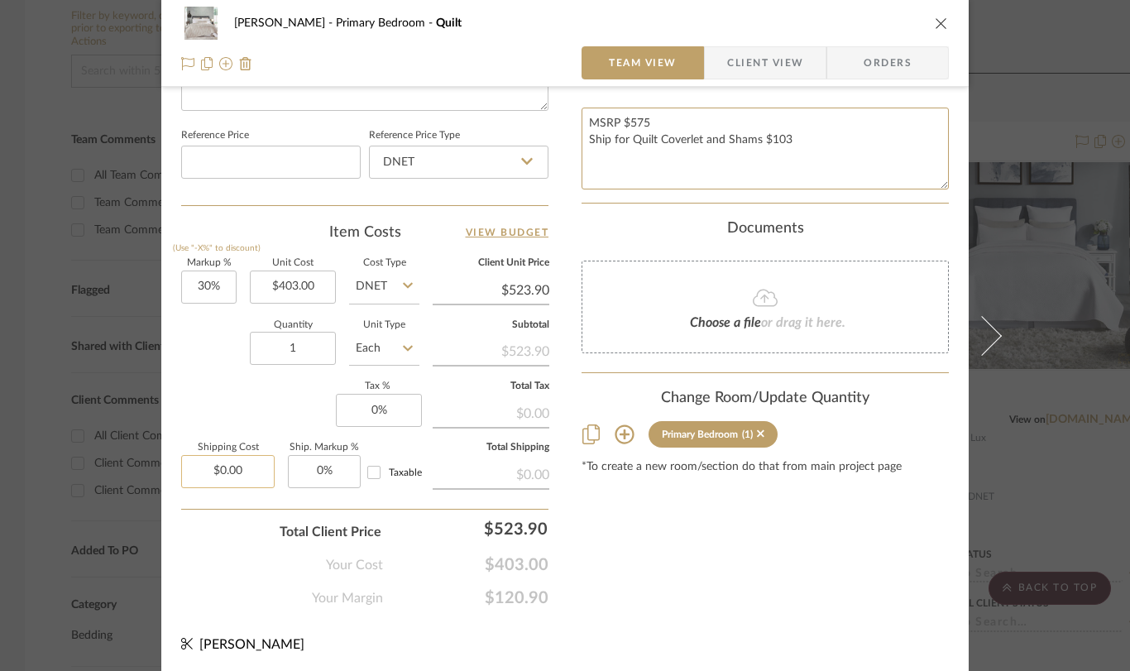
type textarea "MSRP $575 Ship for Quilt Coverlet and Shams $103"
type input "0.00"
click at [249, 476] on input "0.00" at bounding box center [227, 471] width 93 height 33
type input "103"
type input "30"
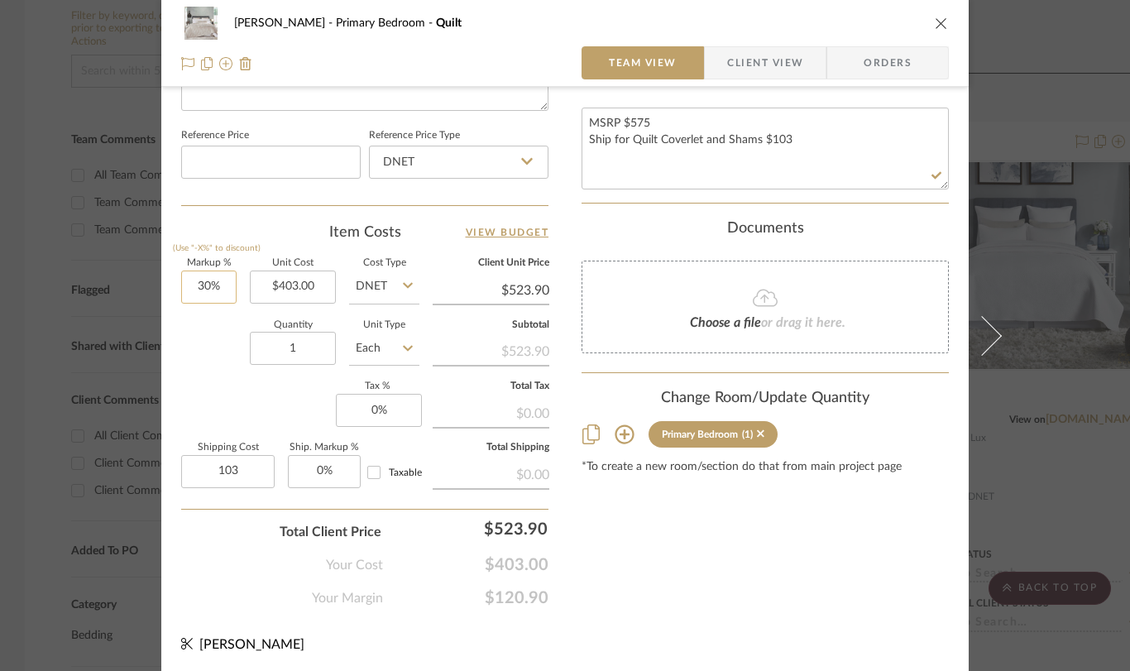
type input "$103.00"
drag, startPoint x: 213, startPoint y: 286, endPoint x: 189, endPoint y: 285, distance: 24.1
click at [189, 285] on input "30" at bounding box center [208, 287] width 55 height 33
drag, startPoint x: 214, startPoint y: 283, endPoint x: 190, endPoint y: 283, distance: 24.0
click at [190, 283] on input "30" at bounding box center [208, 287] width 55 height 33
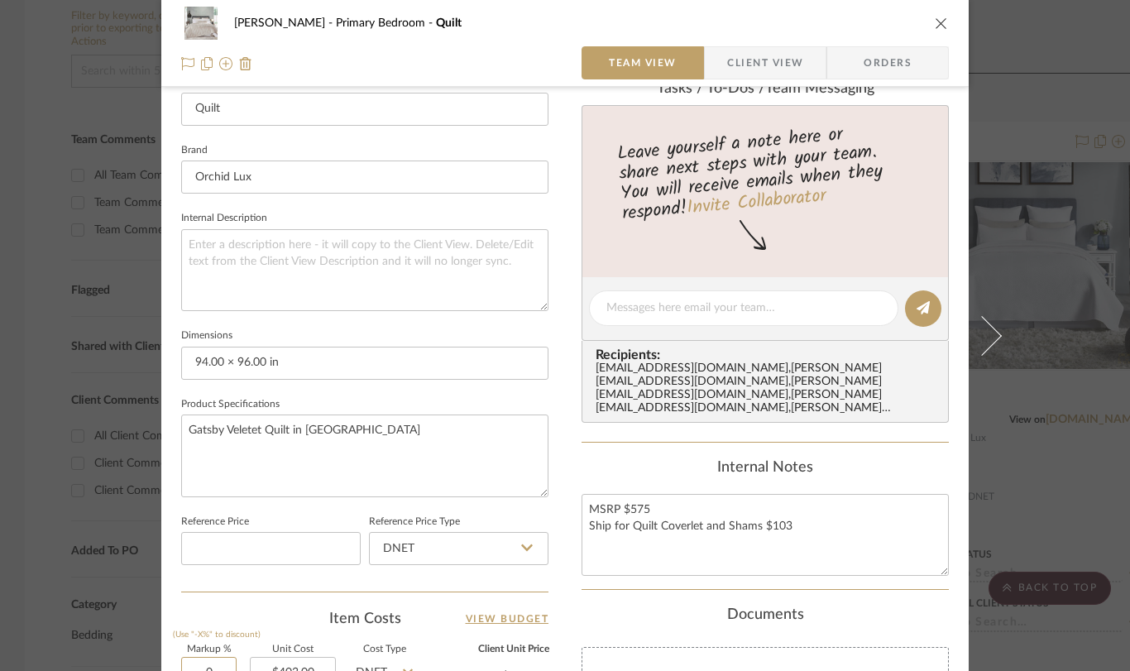
scroll to position [475, 0]
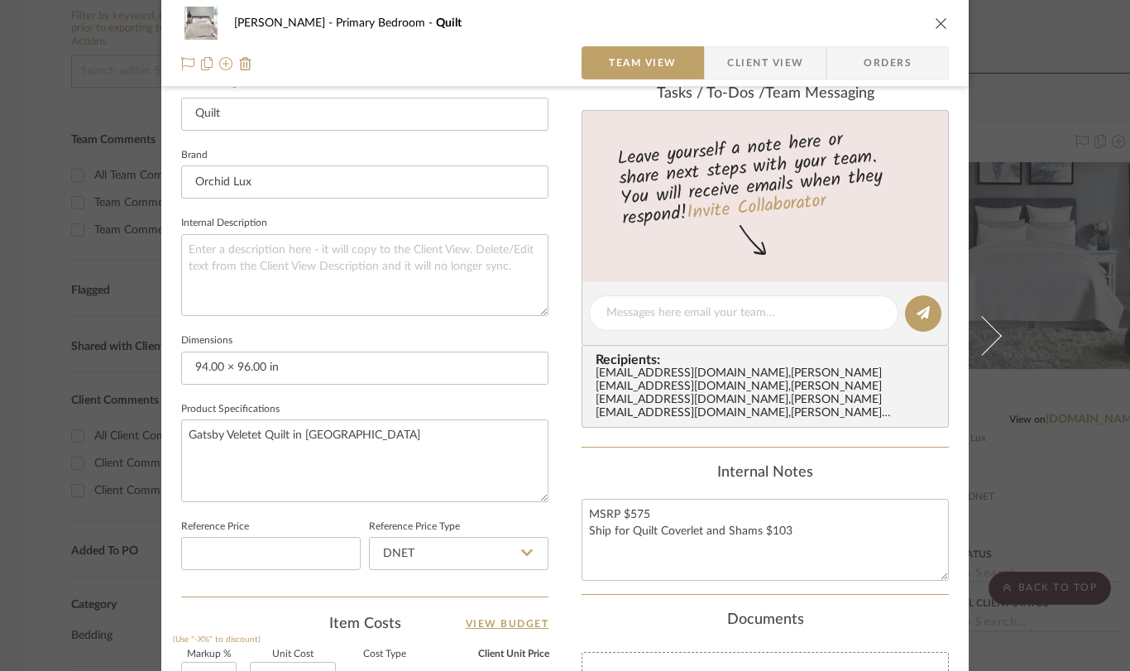
type input "0%"
click at [935, 26] on icon "close" at bounding box center [941, 23] width 13 height 13
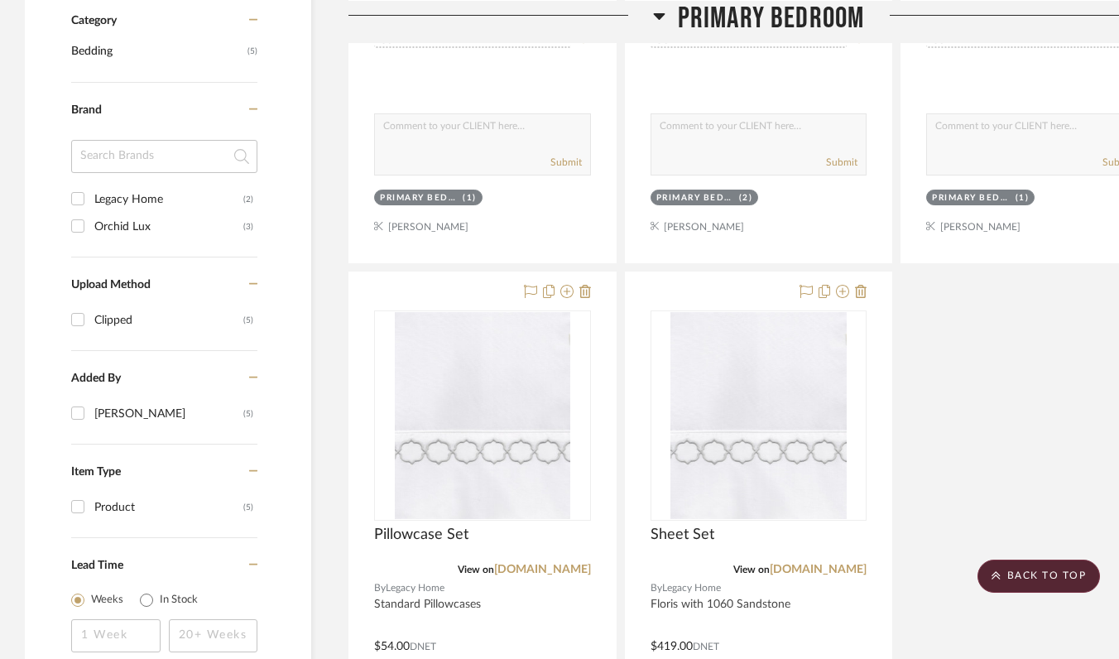
scroll to position [970, 0]
